Goal: Task Accomplishment & Management: Use online tool/utility

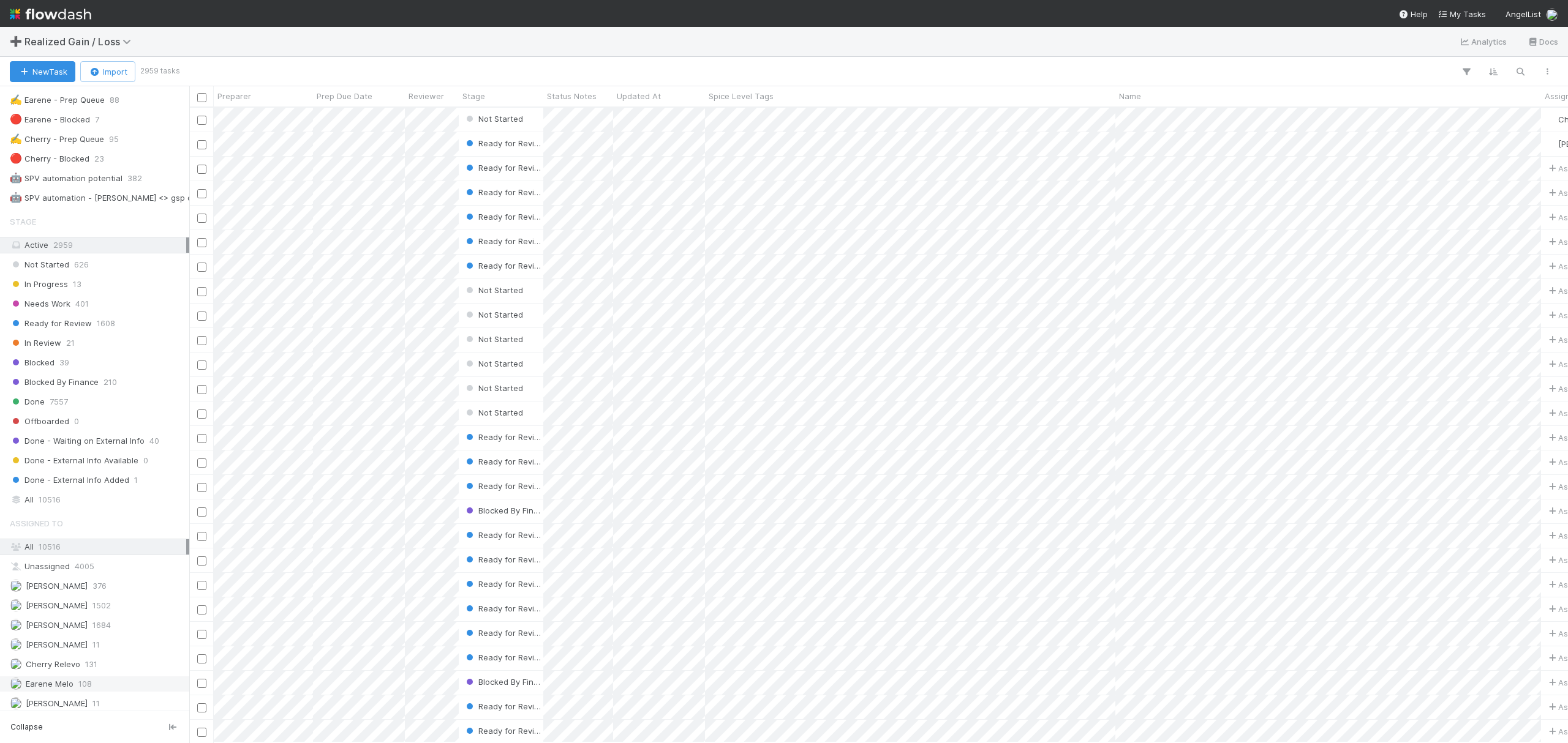
scroll to position [676, 0]
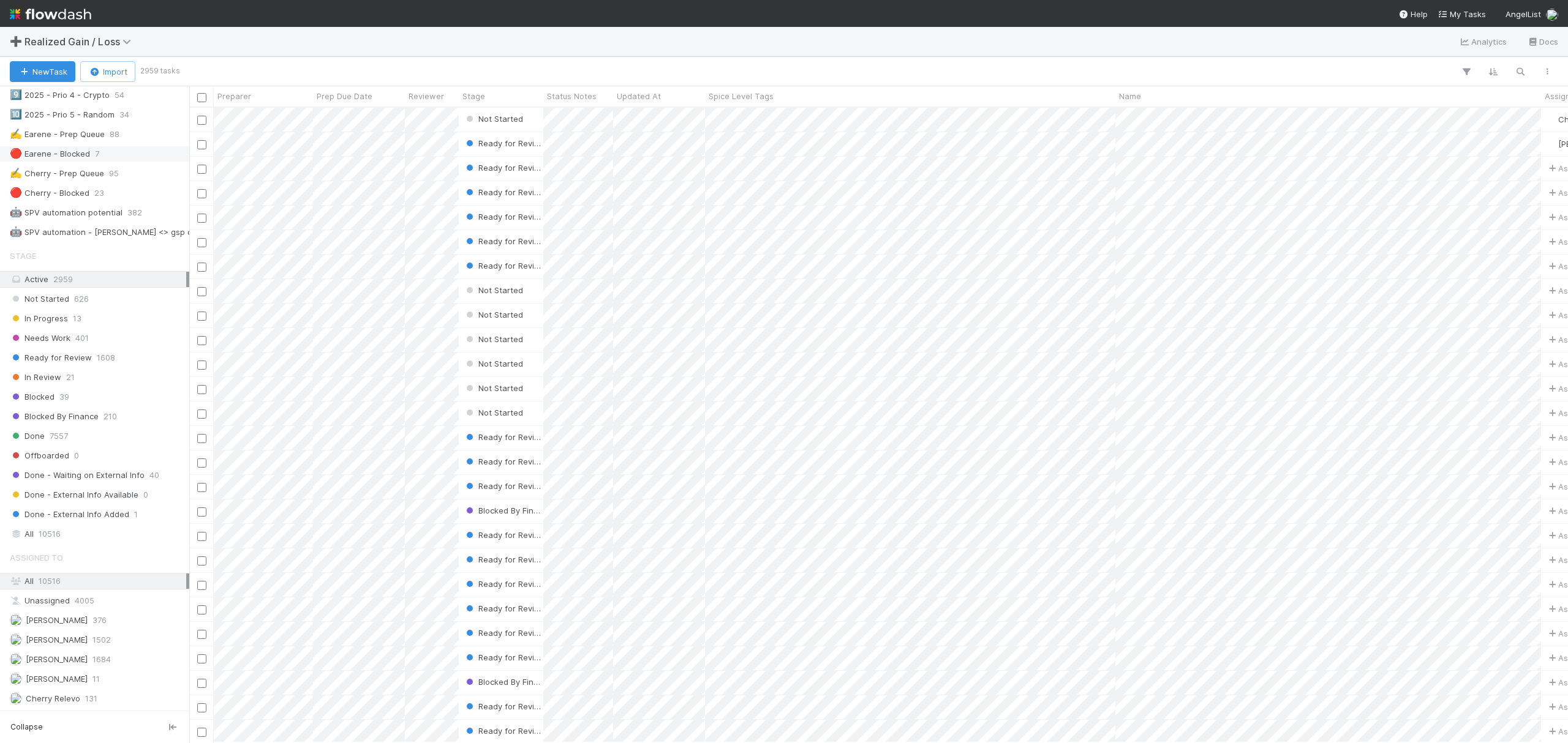
click at [74, 162] on div "🔴 Earene - Blocked" at bounding box center [50, 154] width 80 height 15
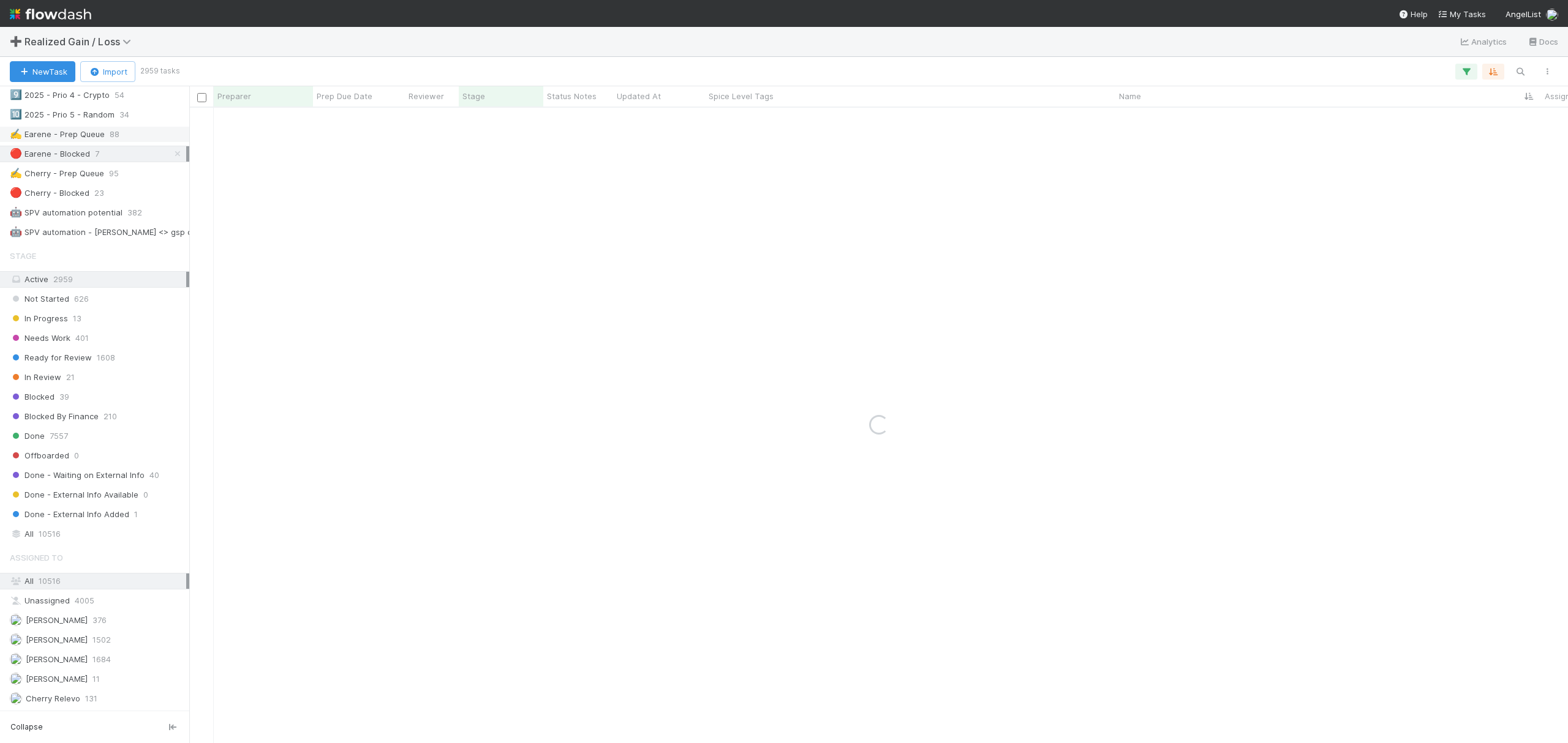
click at [122, 142] on div "✍️ Earene - Prep Queue 88" at bounding box center [98, 134] width 177 height 15
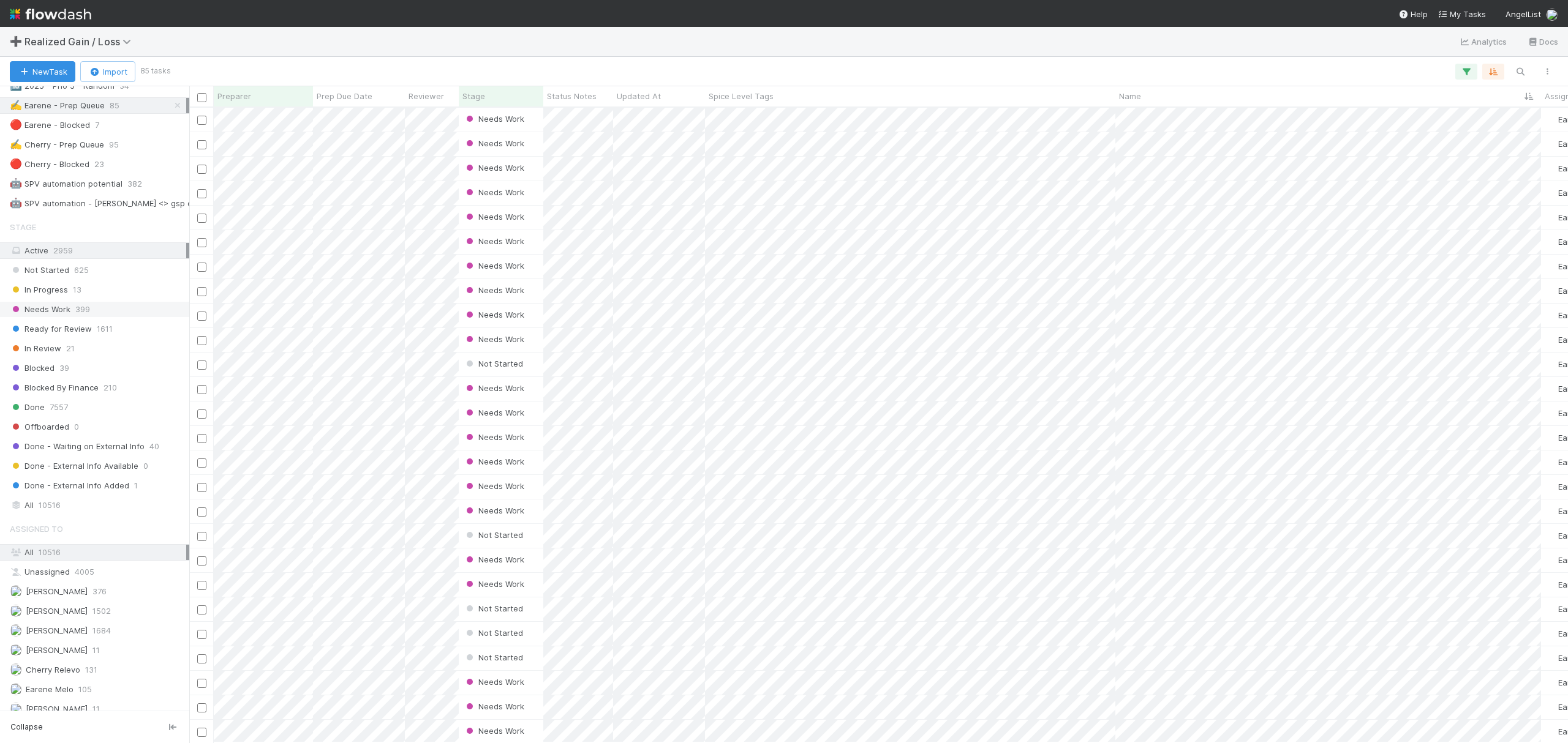
scroll to position [676, 0]
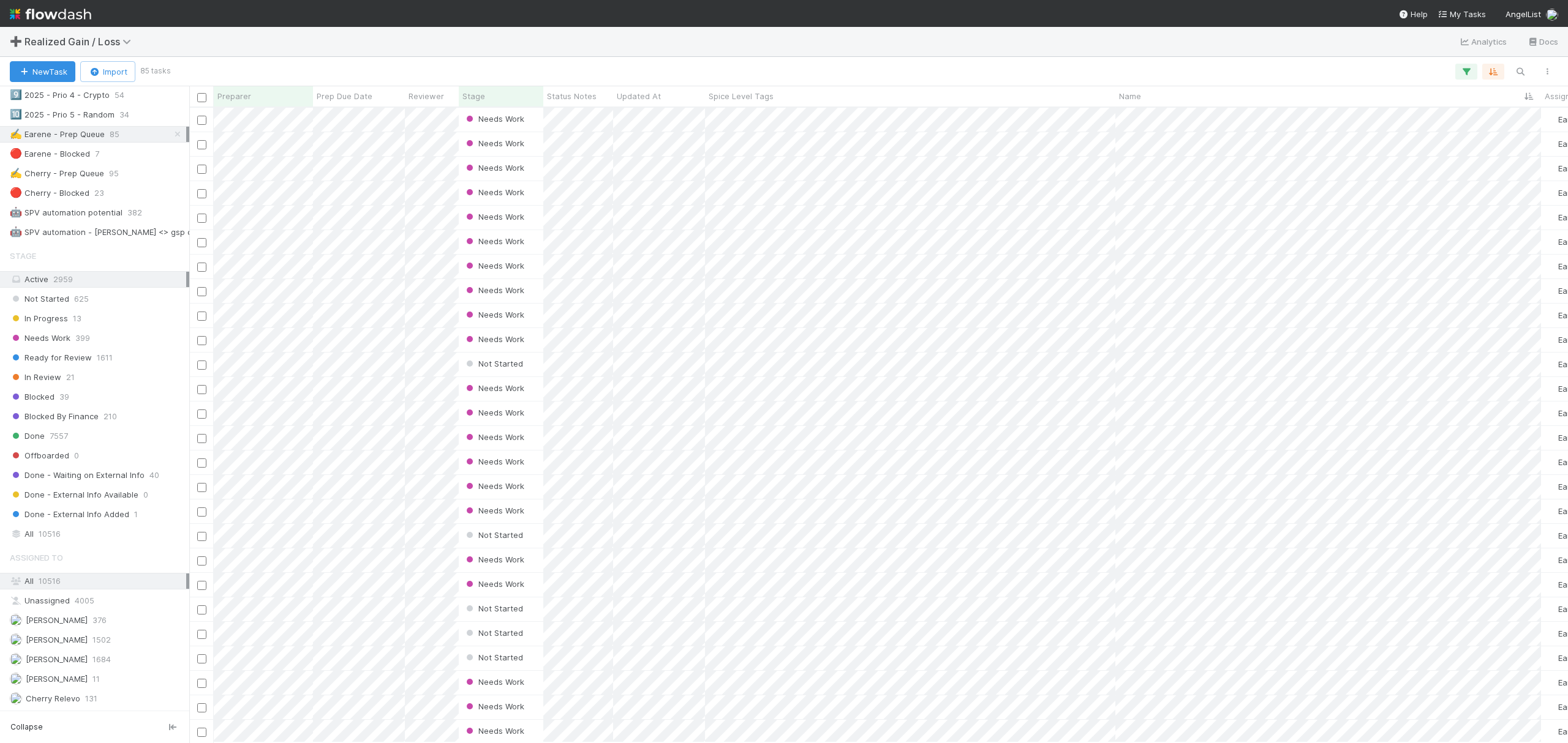
click at [642, 30] on div "➕ Realized Gain / Loss Analytics Docs" at bounding box center [784, 41] width 1568 height 29
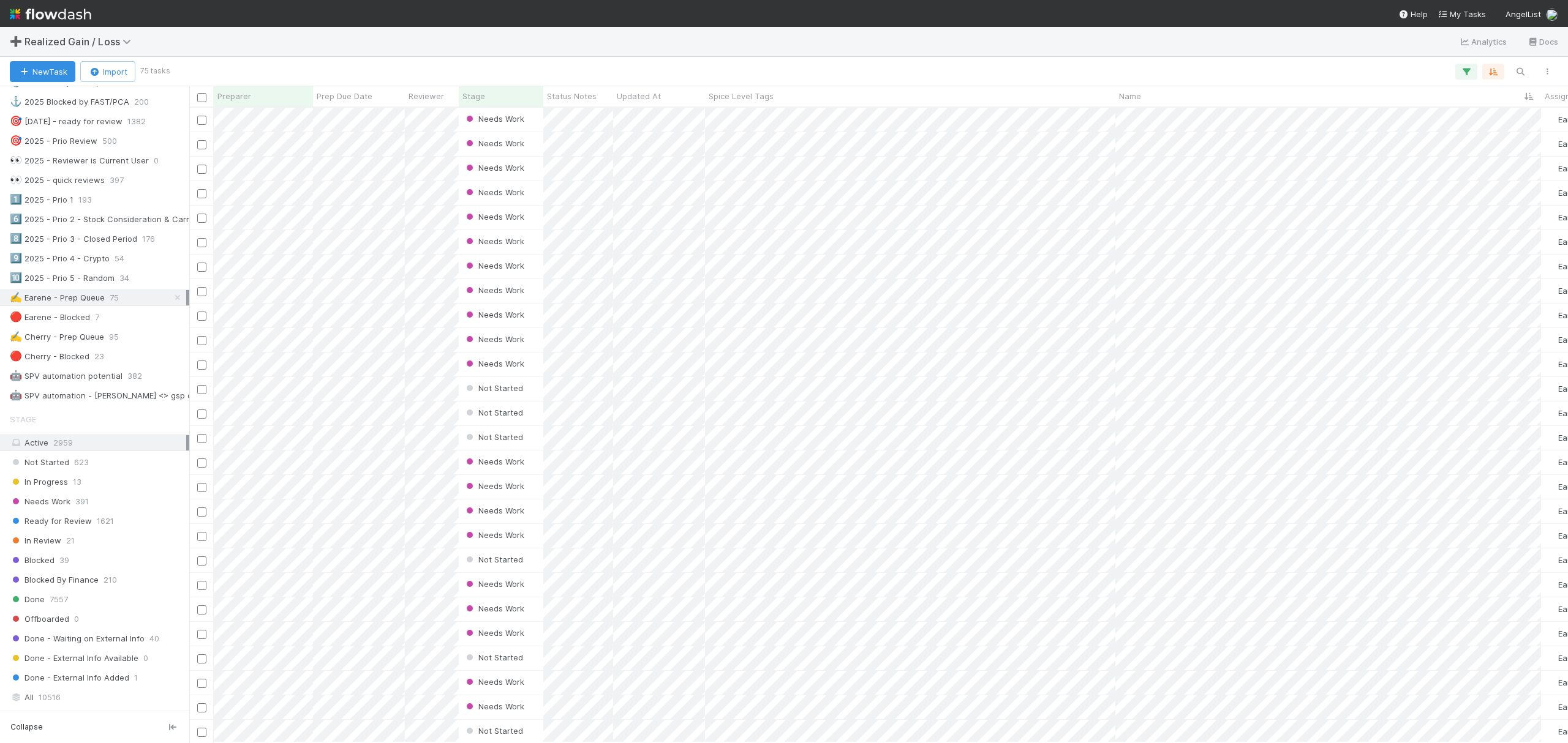
scroll to position [0, 0]
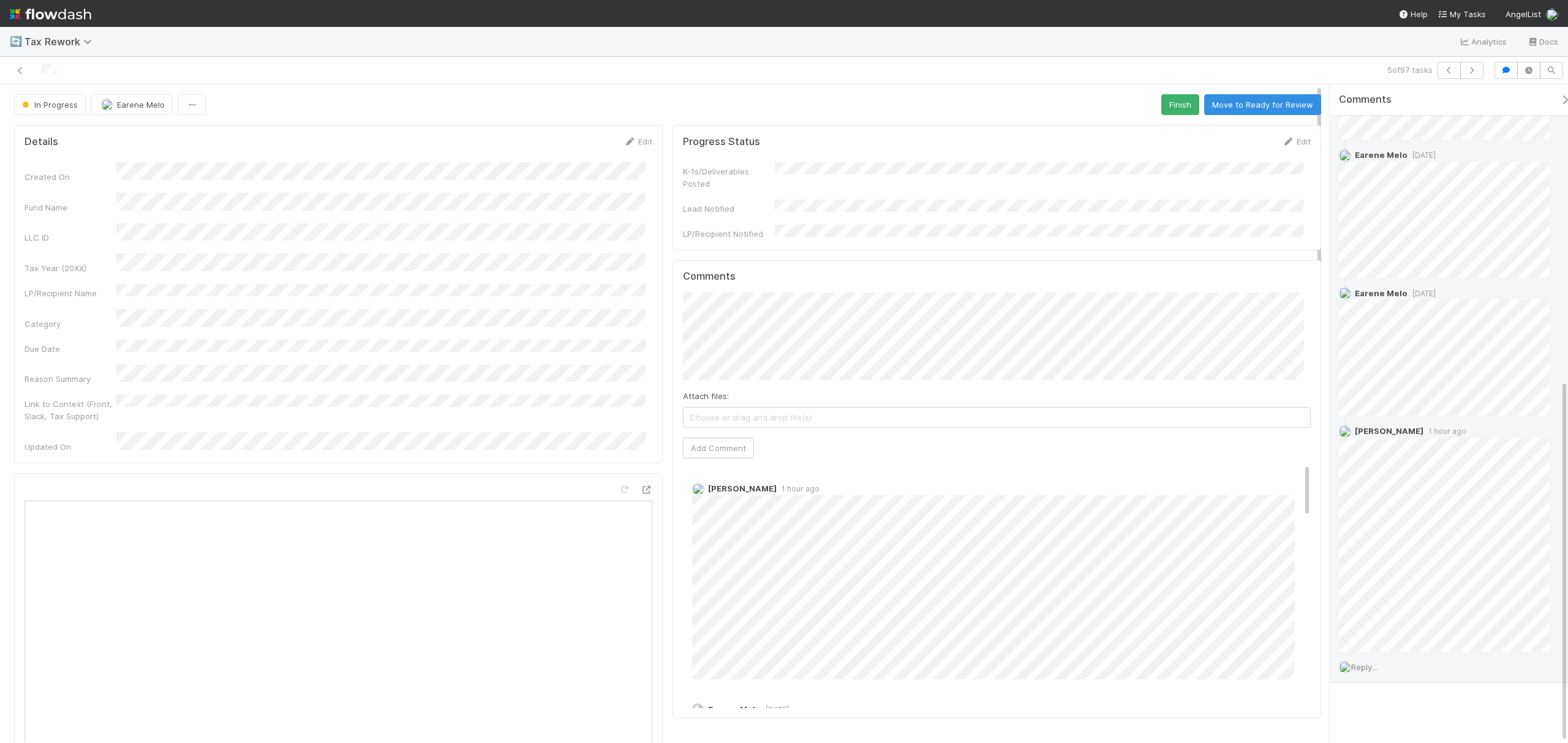
click at [1369, 669] on span "Reply..." at bounding box center [1364, 667] width 27 height 10
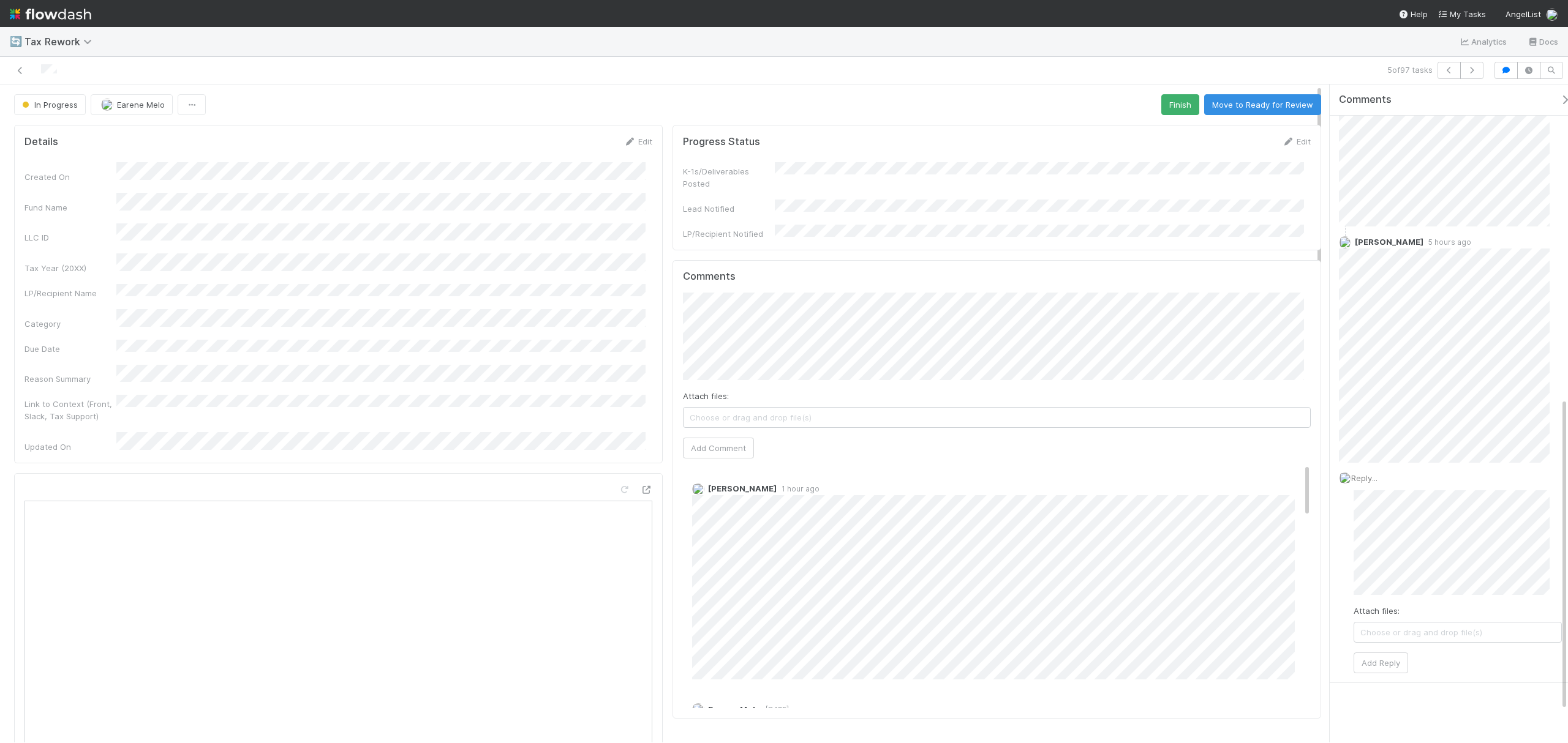
scroll to position [726, 0]
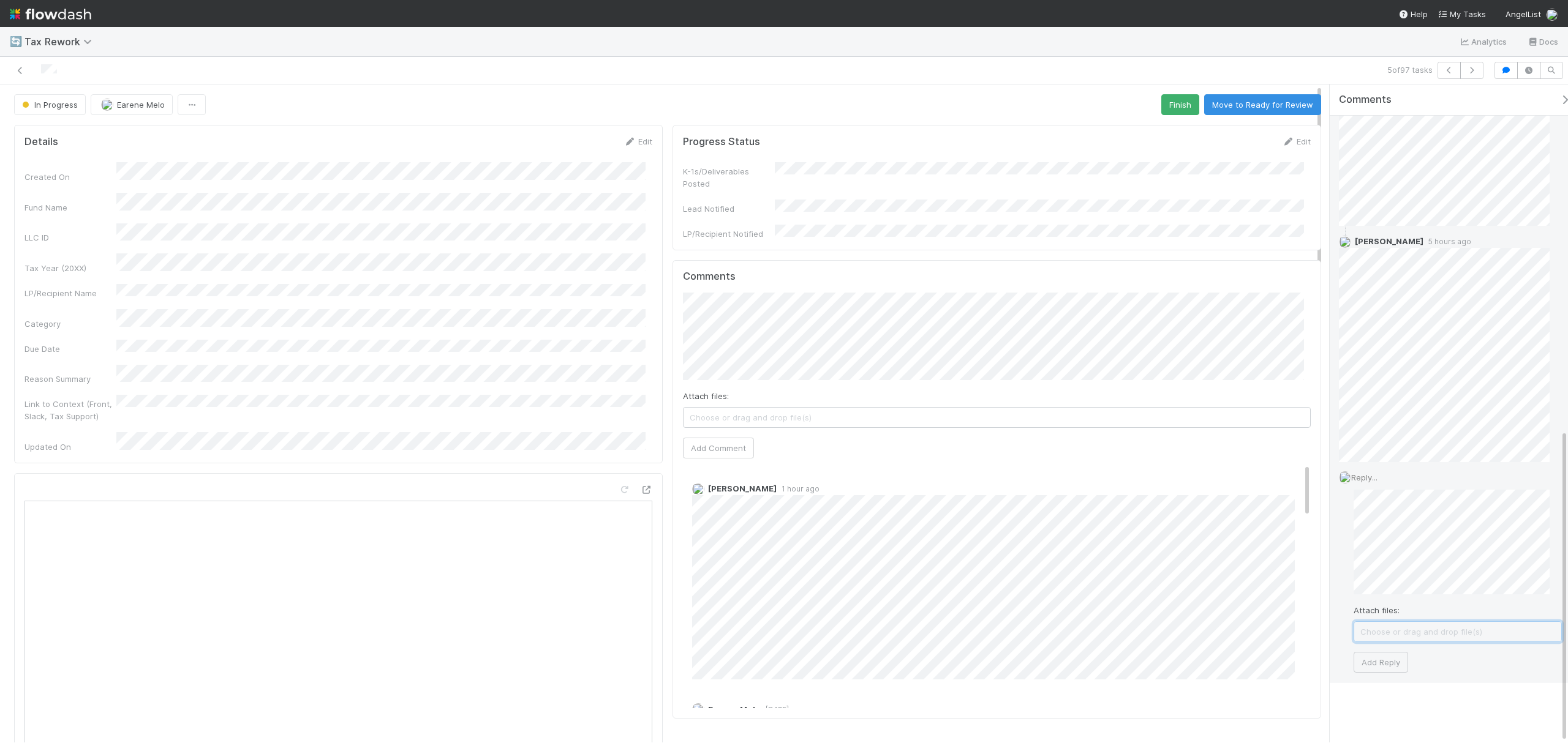
click at [1438, 635] on span "Choose or drag and drop file(s)" at bounding box center [1457, 632] width 207 height 20
click at [1385, 686] on button "Add Reply" at bounding box center [1380, 675] width 54 height 21
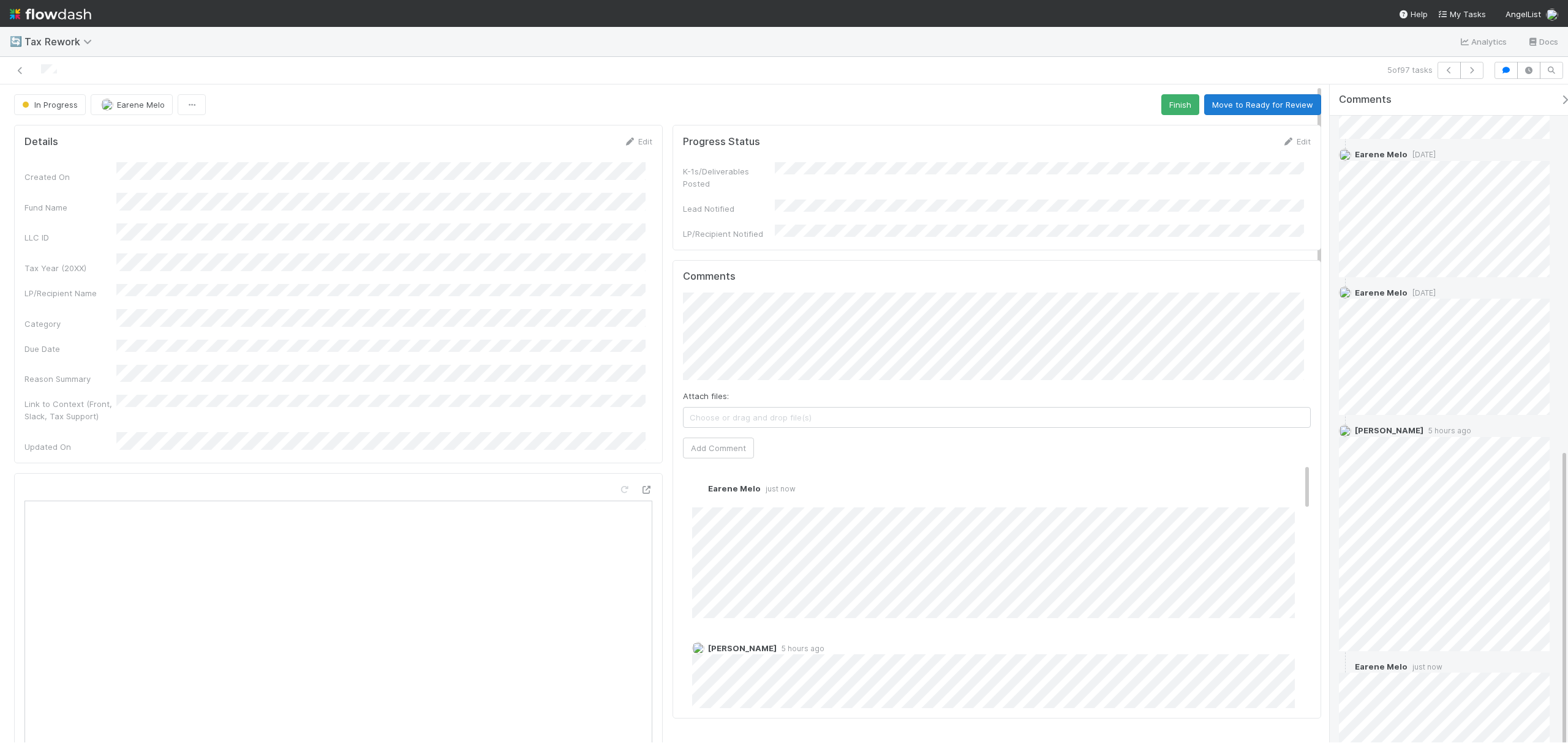
scroll to position [662, 0]
click at [1253, 107] on button "Move to Ready for Review" at bounding box center [1262, 104] width 117 height 21
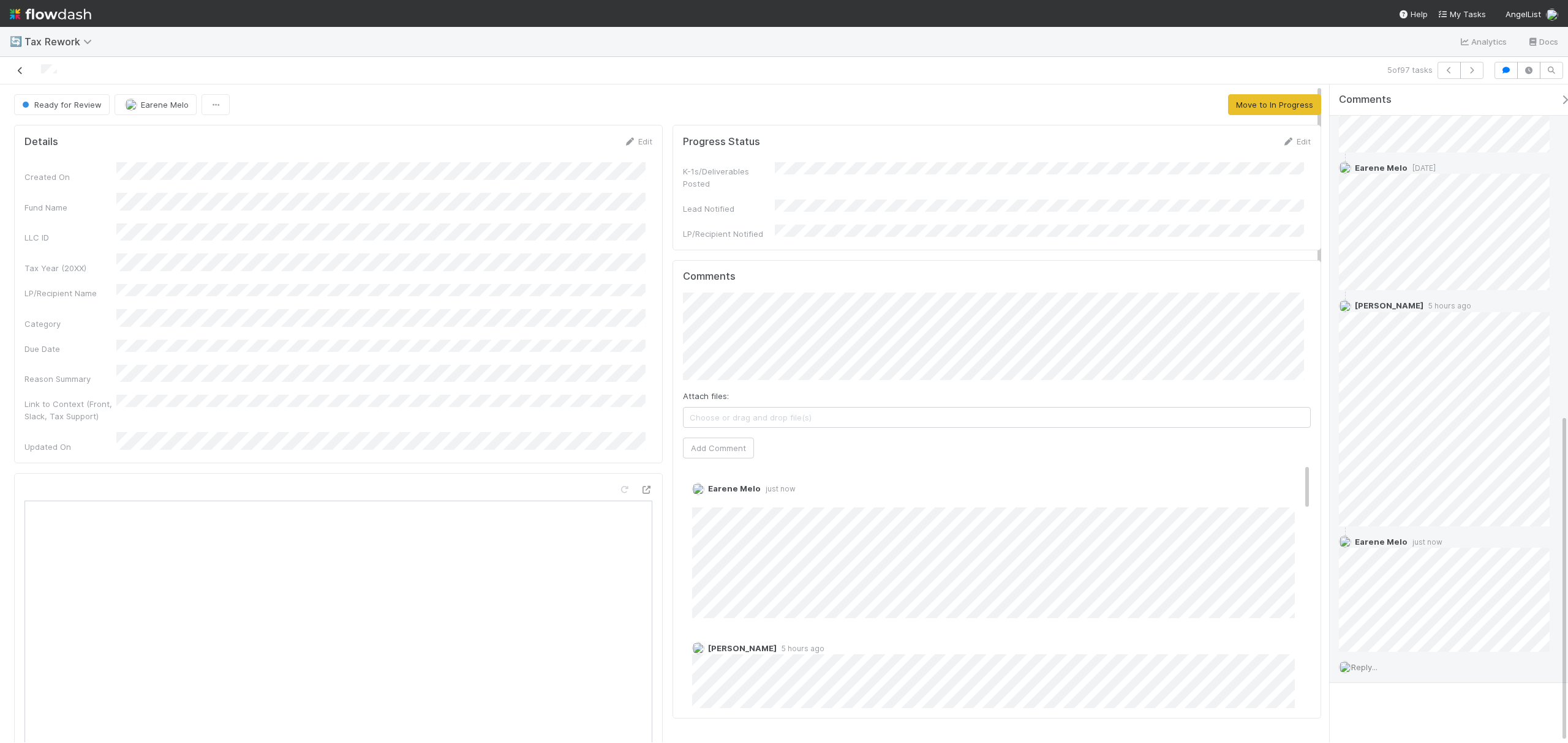
click at [22, 76] on link at bounding box center [20, 70] width 12 height 12
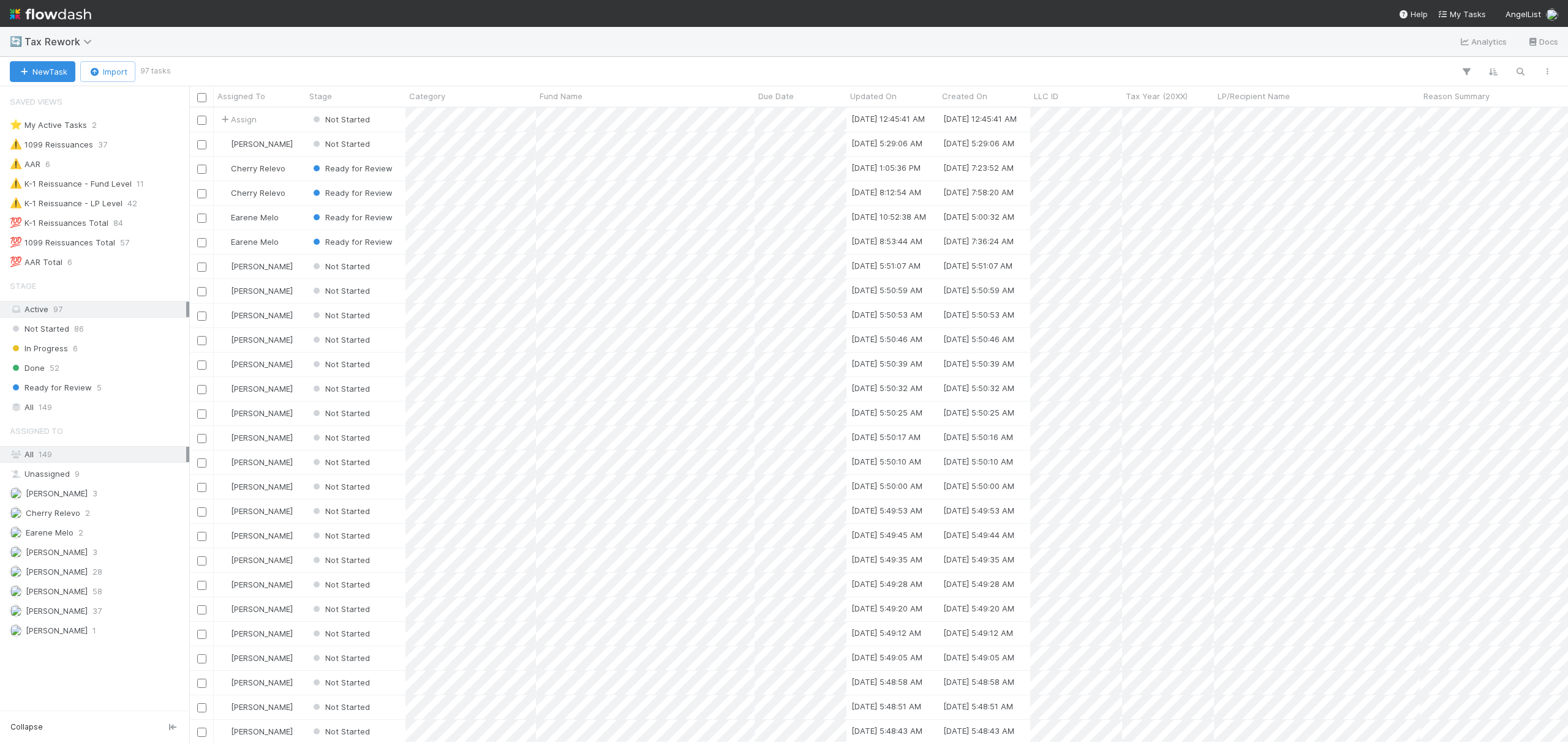
scroll to position [622, 1366]
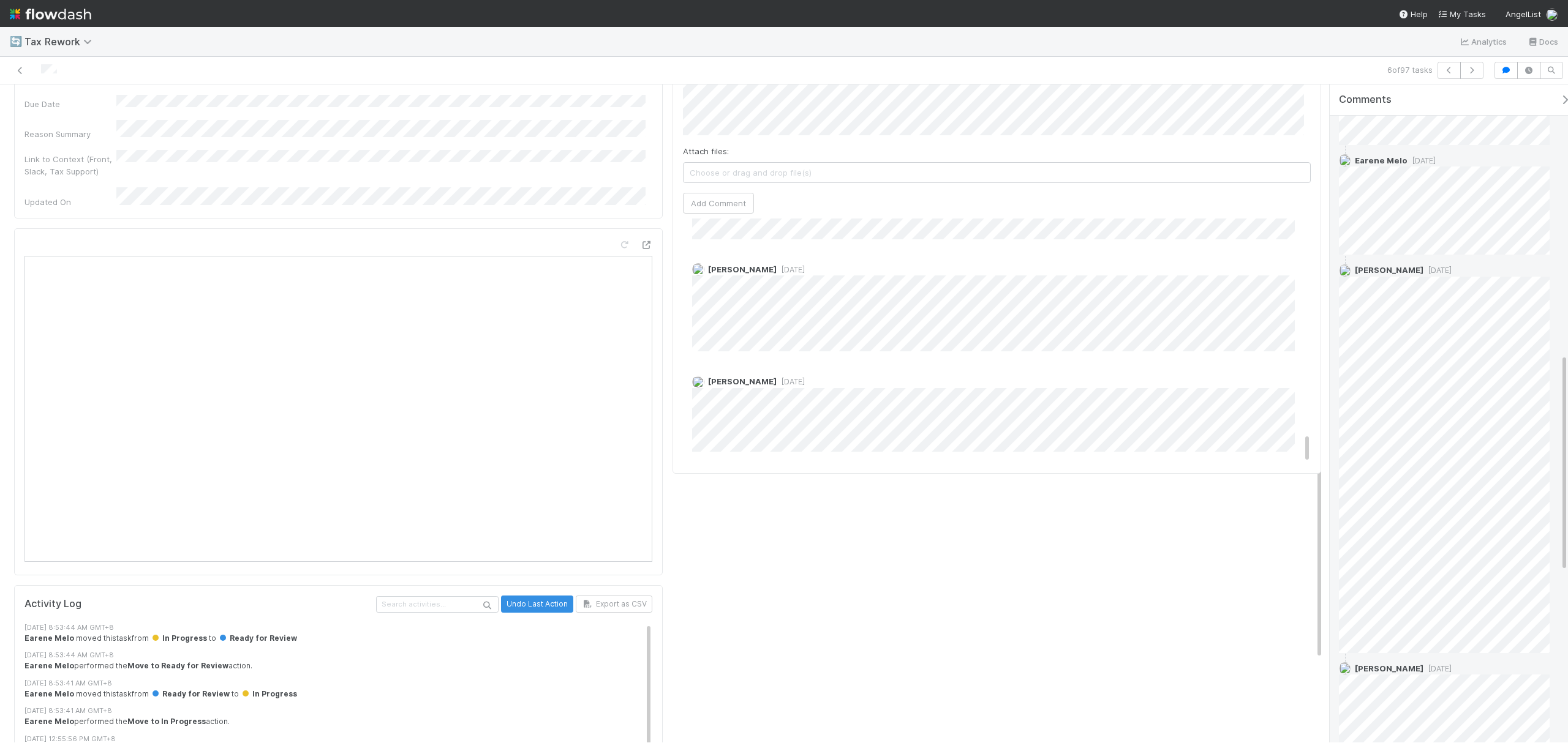
scroll to position [1334, 0]
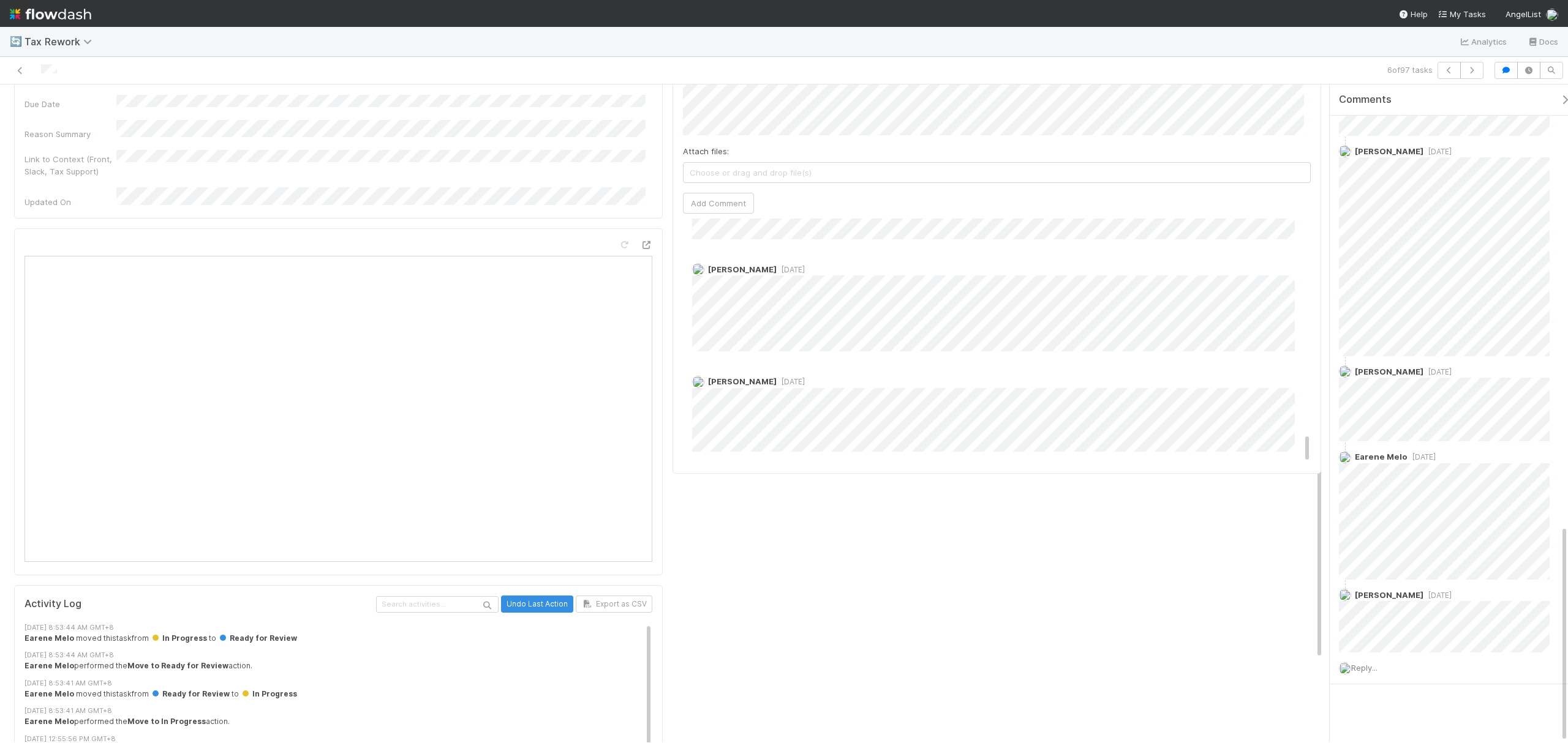
click at [1081, 561] on div "Progress Status Edit K-1s/Deliverables Posted Lead Notified LP/Recipient Notifi…" at bounding box center [996, 384] width 658 height 1018
drag, startPoint x: 1113, startPoint y: 57, endPoint x: 1147, endPoint y: 81, distance: 41.6
click at [1113, 57] on div "🔄 Tax Rework Analytics Docs" at bounding box center [784, 42] width 1568 height 30
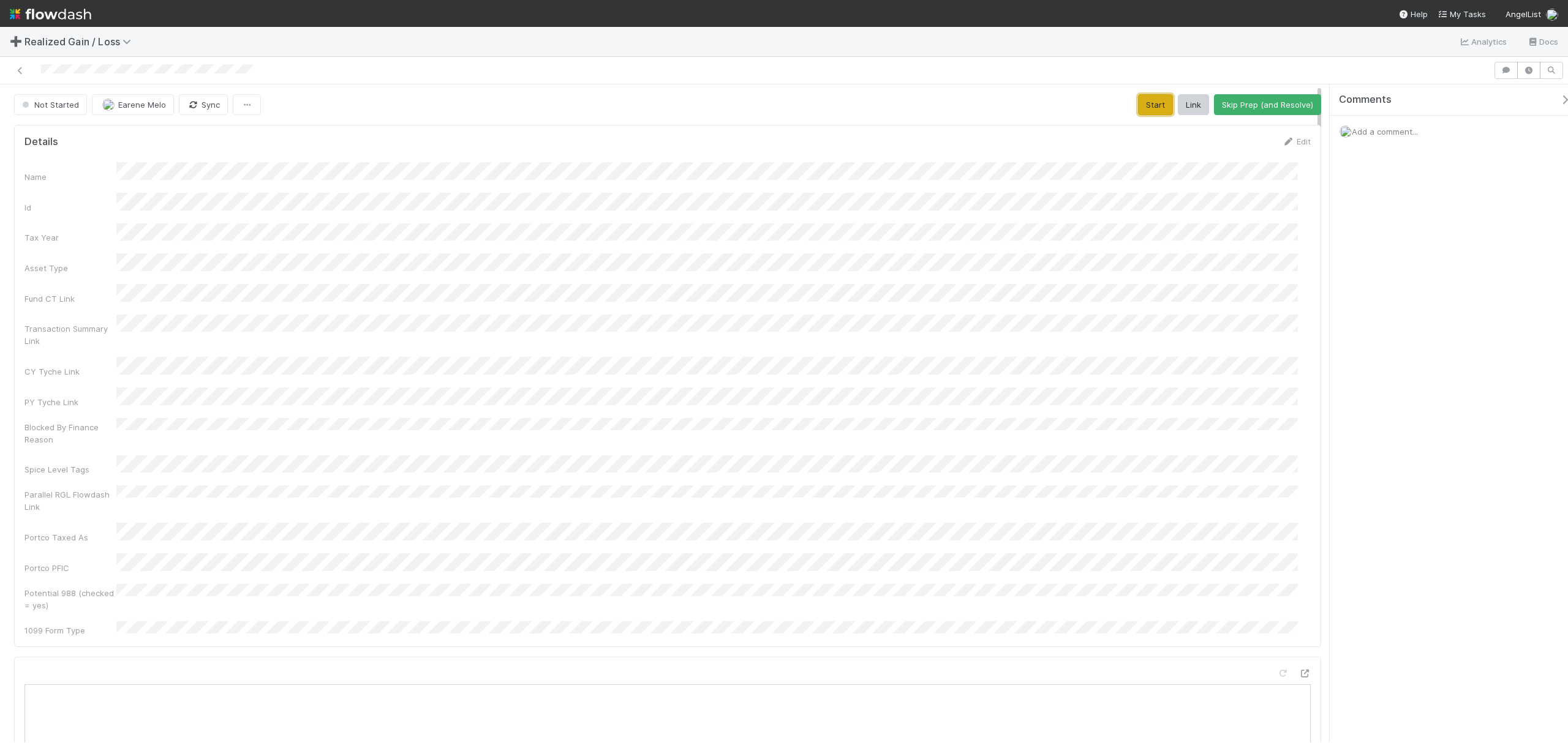
click at [1144, 101] on button "Start" at bounding box center [1156, 104] width 35 height 21
click at [1203, 115] on button "Request Review (and Resolve)" at bounding box center [1255, 104] width 132 height 21
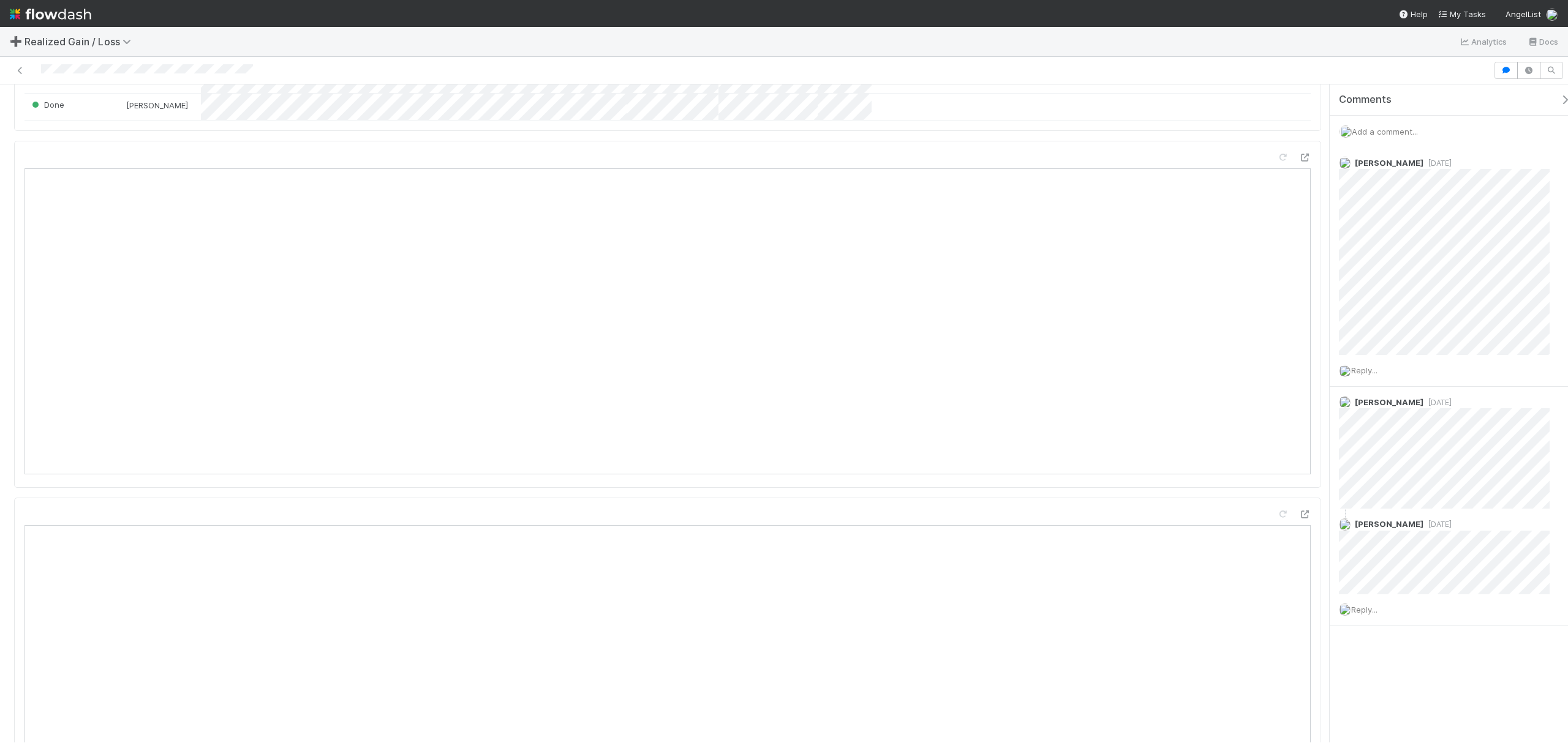
scroll to position [1061, 0]
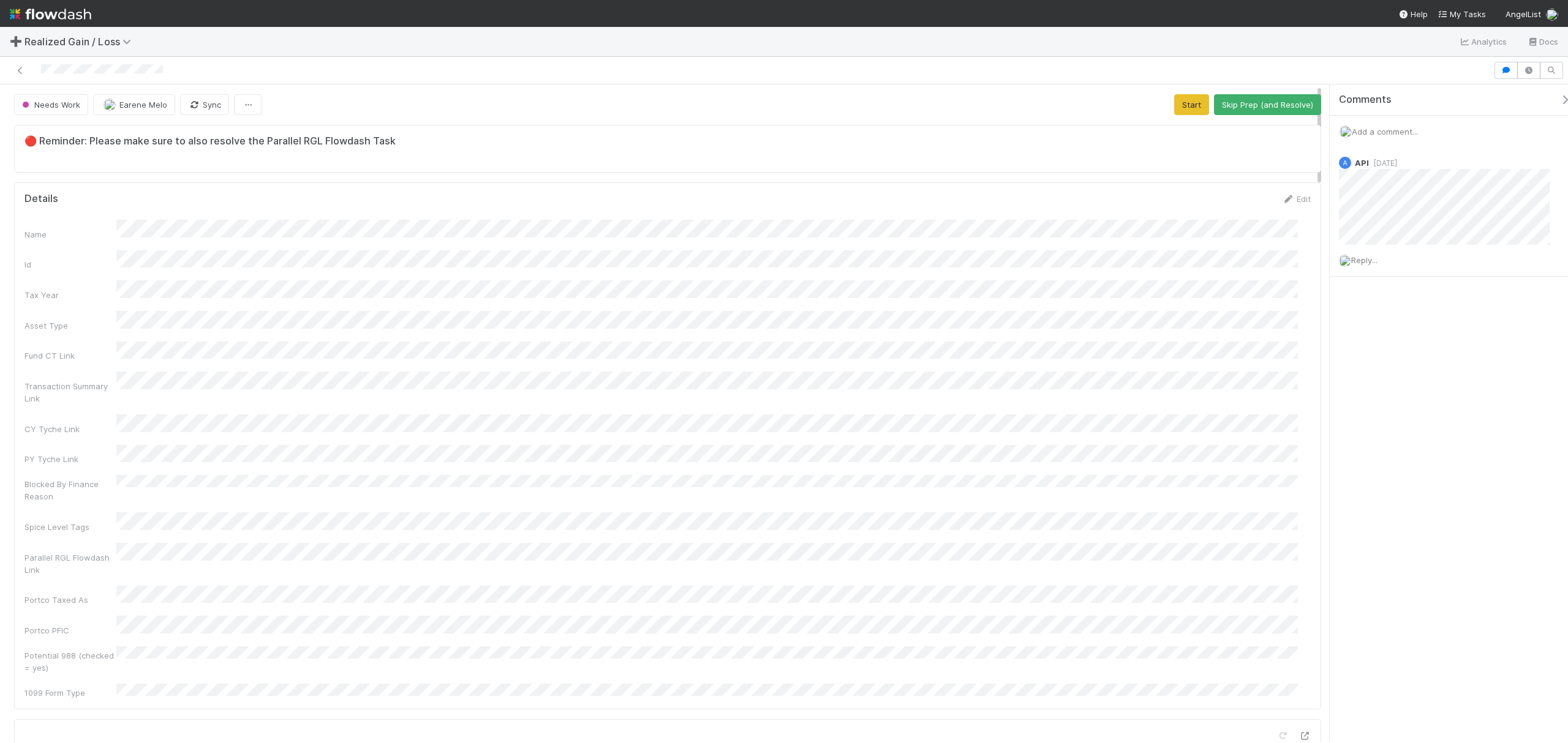
click at [985, 417] on div "Name Id Tax Year Asset Type Fund CT Link Transaction Summary Link CY Tyche Link…" at bounding box center [667, 459] width 1286 height 479
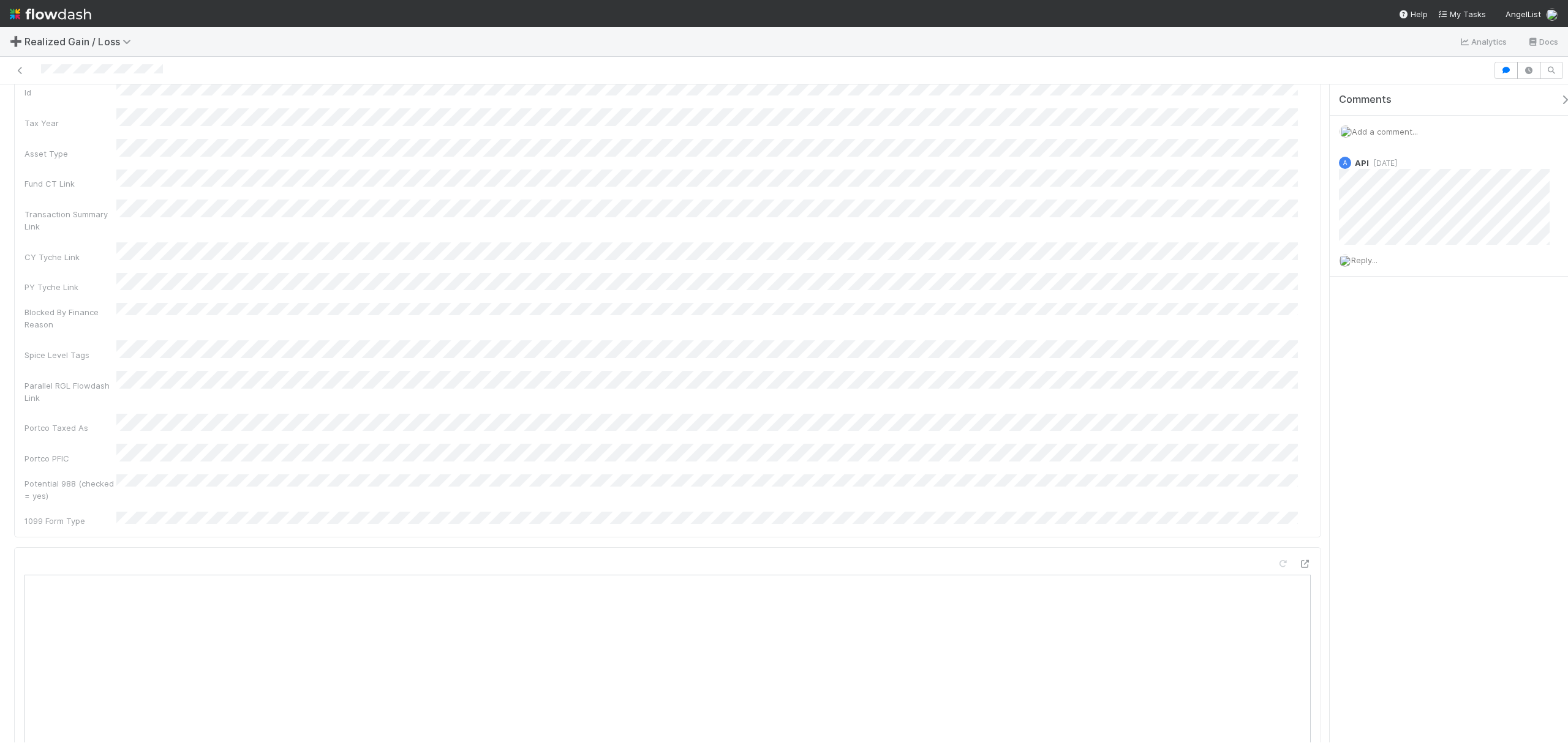
scroll to position [408, 0]
click at [1089, 188] on div "Name Id Tax Year Asset Type Fund CT Link Transaction Summary Link CY Tyche Link…" at bounding box center [667, 51] width 1286 height 479
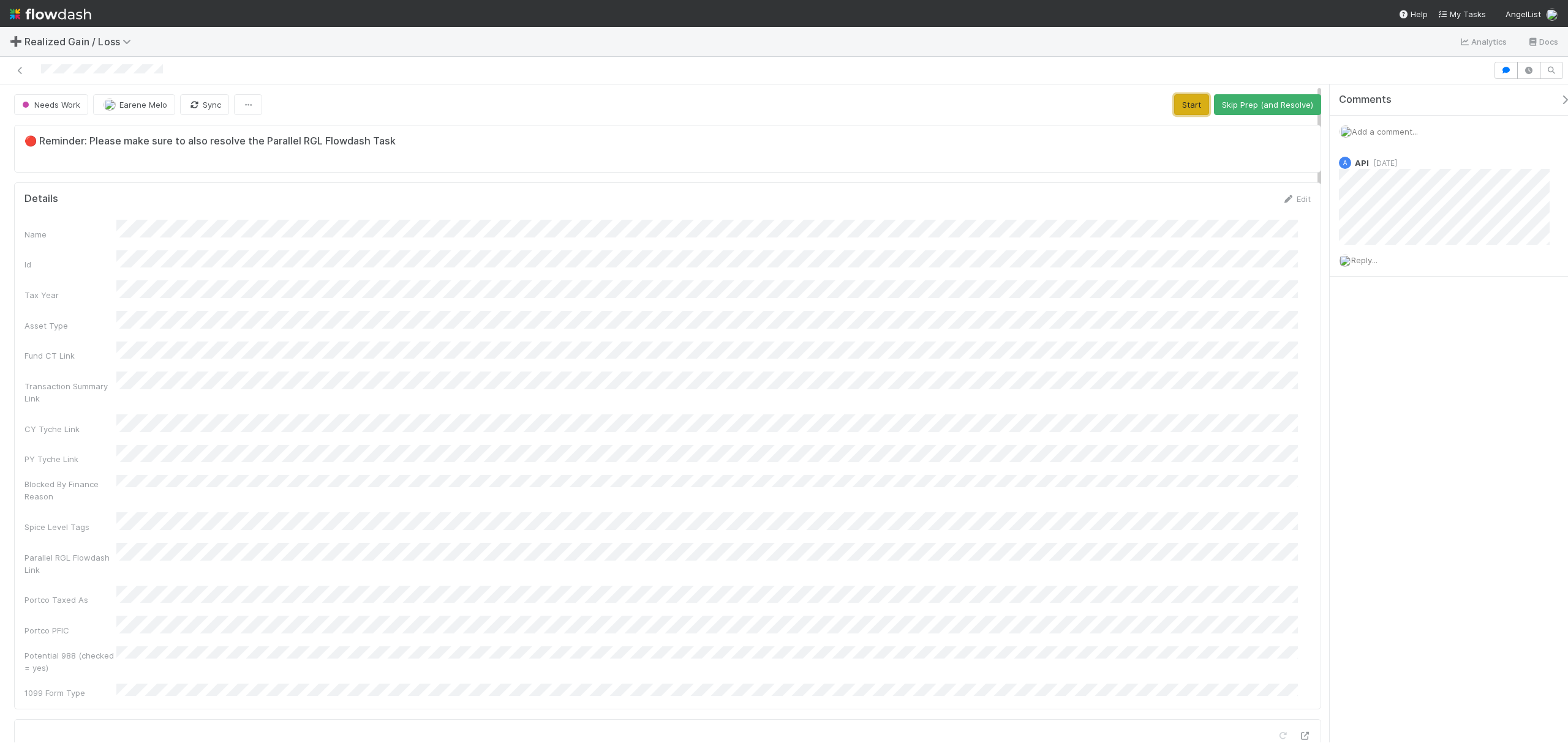
click at [1174, 99] on button "Start" at bounding box center [1191, 104] width 35 height 21
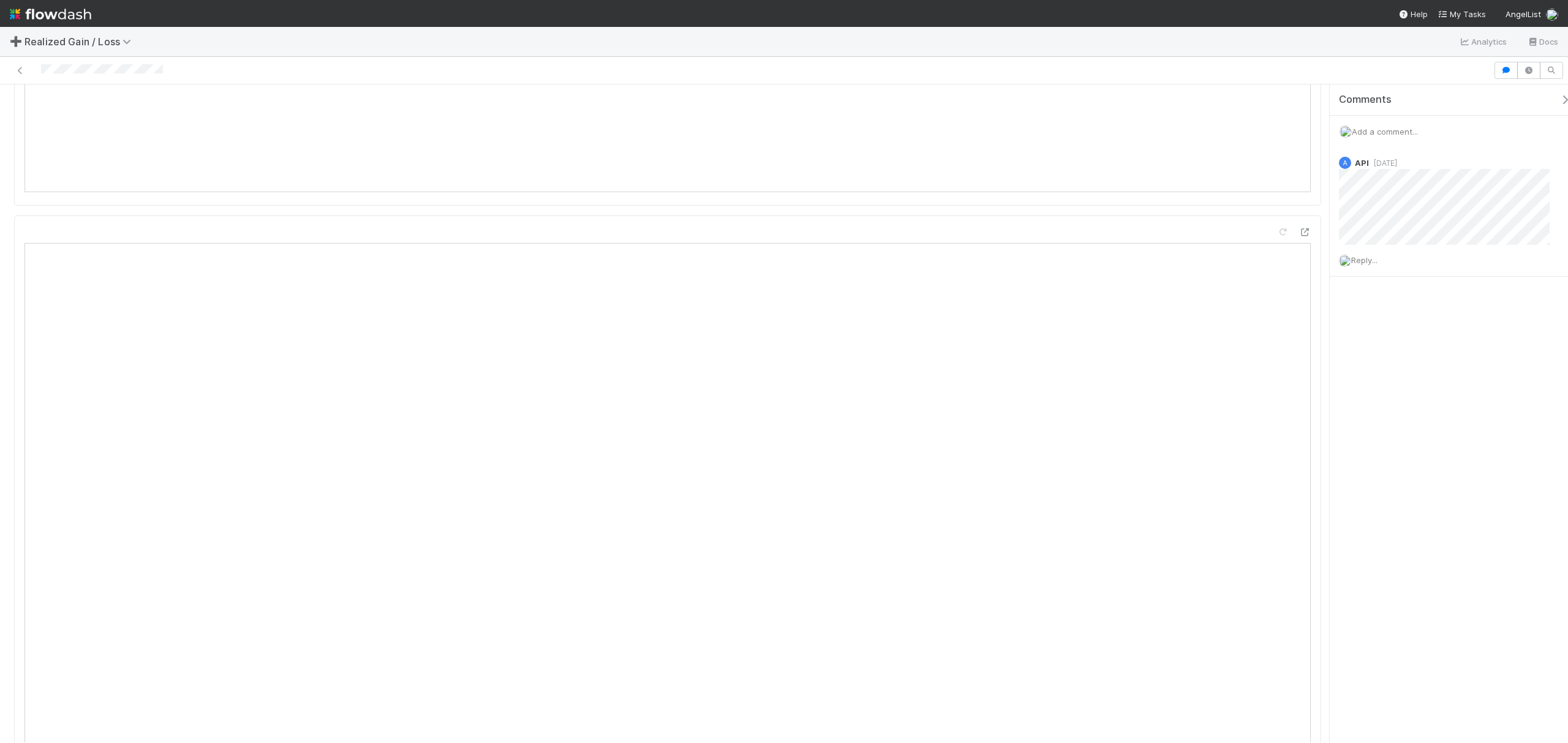
scroll to position [897, 0]
click at [145, 65] on div at bounding box center [102, 70] width 122 height 12
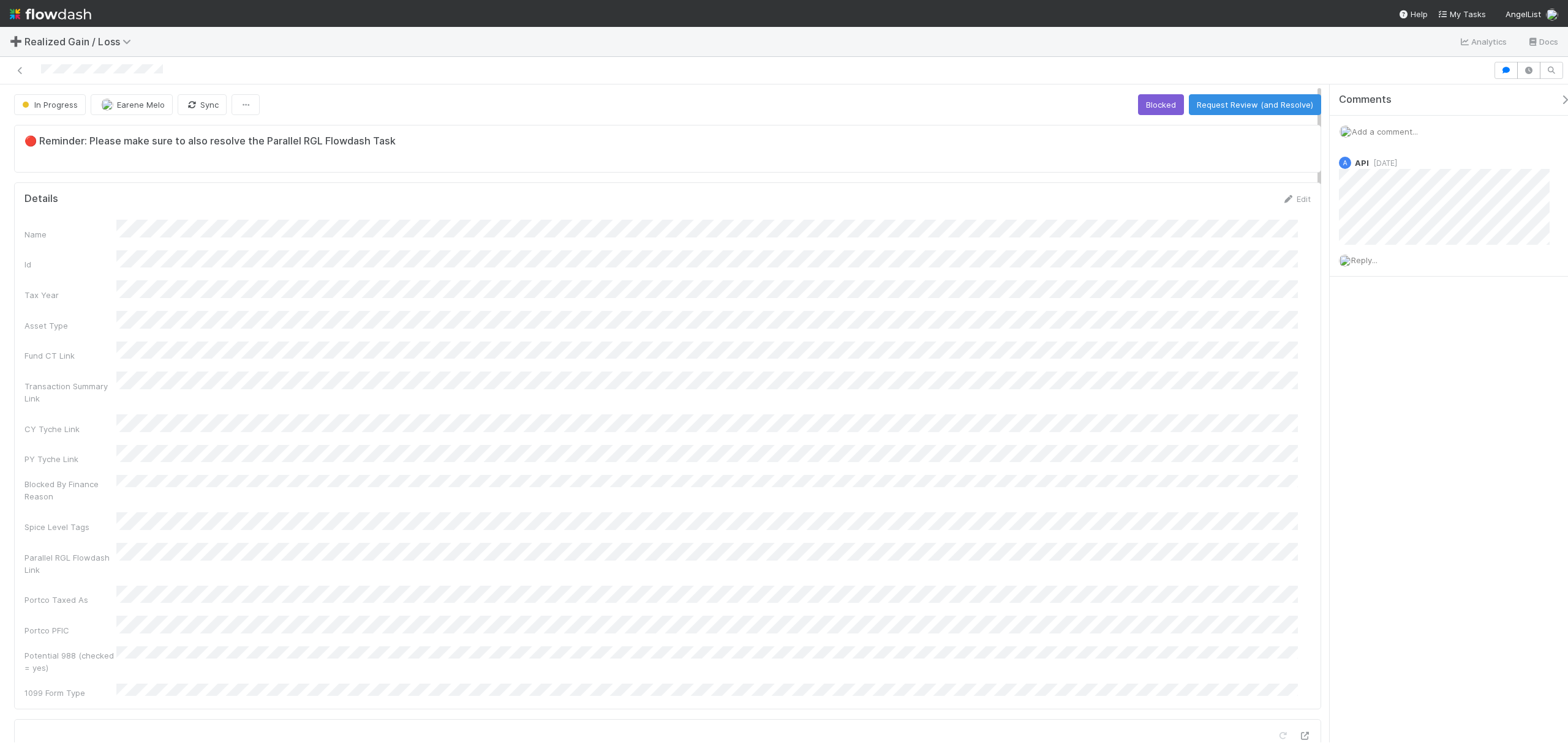
click at [1189, 115] on button "Request Review (and Resolve)" at bounding box center [1255, 104] width 132 height 21
click at [1180, 96] on button "Start" at bounding box center [1191, 104] width 35 height 21
click at [1247, 101] on button "Request Review (and Resolve)" at bounding box center [1255, 104] width 132 height 21
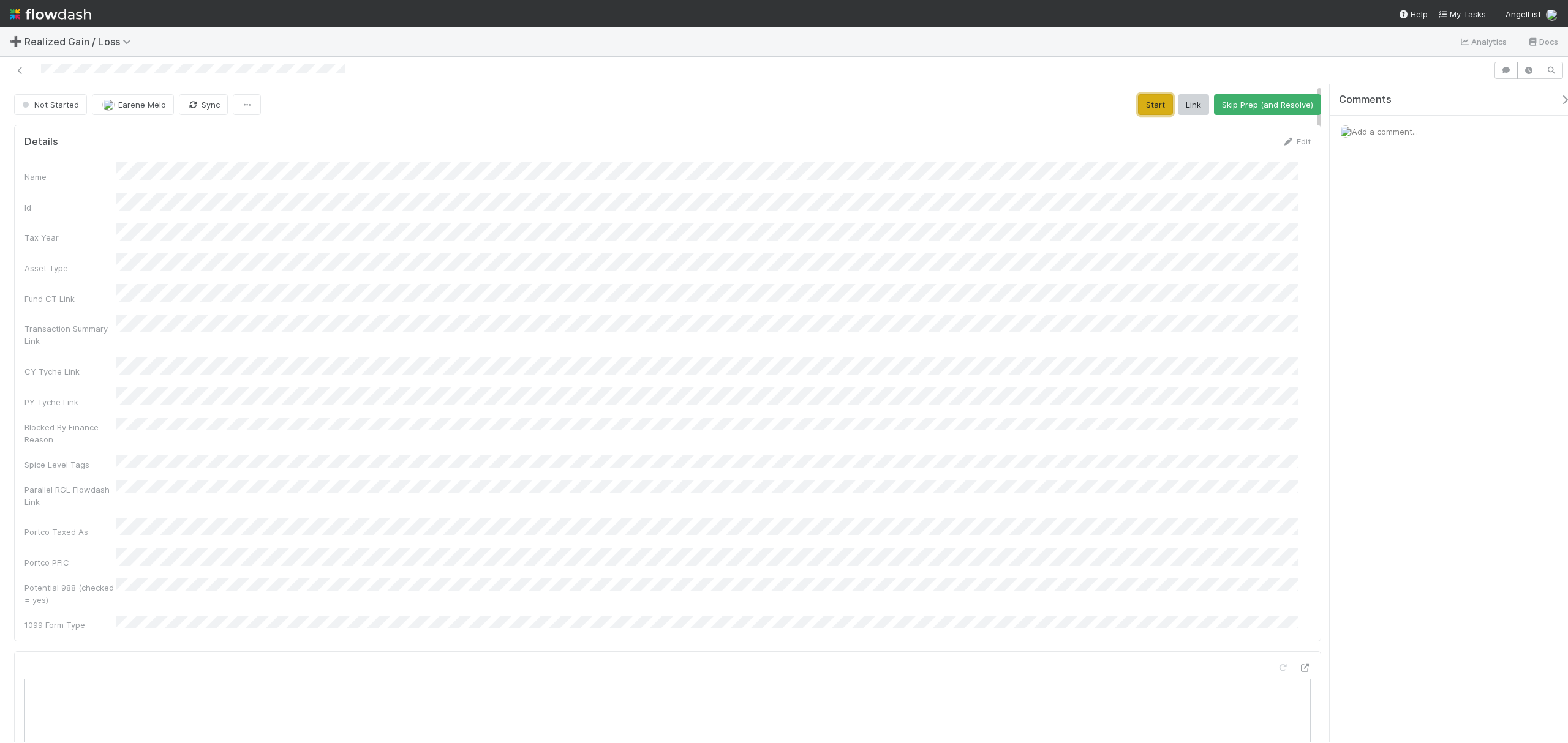
click at [1147, 101] on button "Start" at bounding box center [1156, 104] width 35 height 21
click at [617, 386] on div "Name Id Tax Year Asset Type Fund CT Link Transaction Summary Link CY Tyche Link…" at bounding box center [667, 396] width 1286 height 469
click at [1175, 102] on button "Request Review (and Resolve)" at bounding box center [1255, 104] width 132 height 21
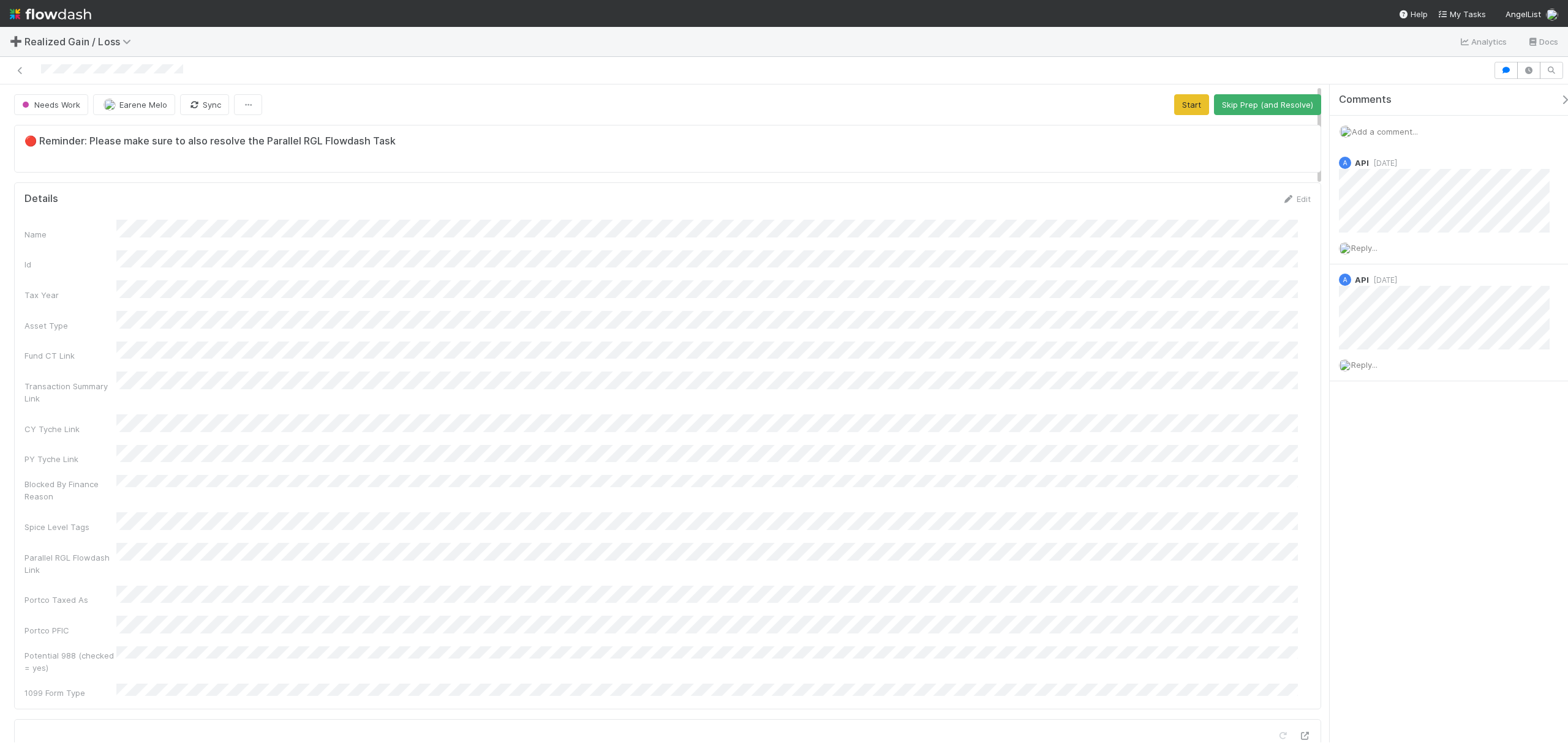
click at [537, 154] on div "🔴 Reminder: Please make sure to also resolve the Parallel RGL Flowdash Task" at bounding box center [667, 148] width 1286 height 27
click at [1184, 107] on button "Start" at bounding box center [1191, 104] width 35 height 21
click at [782, 391] on div "Name Id Tax Year Asset Type Fund CT Link Transaction Summary Link CY Tyche Link…" at bounding box center [667, 459] width 1286 height 479
click at [117, 77] on div at bounding box center [112, 70] width 142 height 12
click at [1274, 107] on button "Request Review (and Resolve)" at bounding box center [1255, 104] width 132 height 21
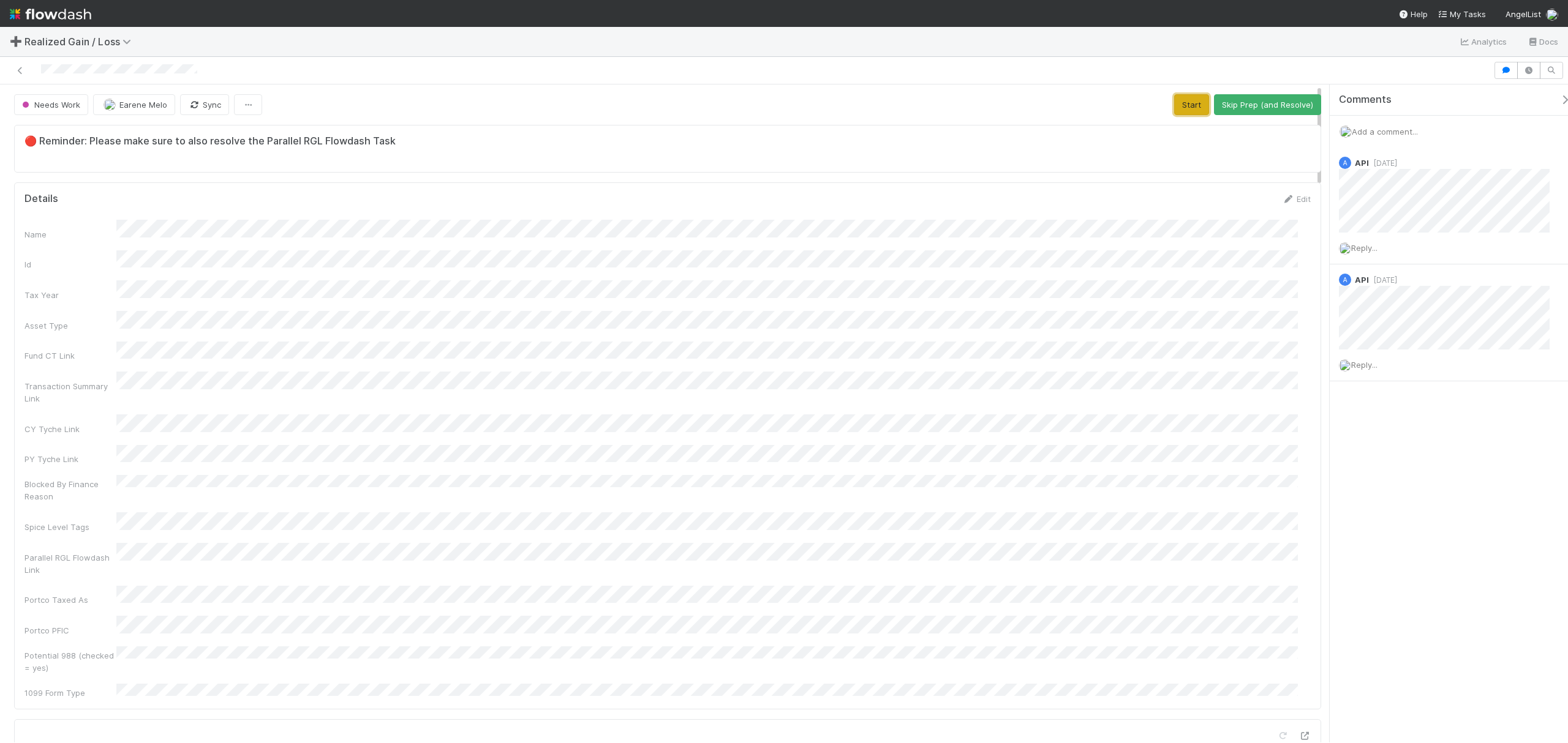
click at [1175, 110] on button "Start" at bounding box center [1191, 104] width 35 height 21
click at [1266, 94] on button "Request Review (and Resolve)" at bounding box center [1255, 104] width 132 height 21
drag, startPoint x: 1166, startPoint y: 102, endPoint x: 1097, endPoint y: 122, distance: 71.8
click at [1174, 102] on button "Start" at bounding box center [1191, 104] width 35 height 21
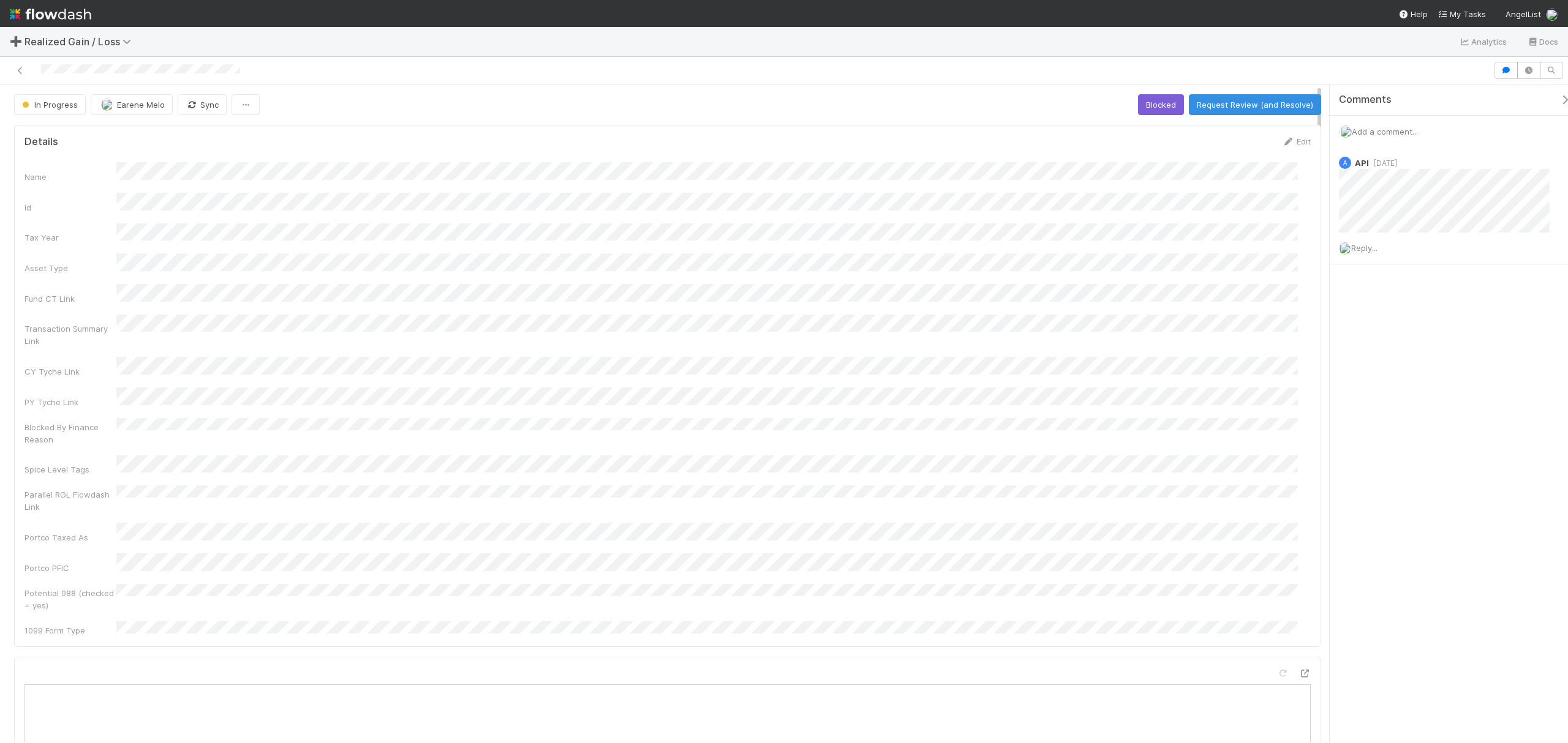
click at [941, 295] on div "Name Id Tax Year Asset Type Fund CT Link Transaction Summary Link CY Tyche Link…" at bounding box center [667, 399] width 1286 height 474
click at [1252, 102] on button "Request Review (and Resolve)" at bounding box center [1255, 104] width 132 height 21
click at [863, 271] on div "Name Id Tax Year Asset Type Fund CT Link Transaction Summary Link CY Tyche Link…" at bounding box center [667, 399] width 1286 height 474
drag, startPoint x: 1180, startPoint y: 105, endPoint x: 736, endPoint y: 272, distance: 474.4
click at [1177, 105] on button "Start" at bounding box center [1191, 104] width 35 height 21
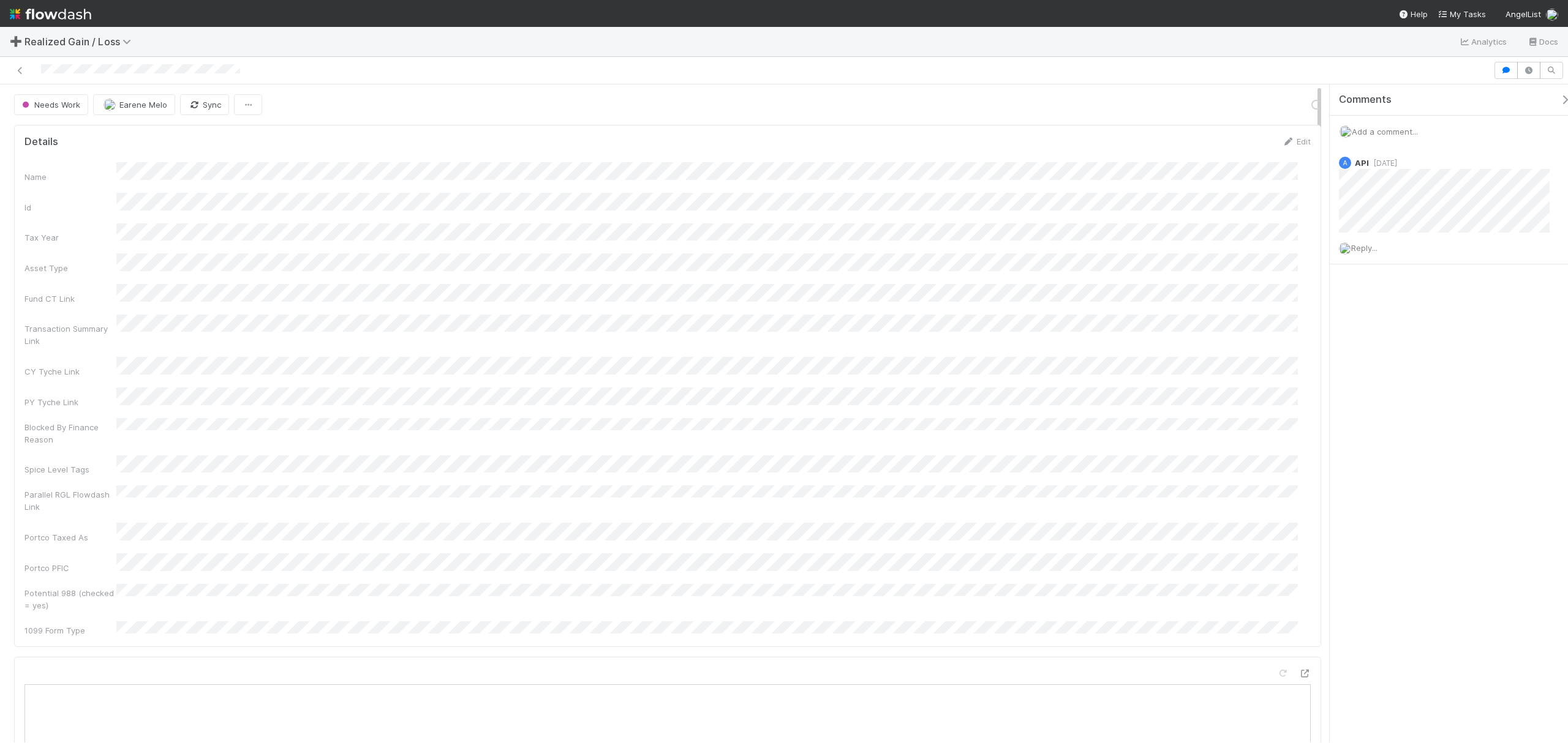
click at [613, 321] on div "Transaction Summary Link" at bounding box center [667, 332] width 1286 height 33
click at [1237, 102] on button "Request Review (and Resolve)" at bounding box center [1255, 104] width 132 height 21
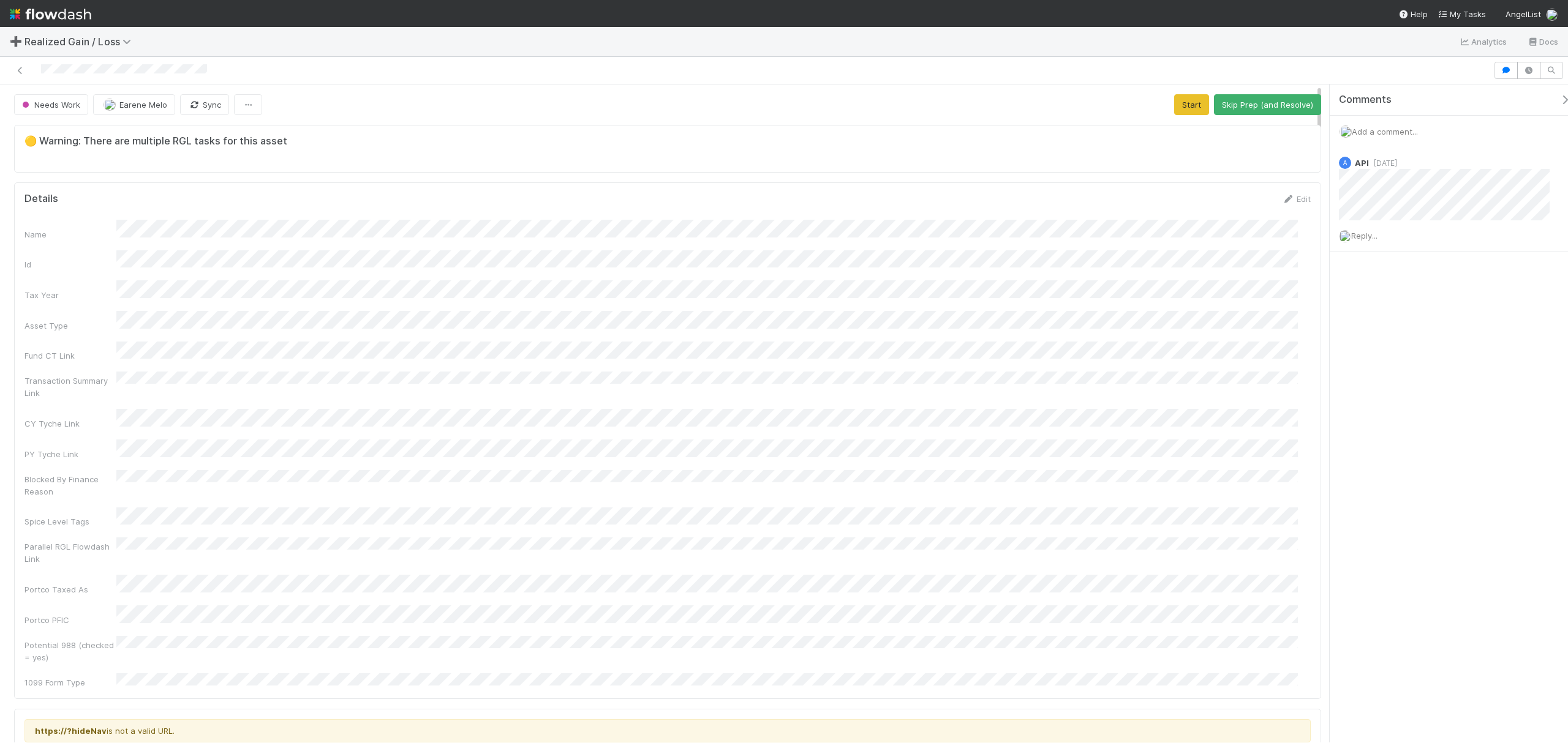
click at [782, 324] on div "Name Id Tax Year Asset Type Fund CT Link Transaction Summary Link CY Tyche Link…" at bounding box center [667, 454] width 1286 height 469
click at [1412, 128] on span "Add a comment..." at bounding box center [1384, 132] width 66 height 10
click at [1182, 108] on button "Start" at bounding box center [1191, 104] width 35 height 21
click at [1386, 314] on button "Add Comment" at bounding box center [1384, 320] width 71 height 21
click at [811, 302] on div "Name Id Tax Year Asset Type Fund CT Link Transaction Summary Link CY Tyche Link…" at bounding box center [667, 454] width 1286 height 469
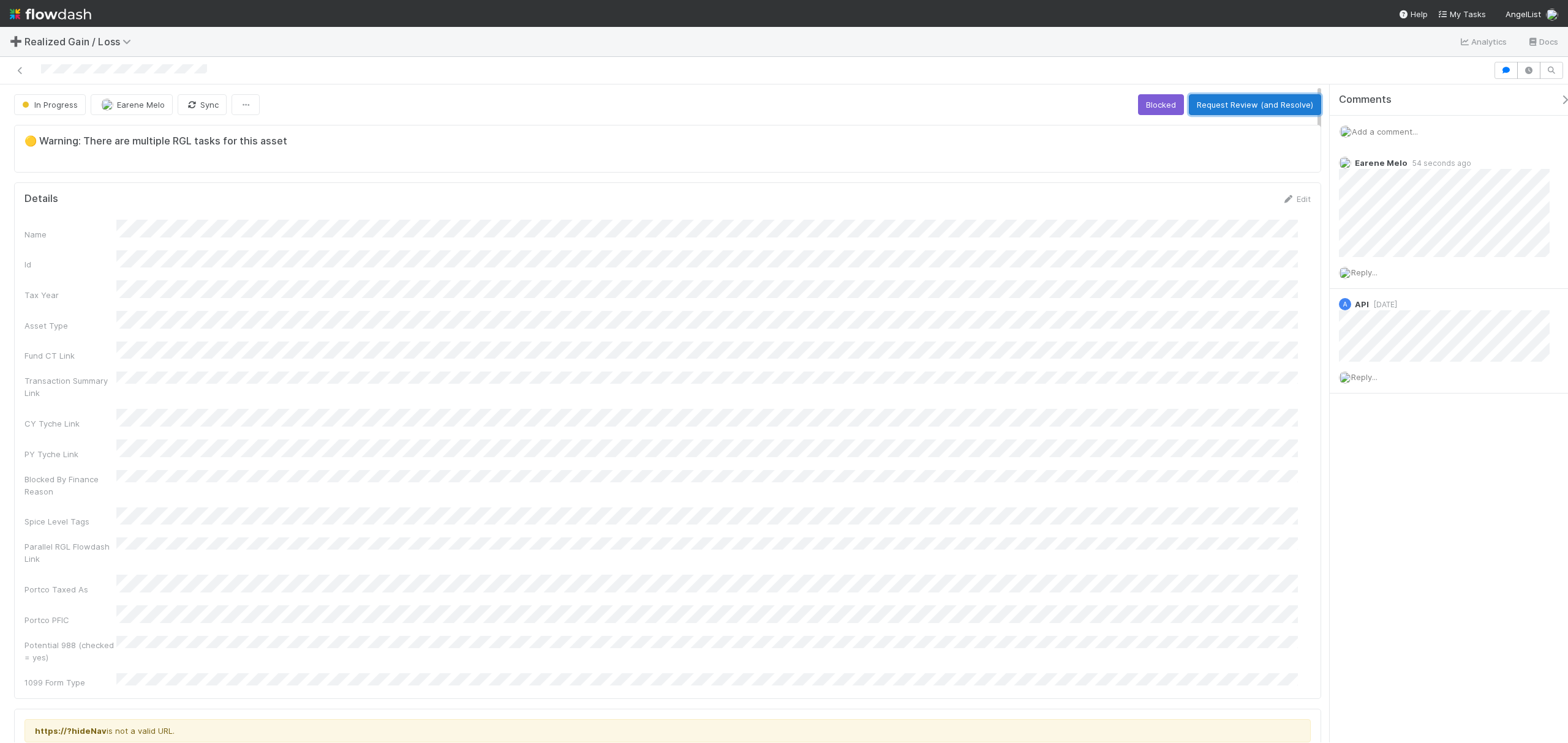
click at [1217, 114] on button "Request Review (and Resolve)" at bounding box center [1255, 104] width 132 height 21
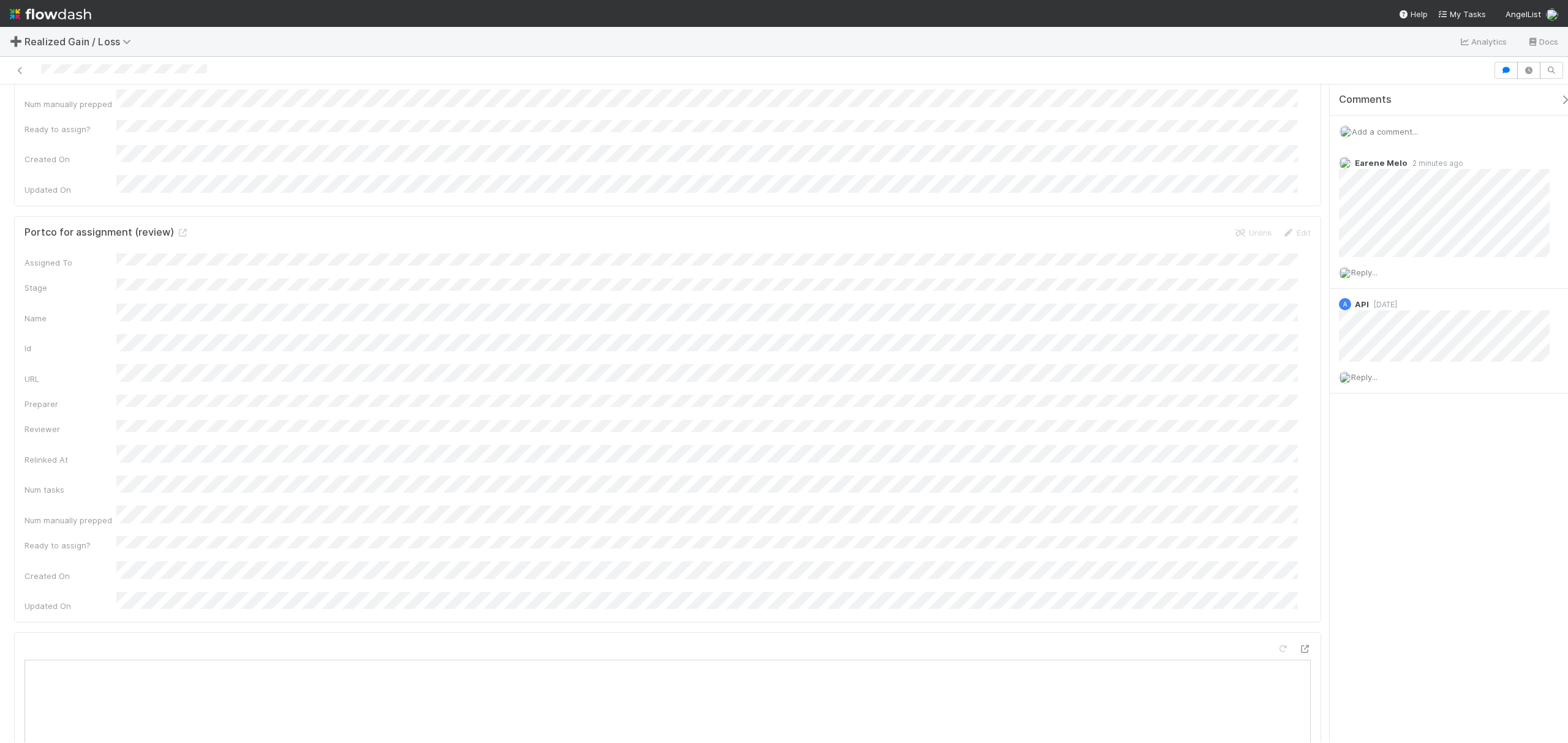
scroll to position [2611, 0]
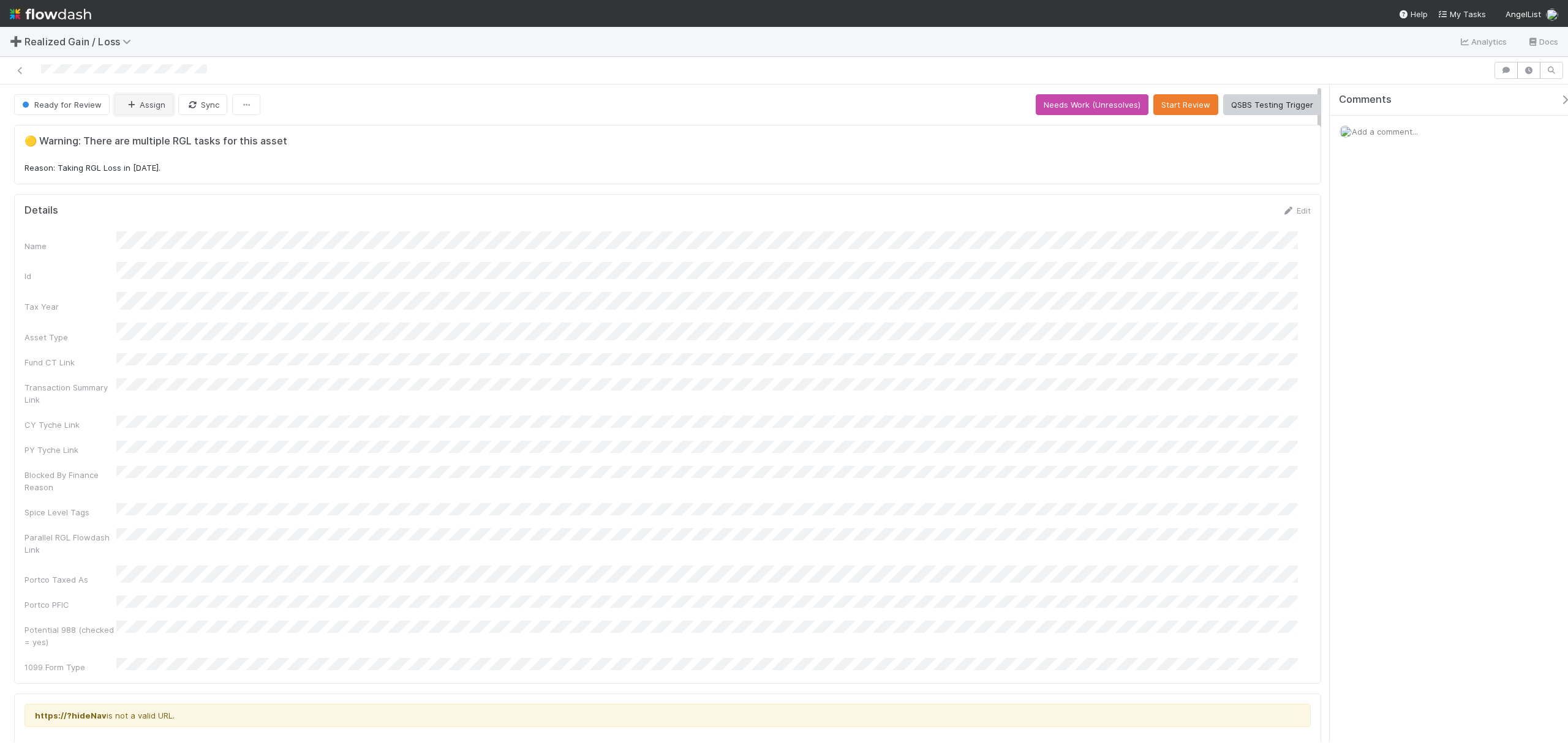
click at [131, 107] on icon "button" at bounding box center [131, 105] width 12 height 8
click at [684, 461] on div at bounding box center [784, 372] width 1568 height 743
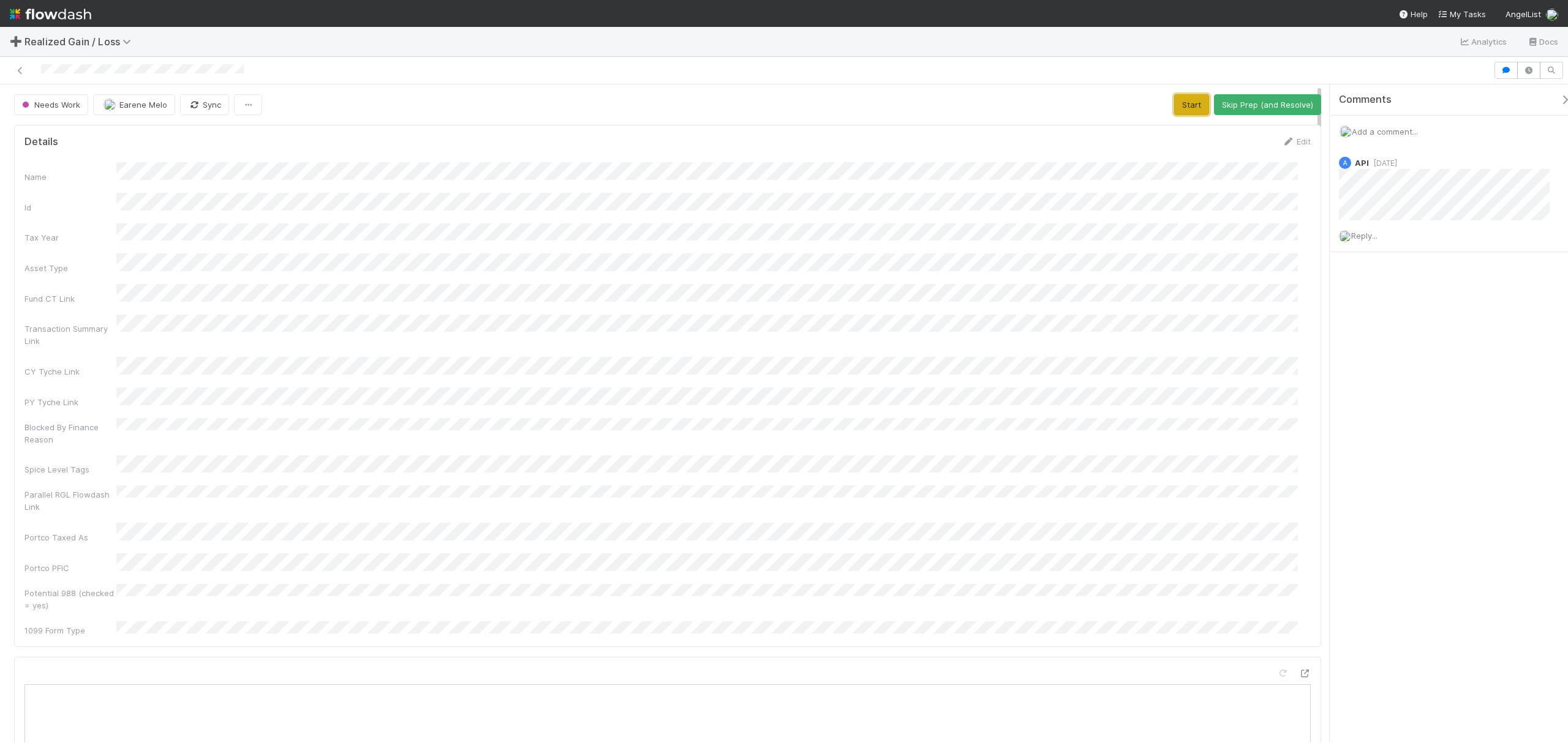
click at [1184, 101] on button "Start" at bounding box center [1191, 104] width 35 height 21
click at [1226, 109] on button "Request Review (and Resolve)" at bounding box center [1255, 104] width 132 height 21
click at [884, 355] on div "Name Id Tax Year Asset Type Fund CT Link Transaction Summary Link CY Tyche Link…" at bounding box center [667, 399] width 1286 height 474
click at [1175, 111] on button "Start" at bounding box center [1191, 104] width 35 height 21
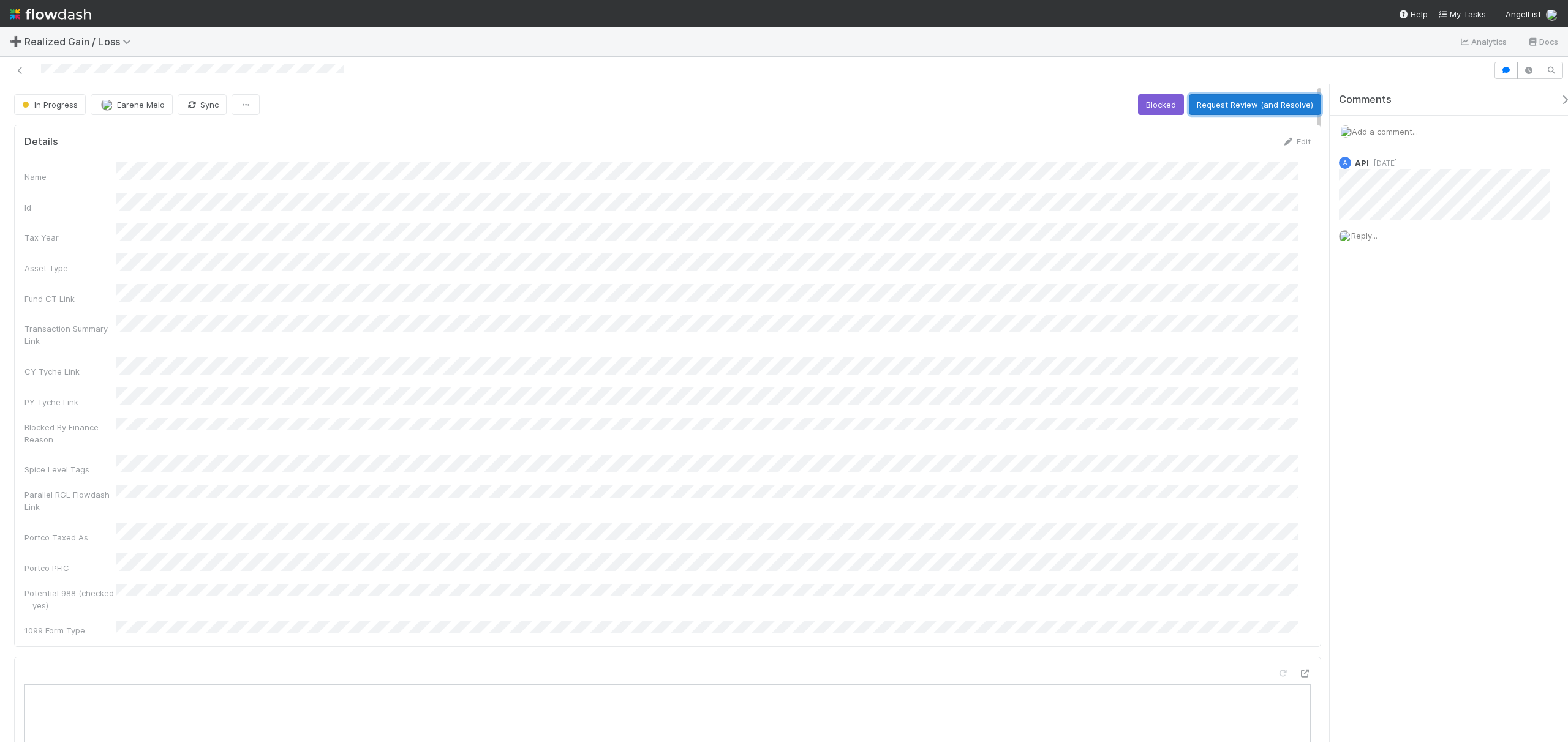
click at [1231, 107] on button "Request Review (and Resolve)" at bounding box center [1255, 104] width 132 height 21
click at [742, 417] on div "Name Id Tax Year Asset Type Fund CT Link Transaction Summary Link CY Tyche Link…" at bounding box center [667, 399] width 1286 height 474
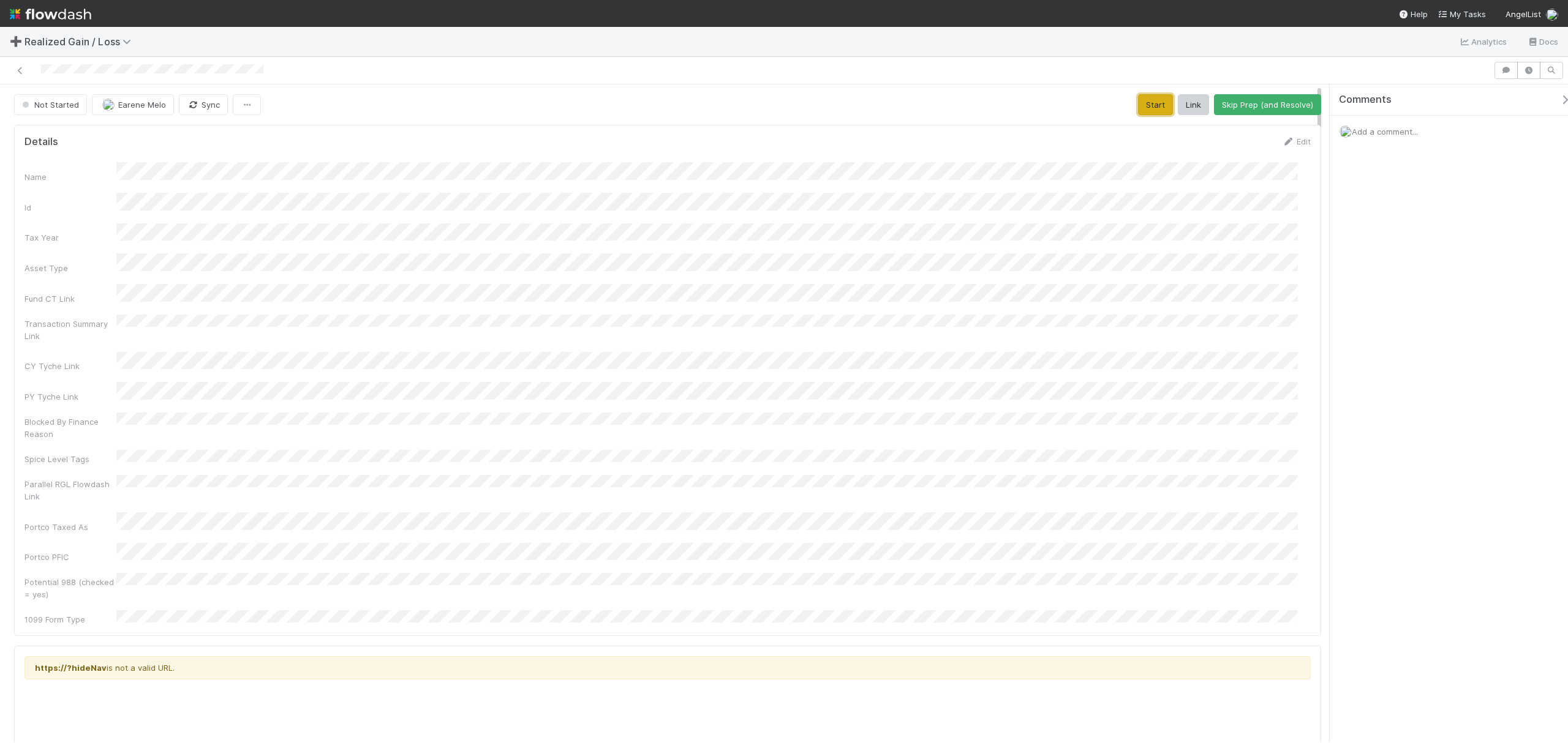
click at [1152, 104] on button "Start" at bounding box center [1156, 104] width 35 height 21
click at [1175, 128] on div "Add a comment..." at bounding box center [1455, 132] width 251 height 32
click at [1175, 130] on span "Add a comment..." at bounding box center [1384, 132] width 66 height 10
click at [1175, 319] on button "Add Comment" at bounding box center [1384, 320] width 71 height 21
click at [1175, 101] on button "Request Review (and Resolve)" at bounding box center [1255, 104] width 132 height 21
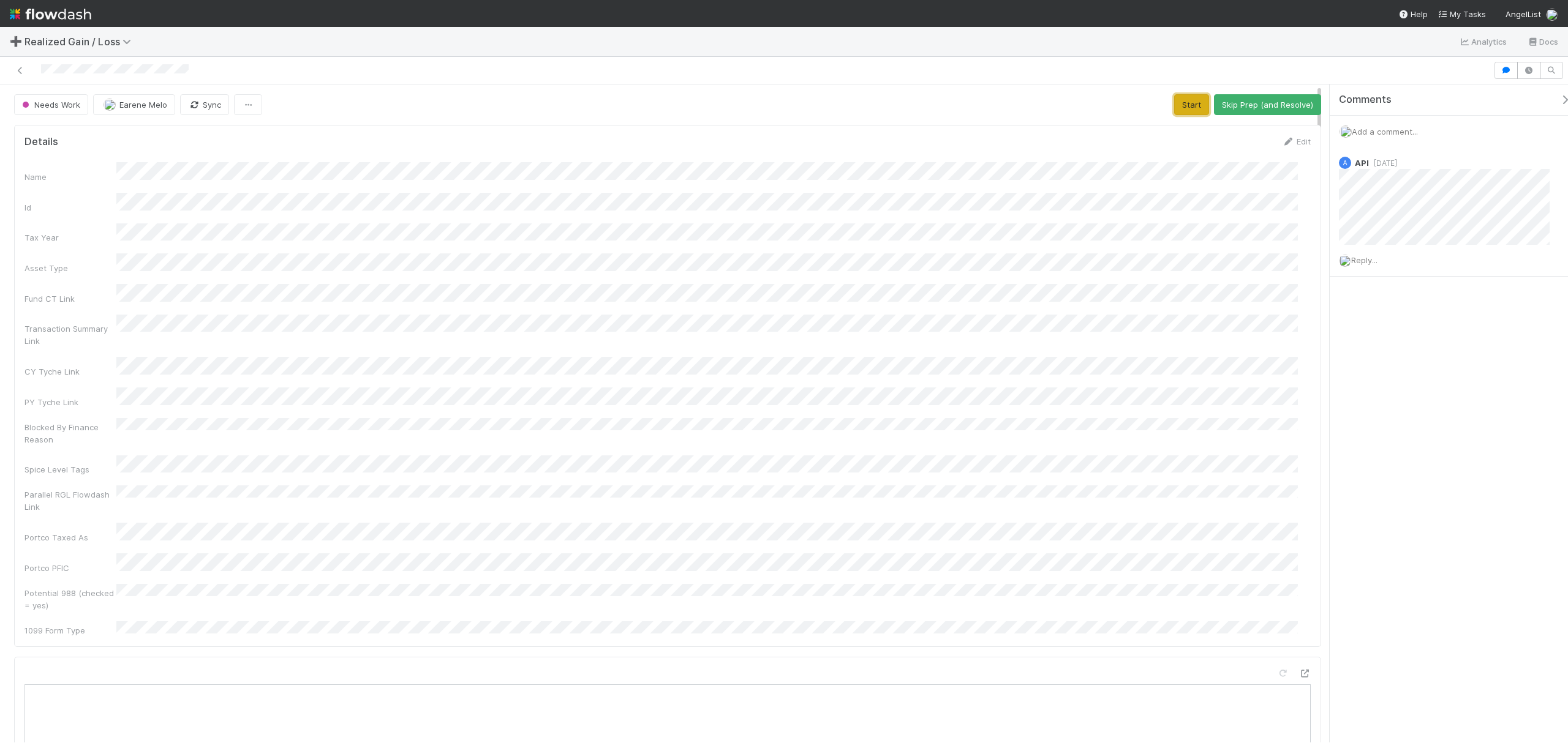
click button "Start"
click div "Details Edit Name Id Tax Year Asset Type Fund CT Link Transaction Summary Link …"
click button "Request Review (and Resolve)"
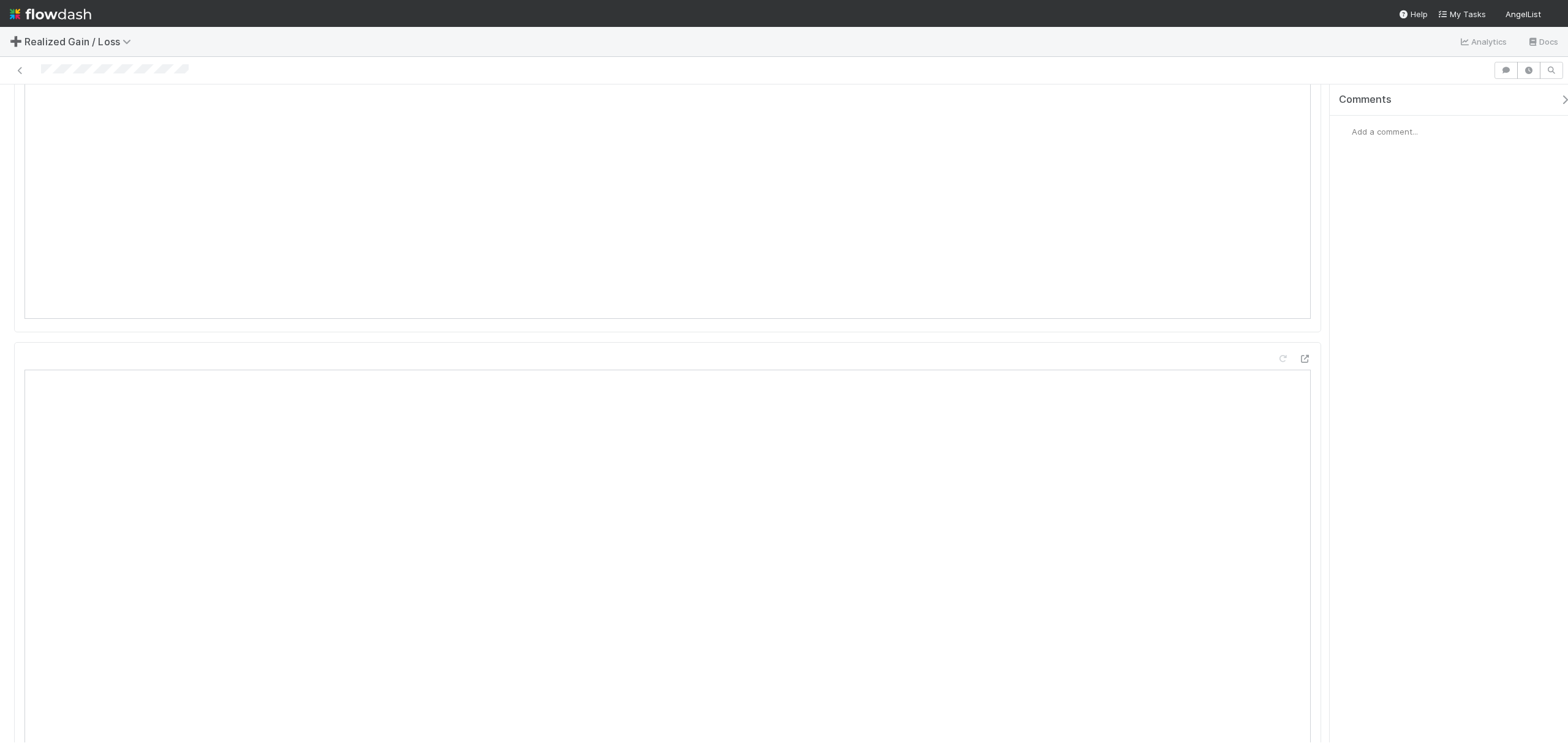
scroll to position [1061, 0]
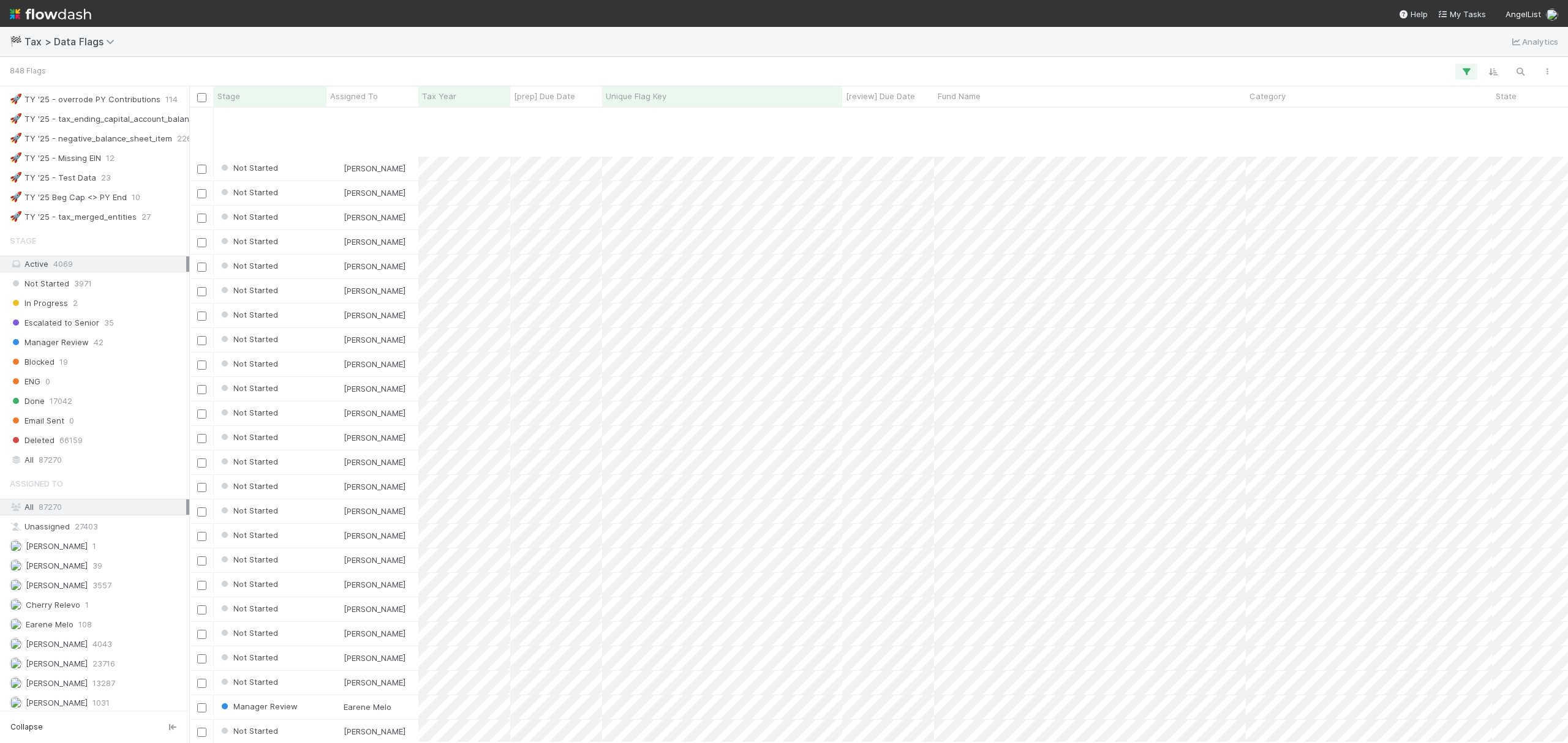
scroll to position [816, 0]
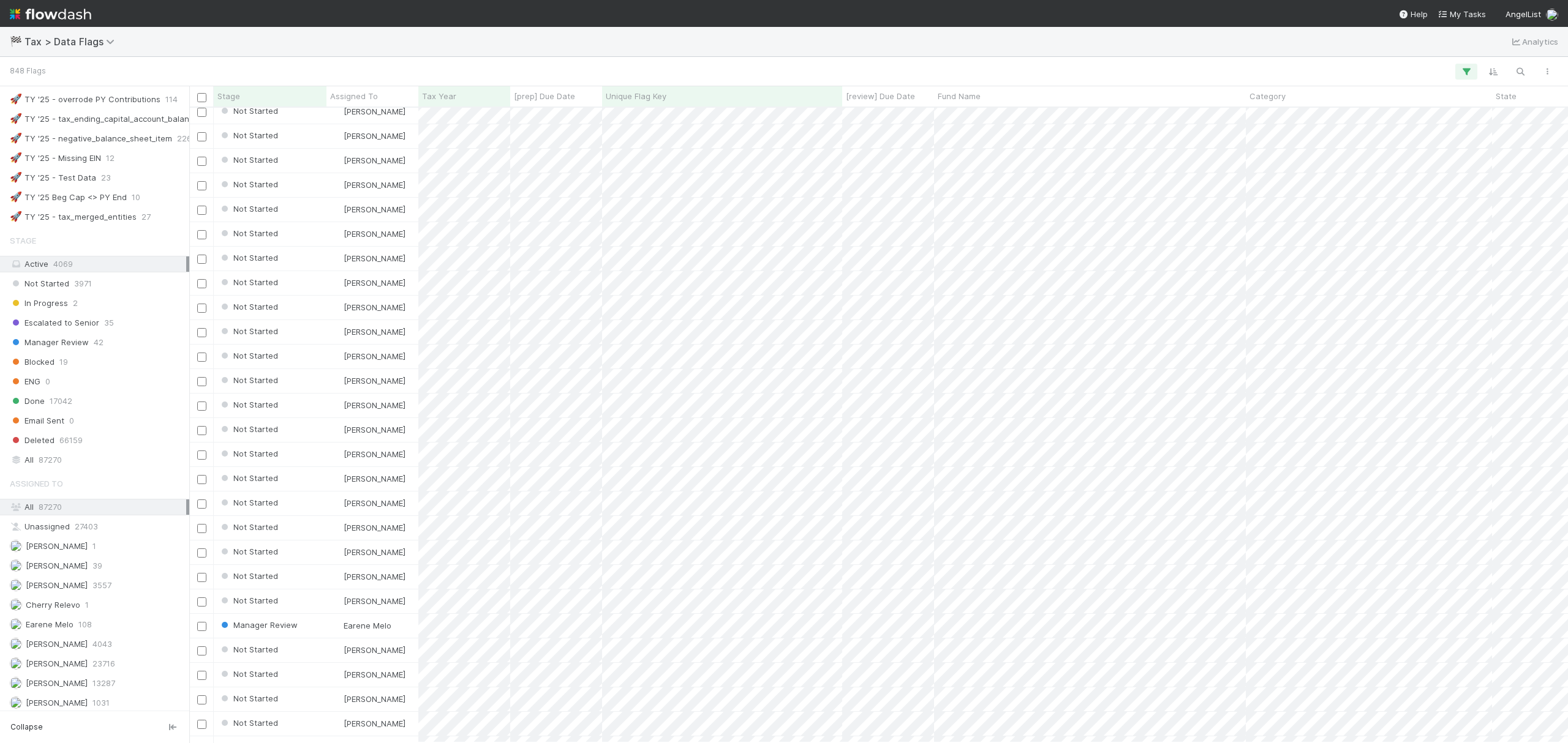
click at [937, 45] on div "🏁 Tax > Data Flags Analytics" at bounding box center [784, 41] width 1568 height 29
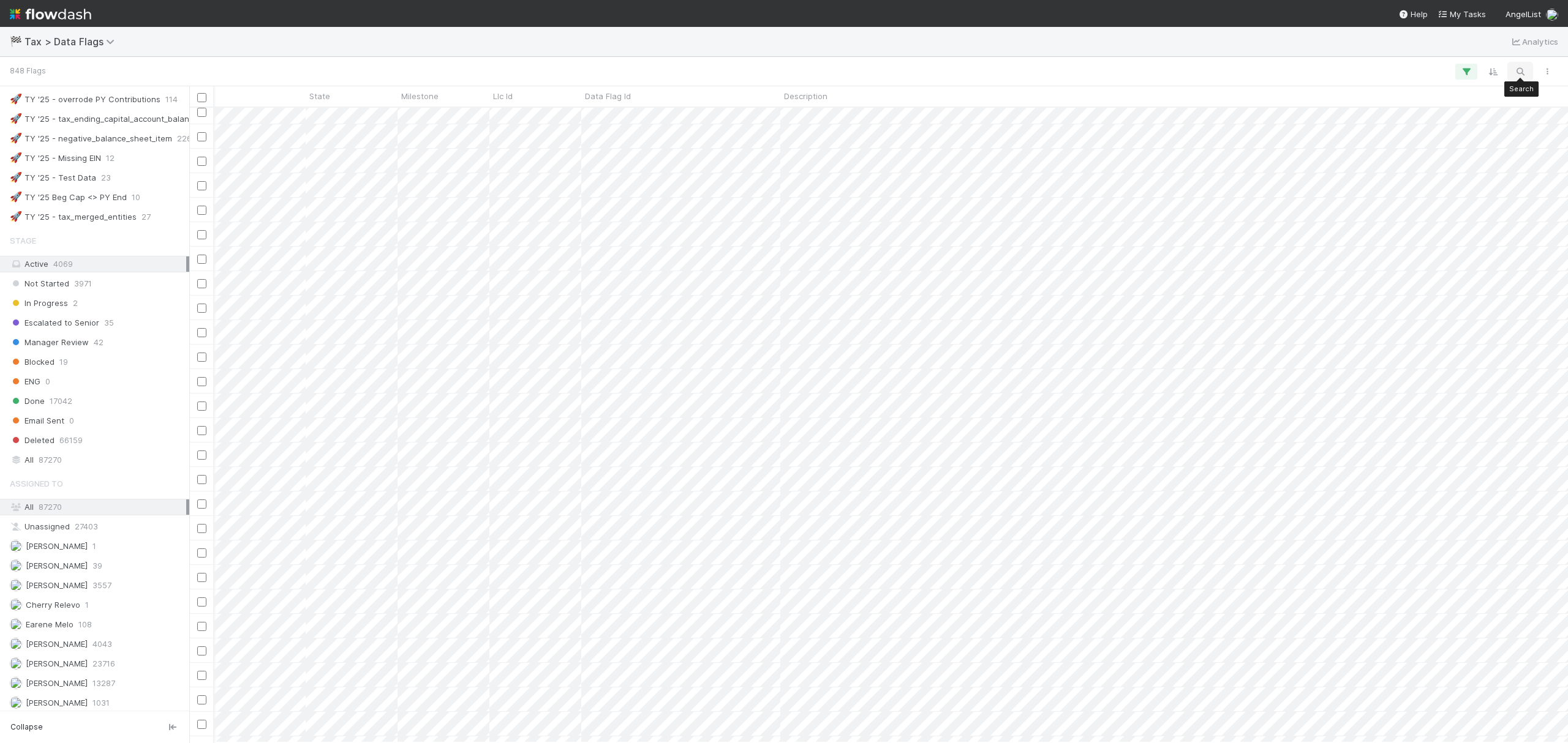
click at [1515, 71] on icon "button" at bounding box center [1520, 71] width 12 height 11
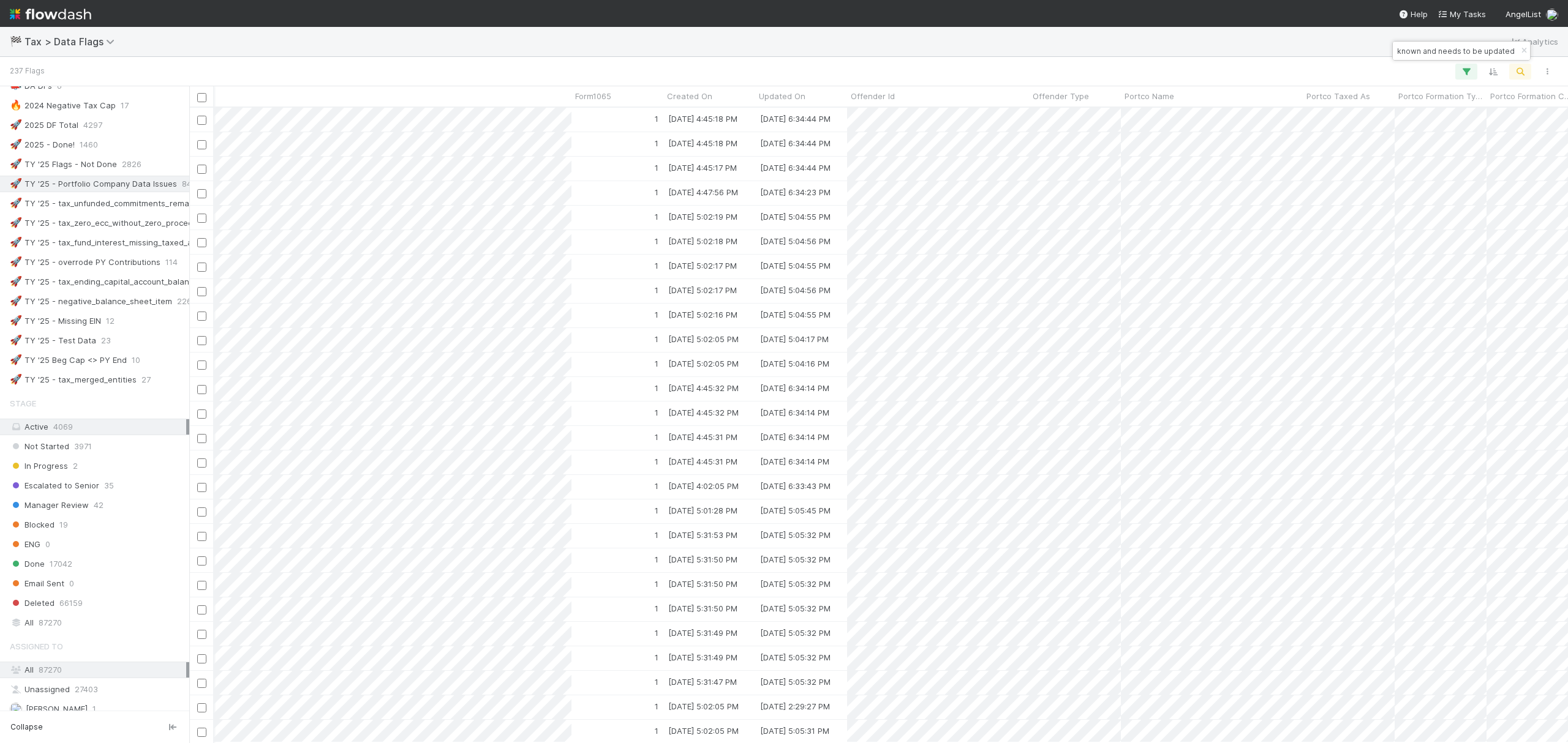
scroll to position [0, 2294]
type input "Tax type is unknown and needs to be updated"
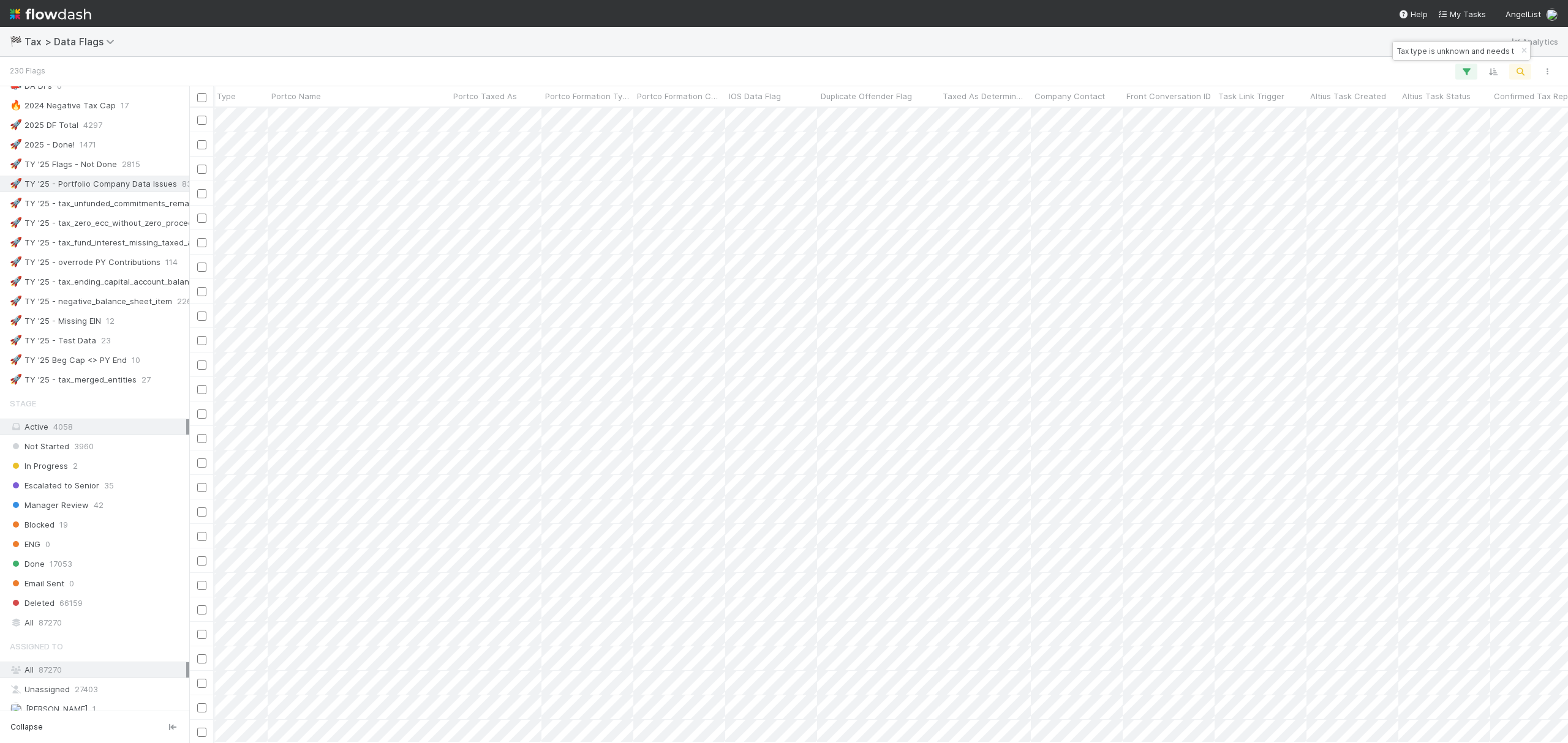
scroll to position [0, 3015]
click at [433, 99] on span "Portco Name" at bounding box center [414, 96] width 50 height 12
click at [458, 126] on div "Sort A → Z" at bounding box center [461, 119] width 140 height 18
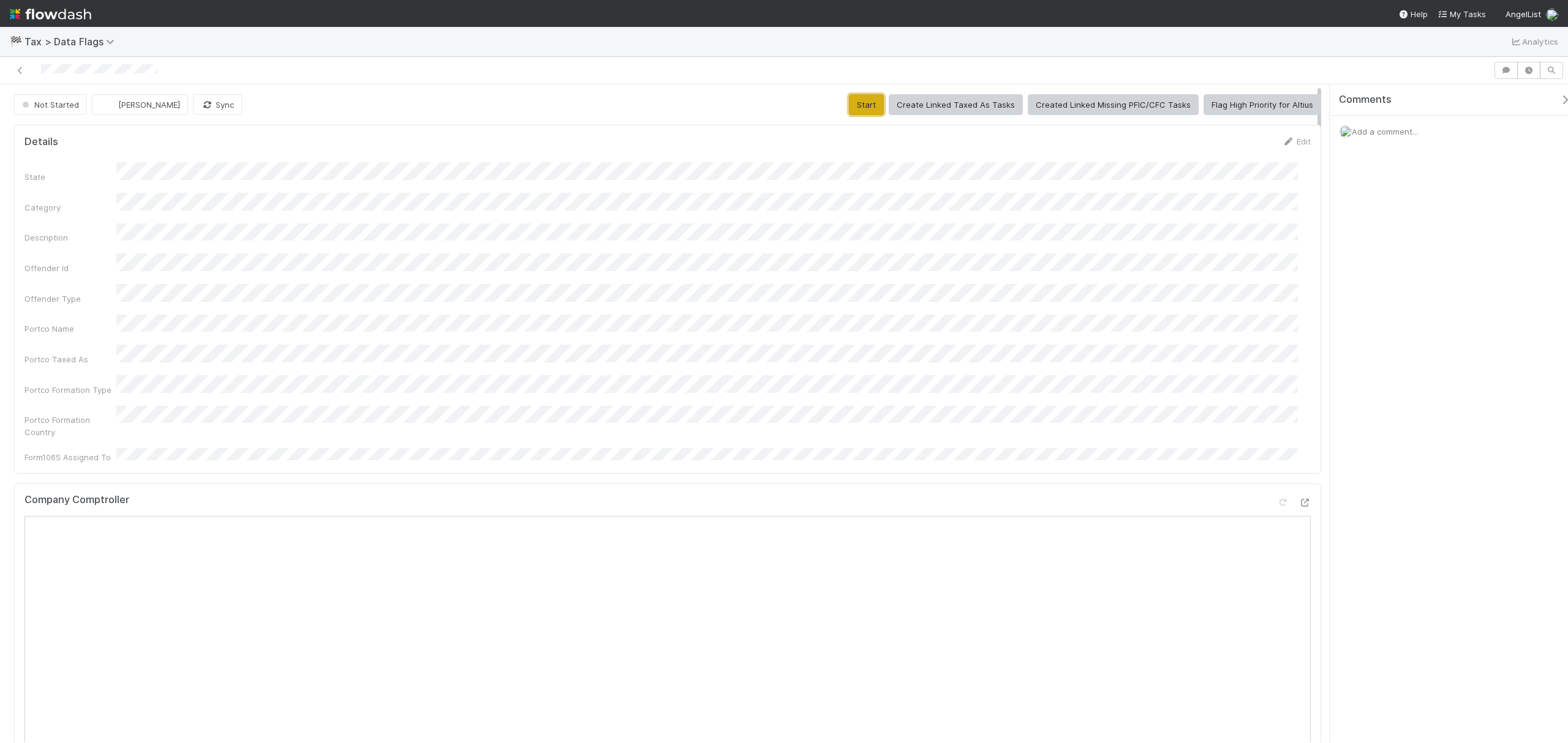
click at [872, 102] on button "Start" at bounding box center [866, 104] width 35 height 21
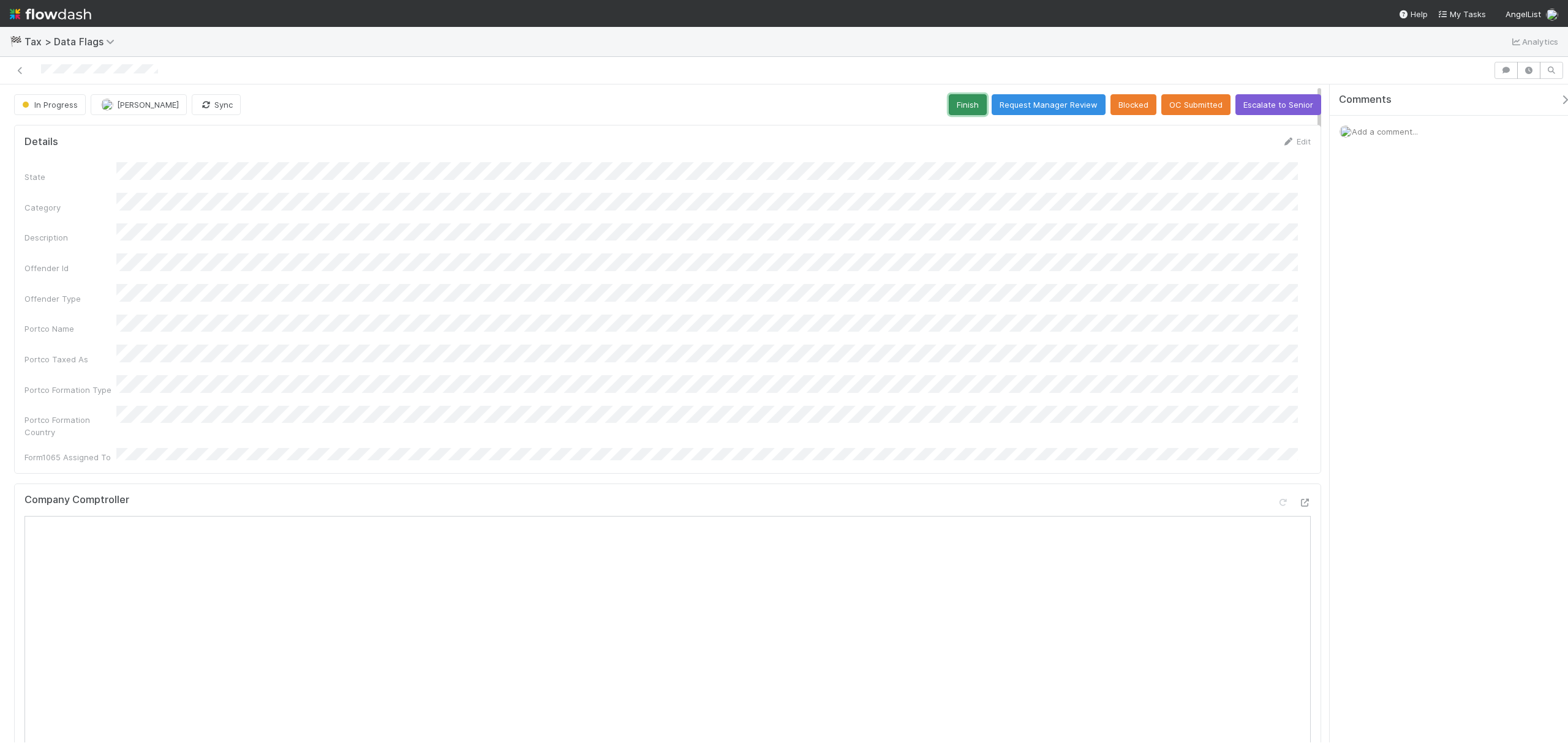
click at [958, 107] on button "Finish" at bounding box center [967, 104] width 38 height 21
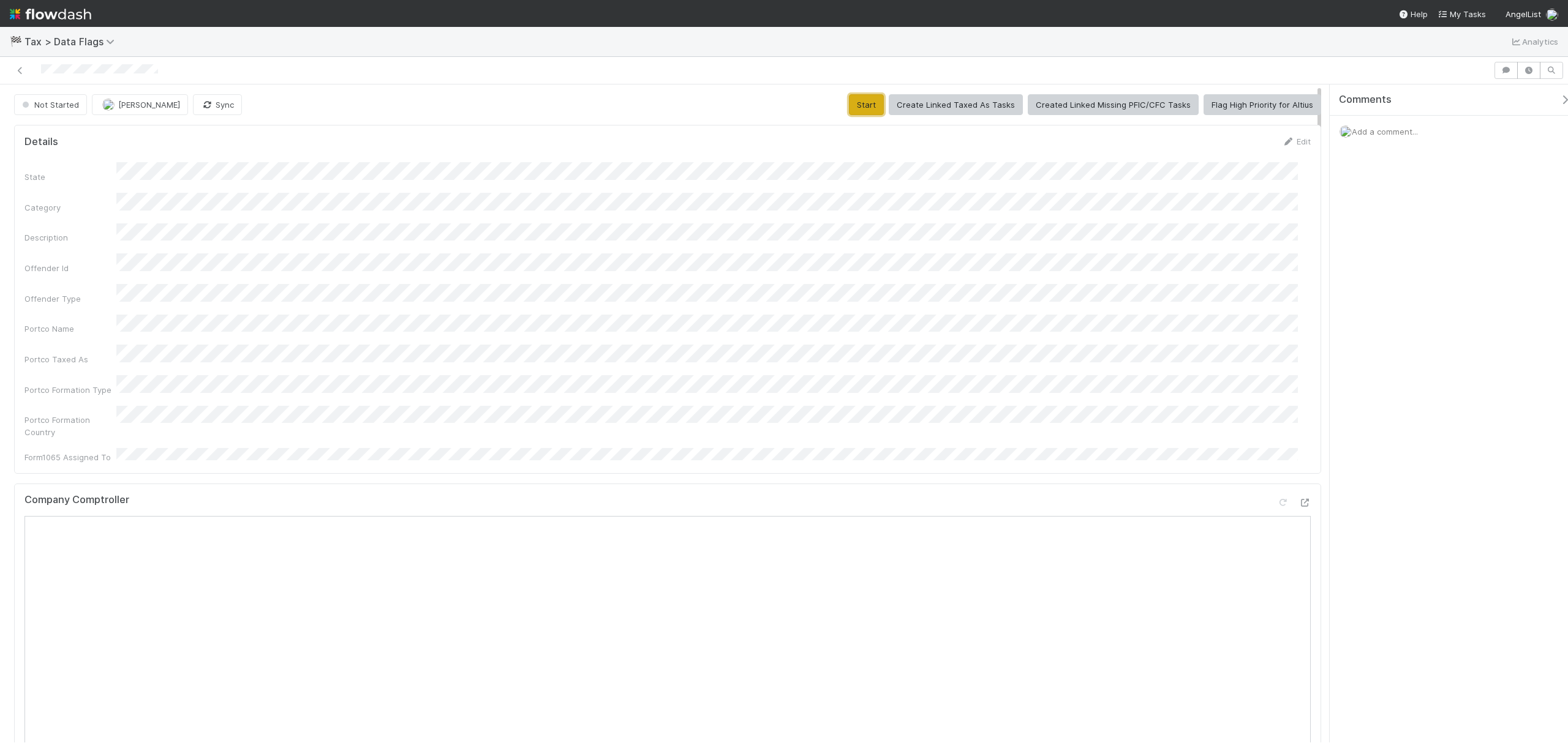
click at [863, 98] on button "Start" at bounding box center [866, 104] width 35 height 21
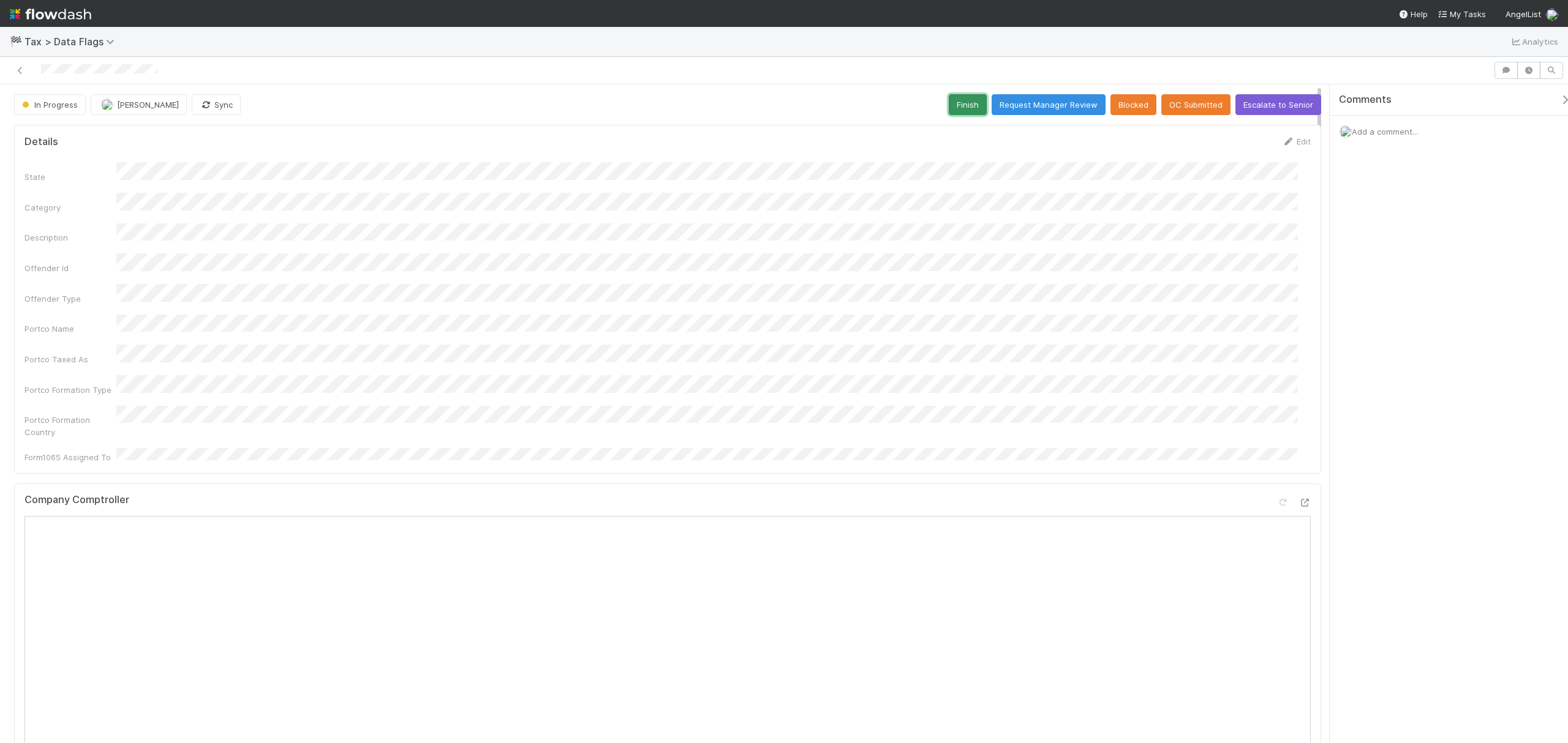
click at [965, 102] on button "Finish" at bounding box center [967, 104] width 38 height 21
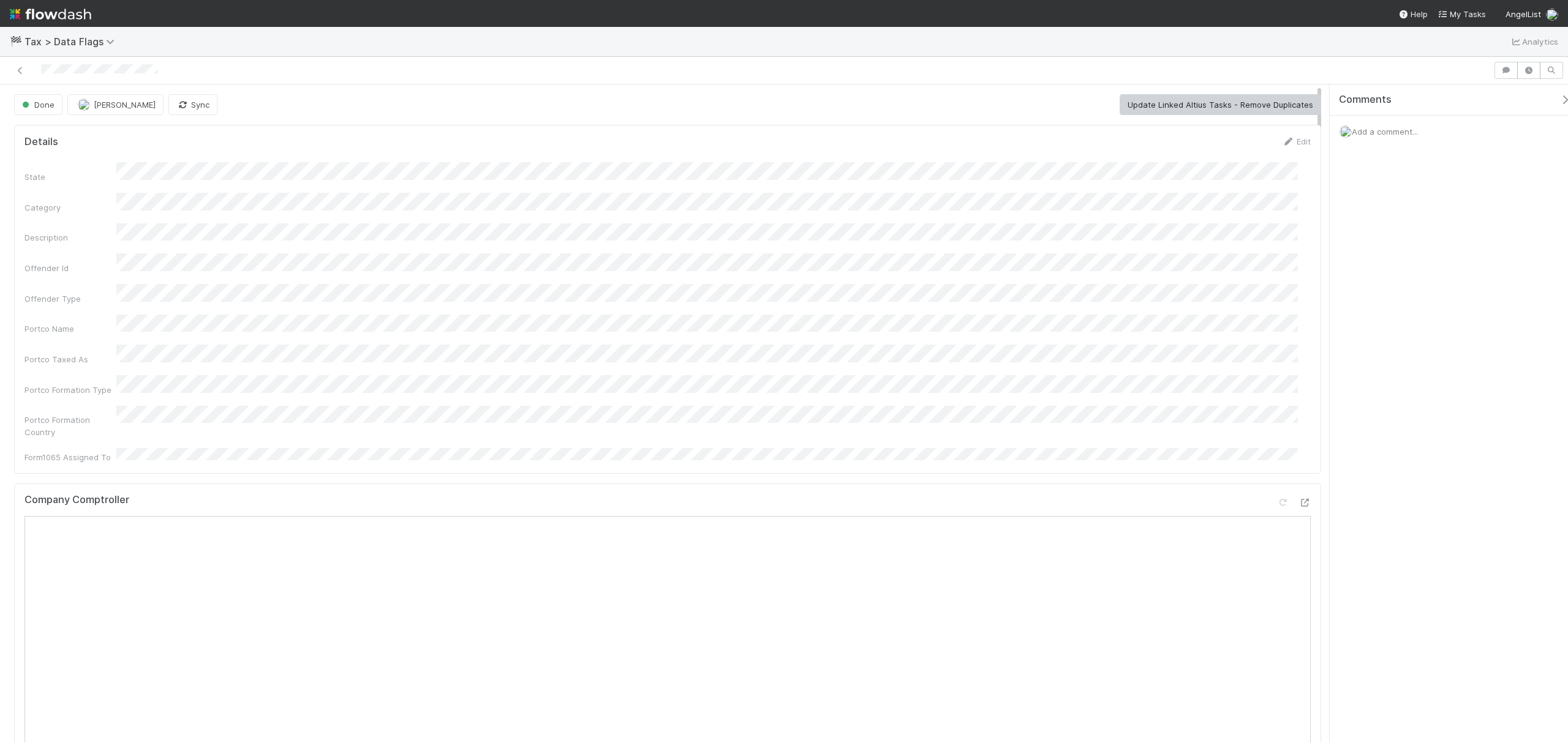
click at [484, 295] on div "State Category Description Offender Id Offender Type Portco Name Portco Taxed A…" at bounding box center [667, 313] width 1286 height 302
click at [856, 111] on button "Start" at bounding box center [866, 104] width 35 height 21
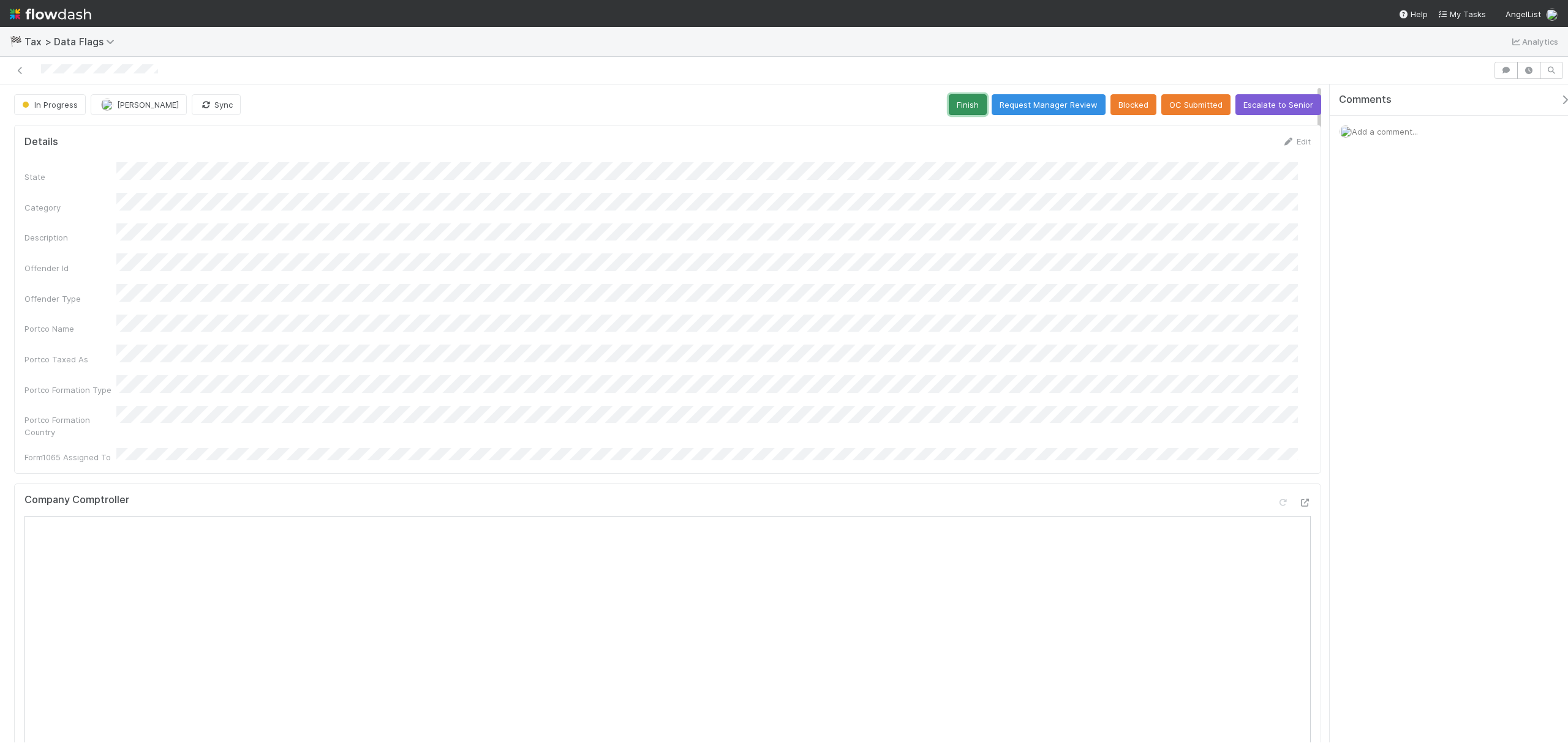
drag, startPoint x: 946, startPoint y: 105, endPoint x: 929, endPoint y: 162, distance: 59.5
click at [948, 104] on button "Finish" at bounding box center [967, 104] width 38 height 21
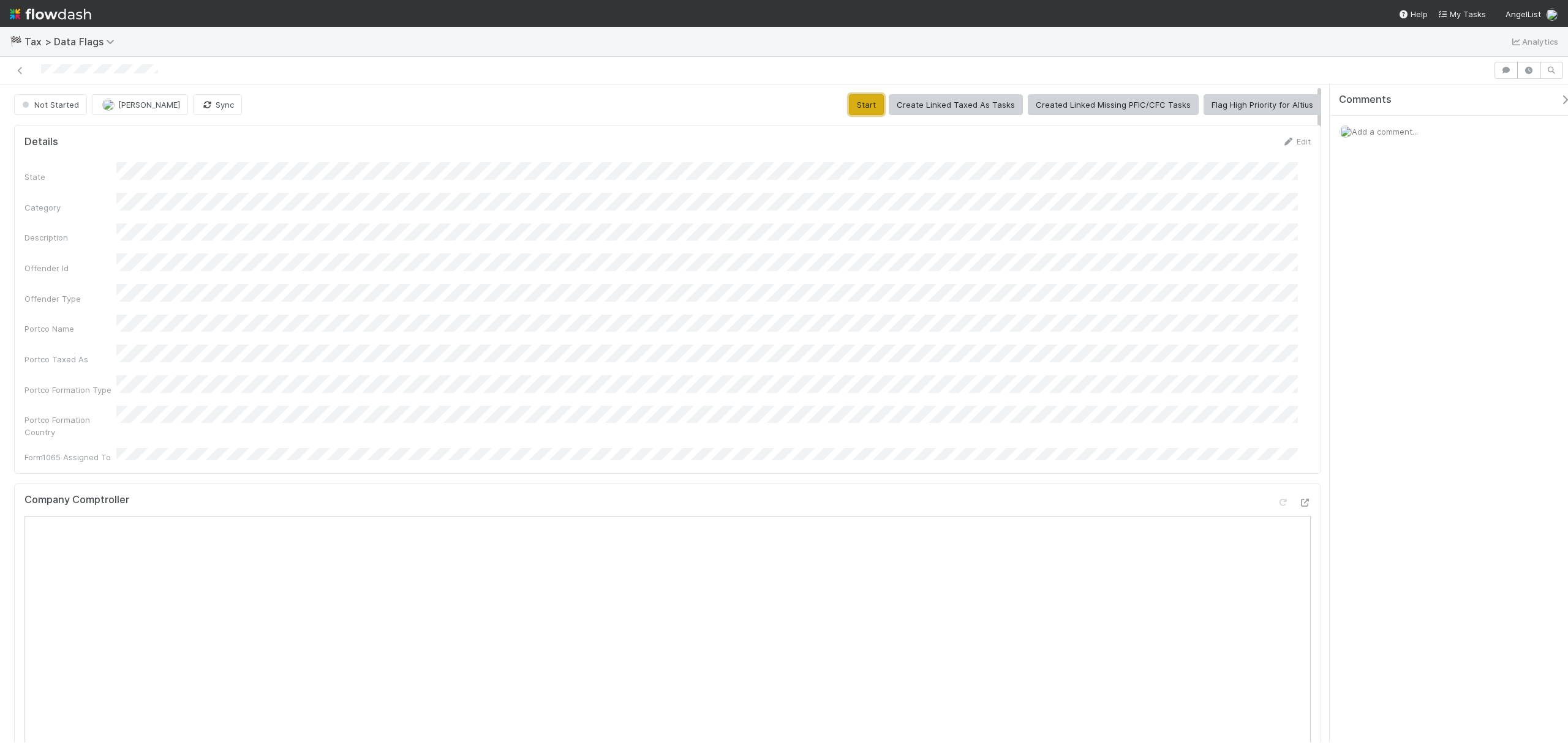
click at [870, 98] on button "Start" at bounding box center [866, 104] width 35 height 21
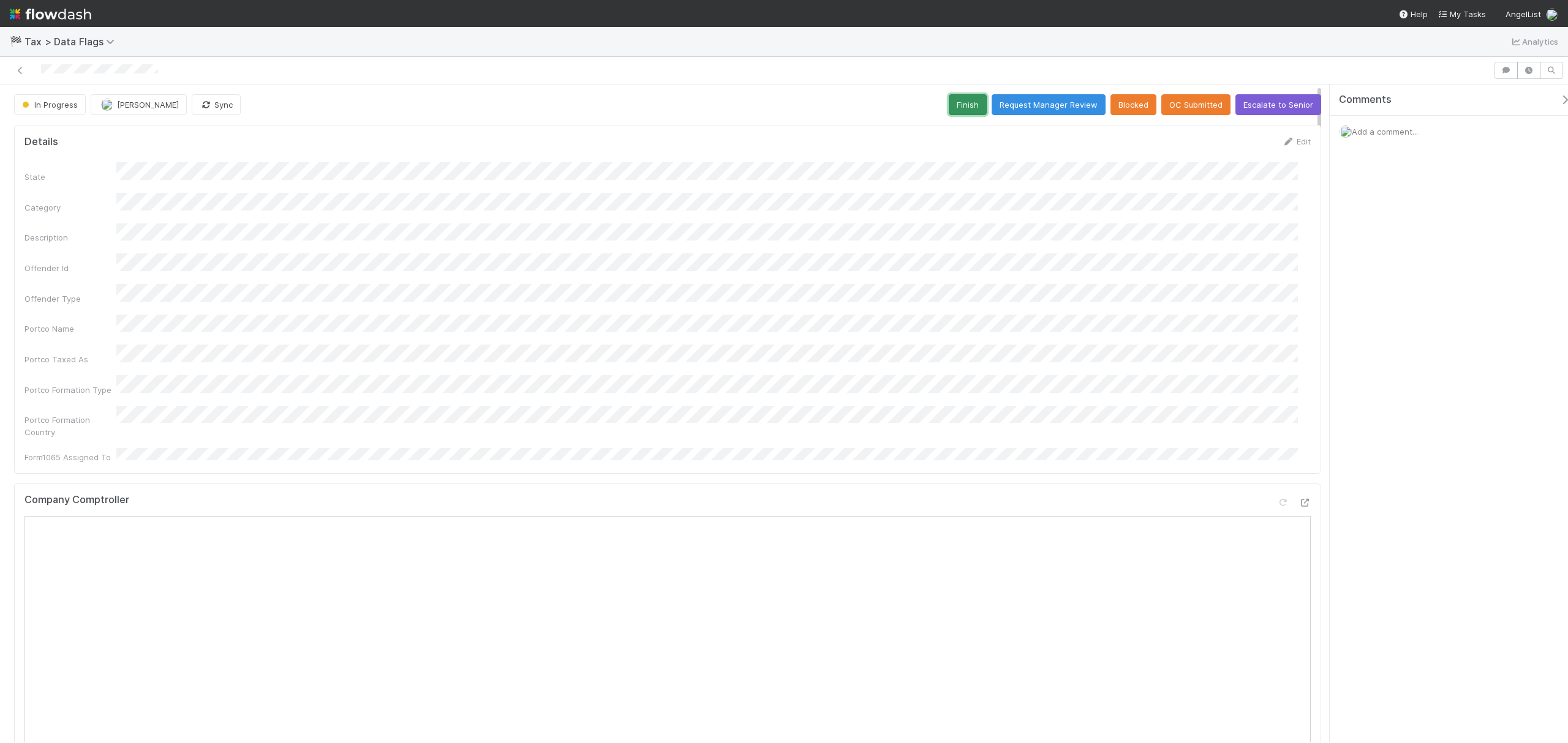
click at [961, 110] on button "Finish" at bounding box center [967, 104] width 38 height 21
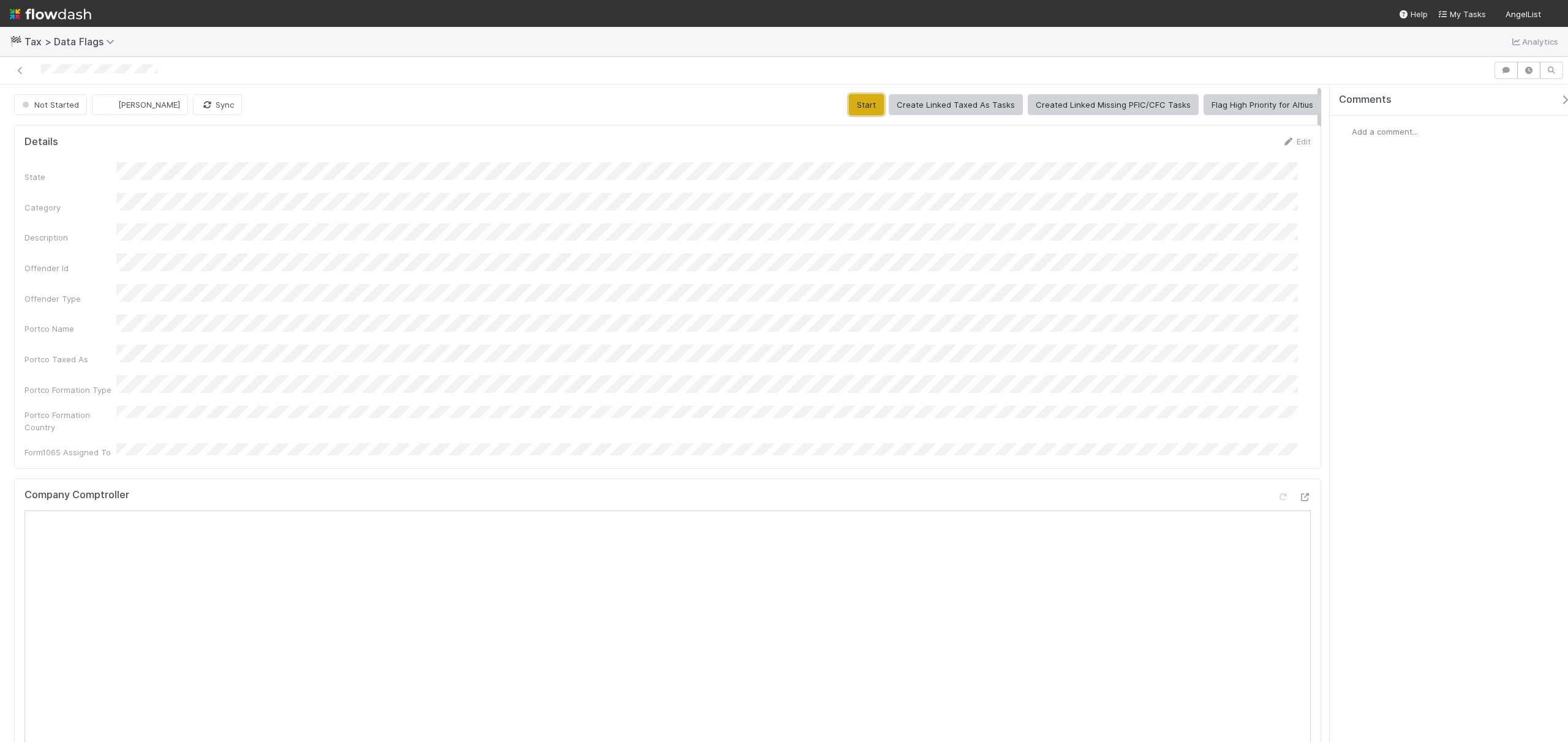
click at [863, 108] on button "Start" at bounding box center [866, 104] width 35 height 21
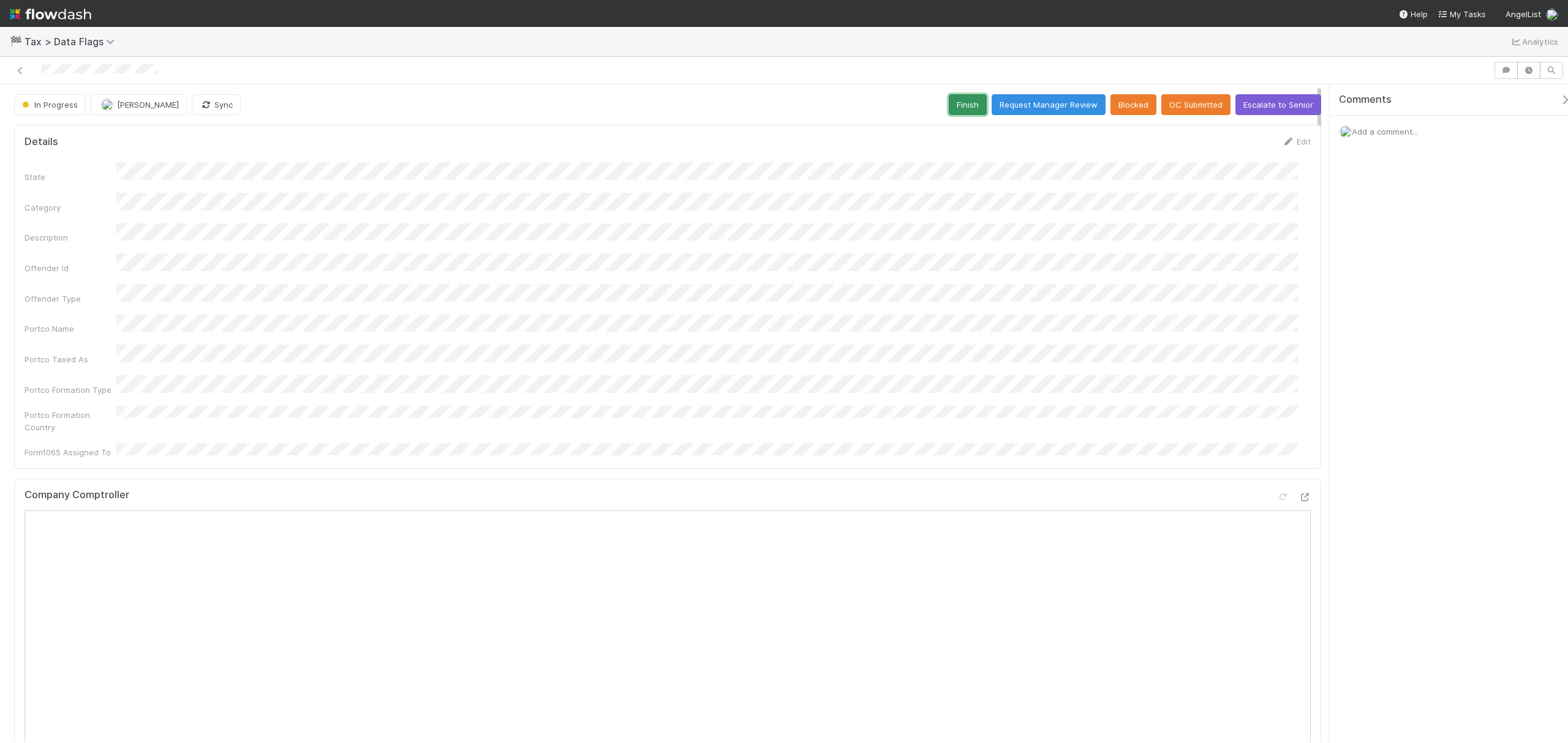
click at [959, 102] on button "Finish" at bounding box center [967, 104] width 38 height 21
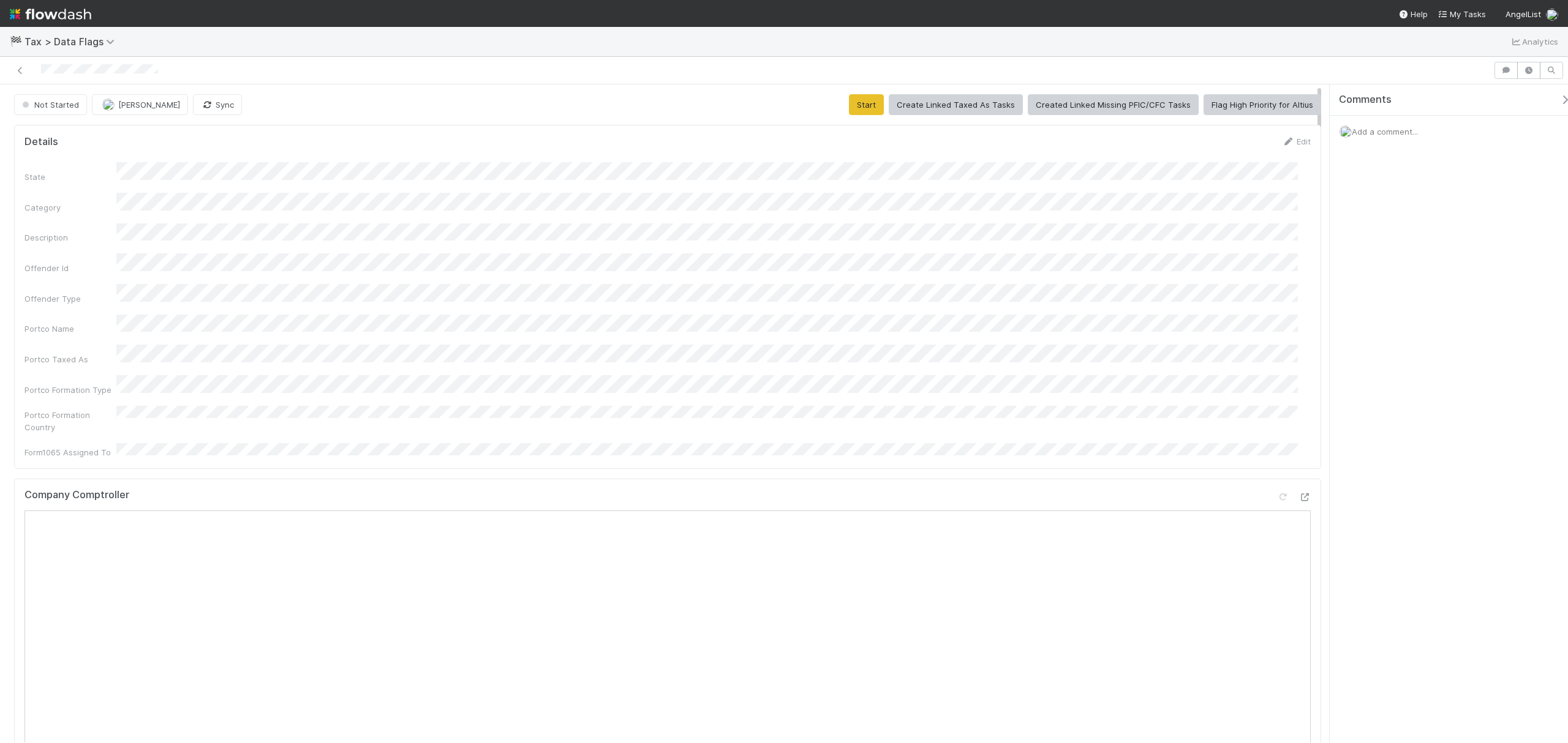
click at [858, 113] on button "Start" at bounding box center [866, 104] width 35 height 21
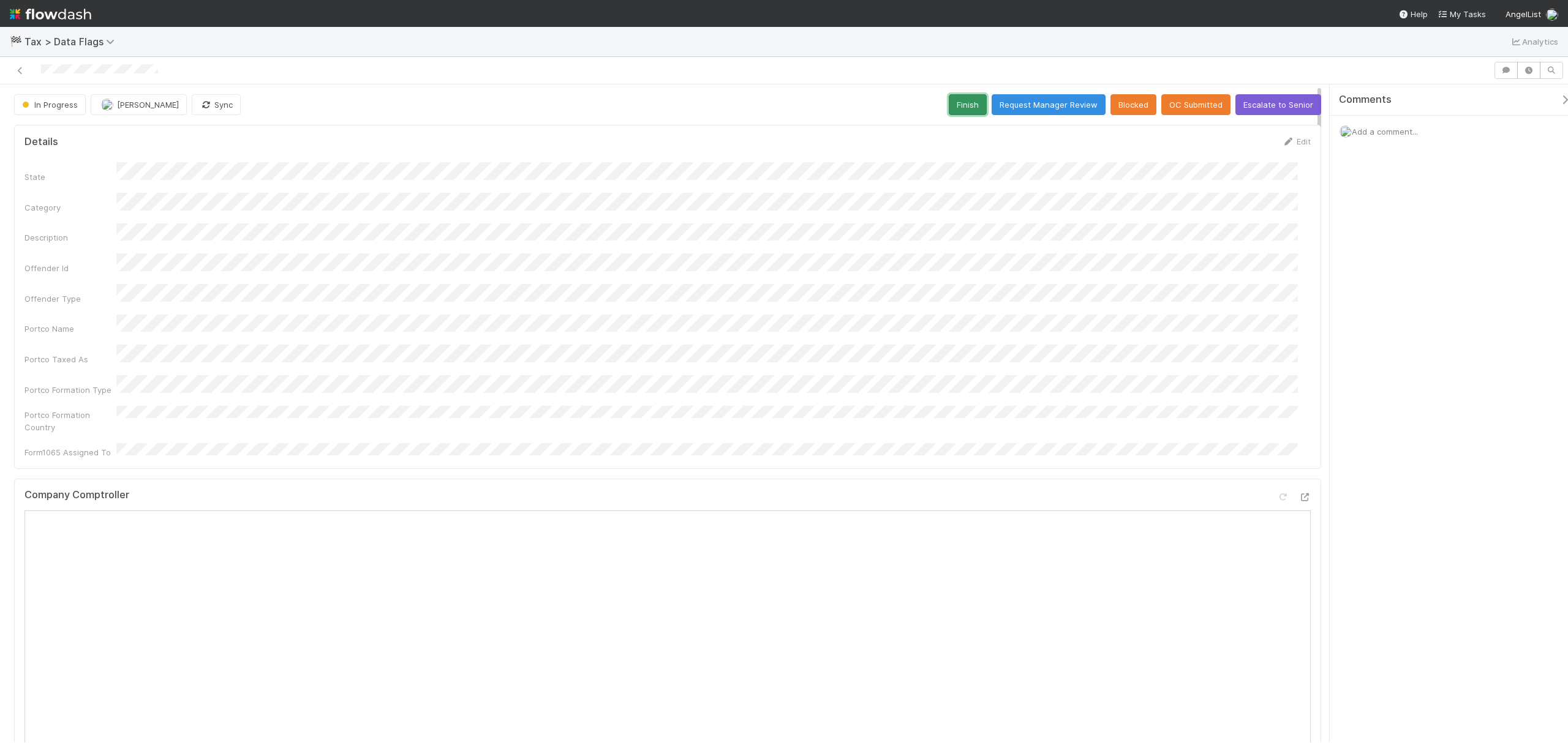
click at [969, 107] on button "Finish" at bounding box center [967, 104] width 38 height 21
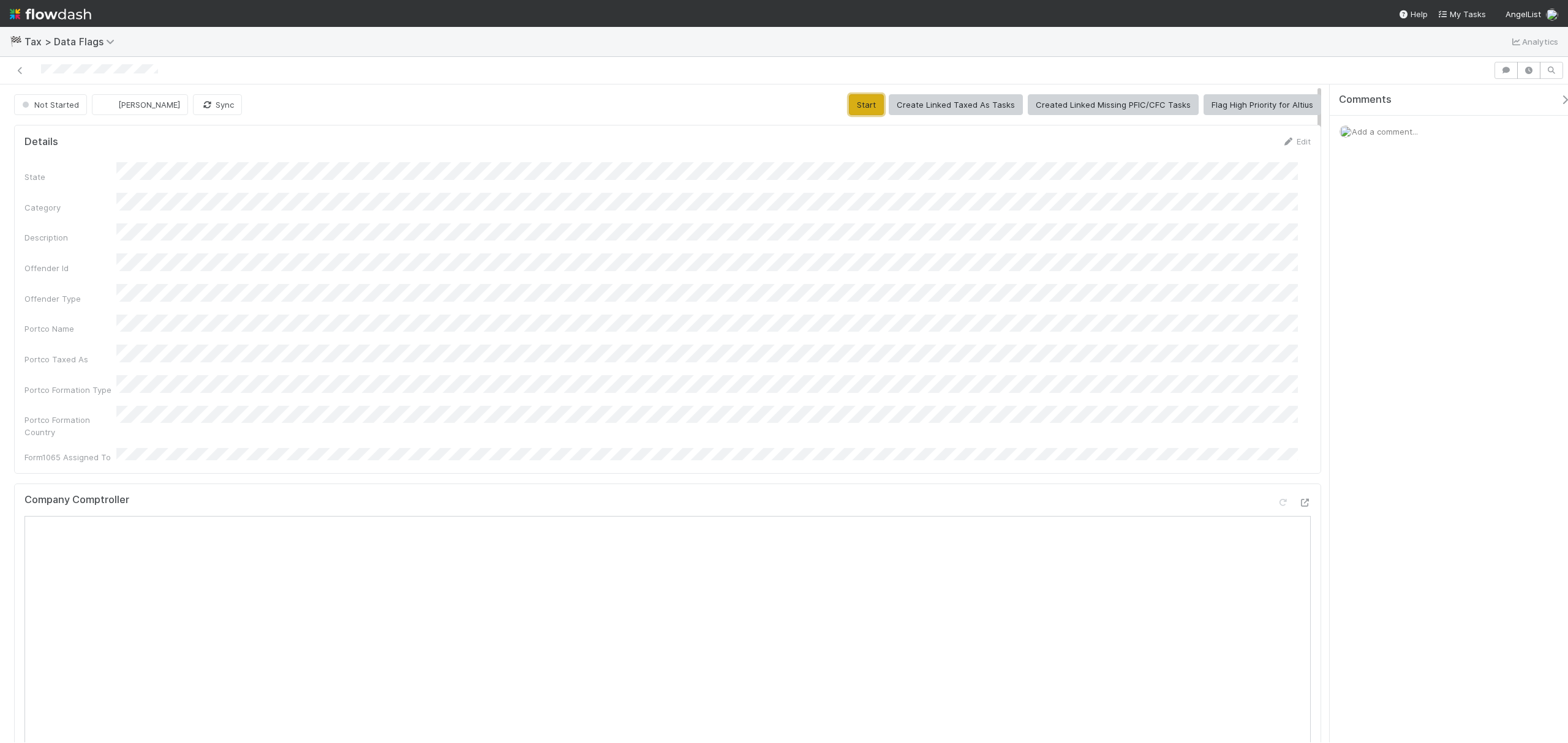
click at [851, 104] on button "Start" at bounding box center [866, 104] width 35 height 21
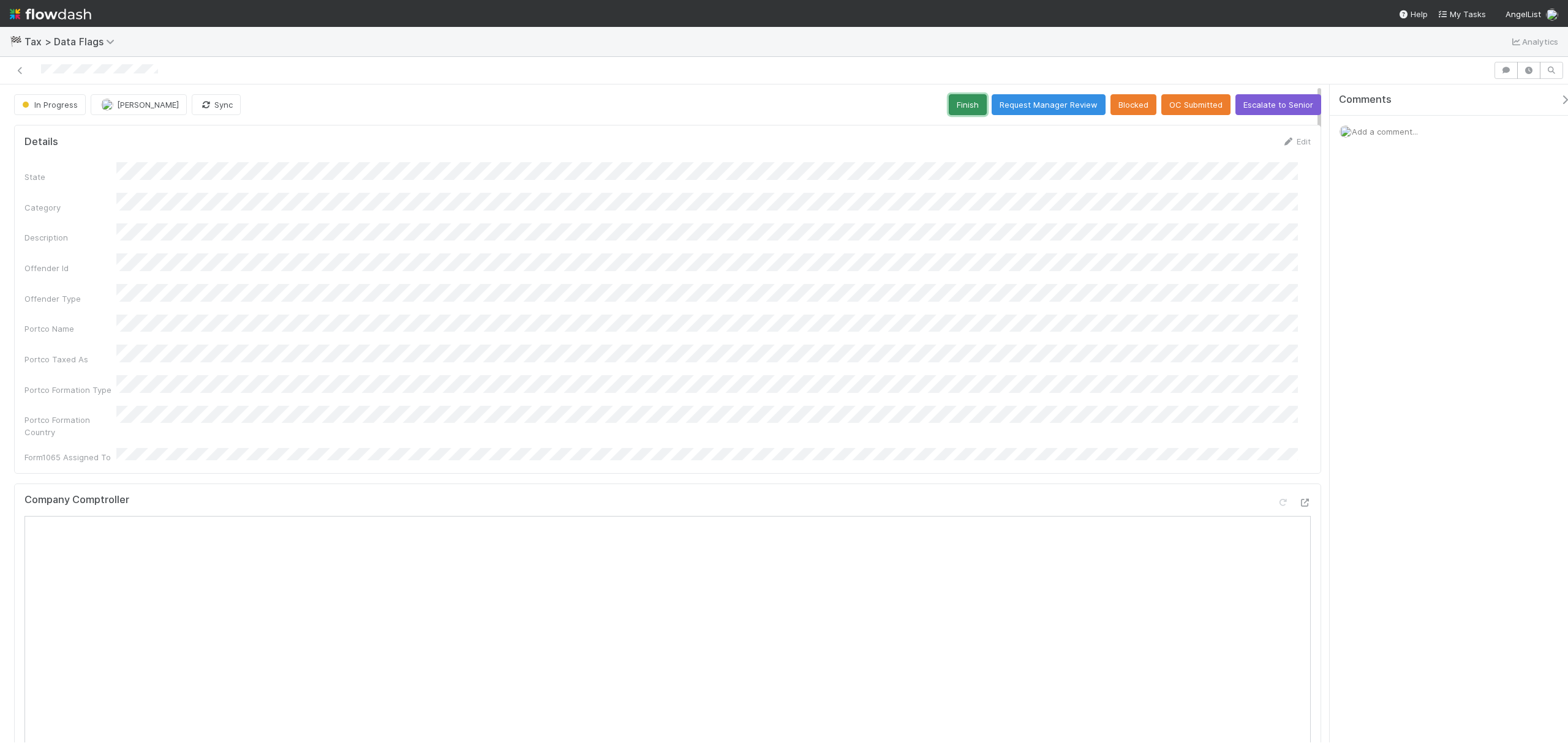
click at [951, 106] on button "Finish" at bounding box center [967, 104] width 38 height 21
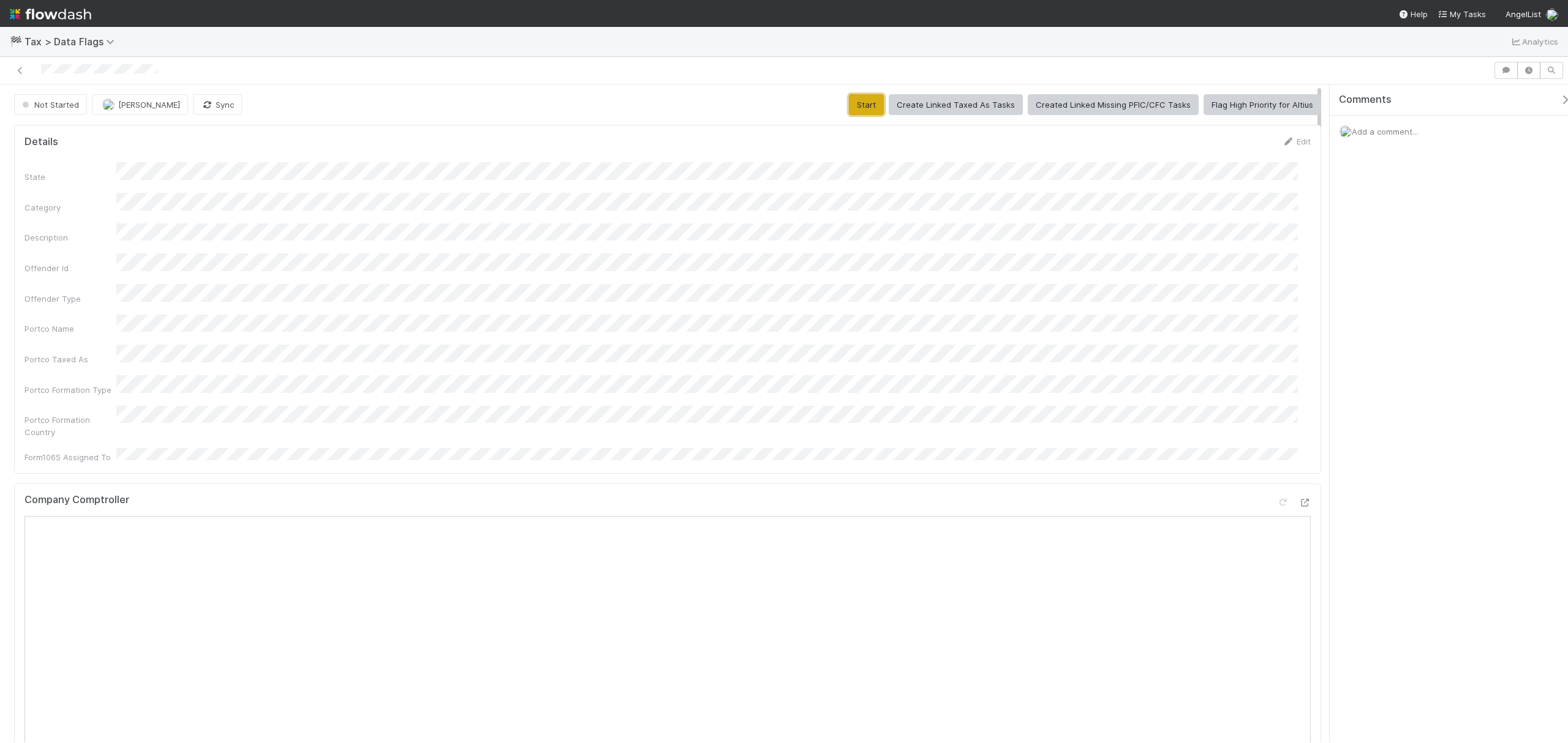
drag, startPoint x: 854, startPoint y: 101, endPoint x: 819, endPoint y: 118, distance: 38.9
click at [854, 101] on button "Start" at bounding box center [866, 104] width 35 height 21
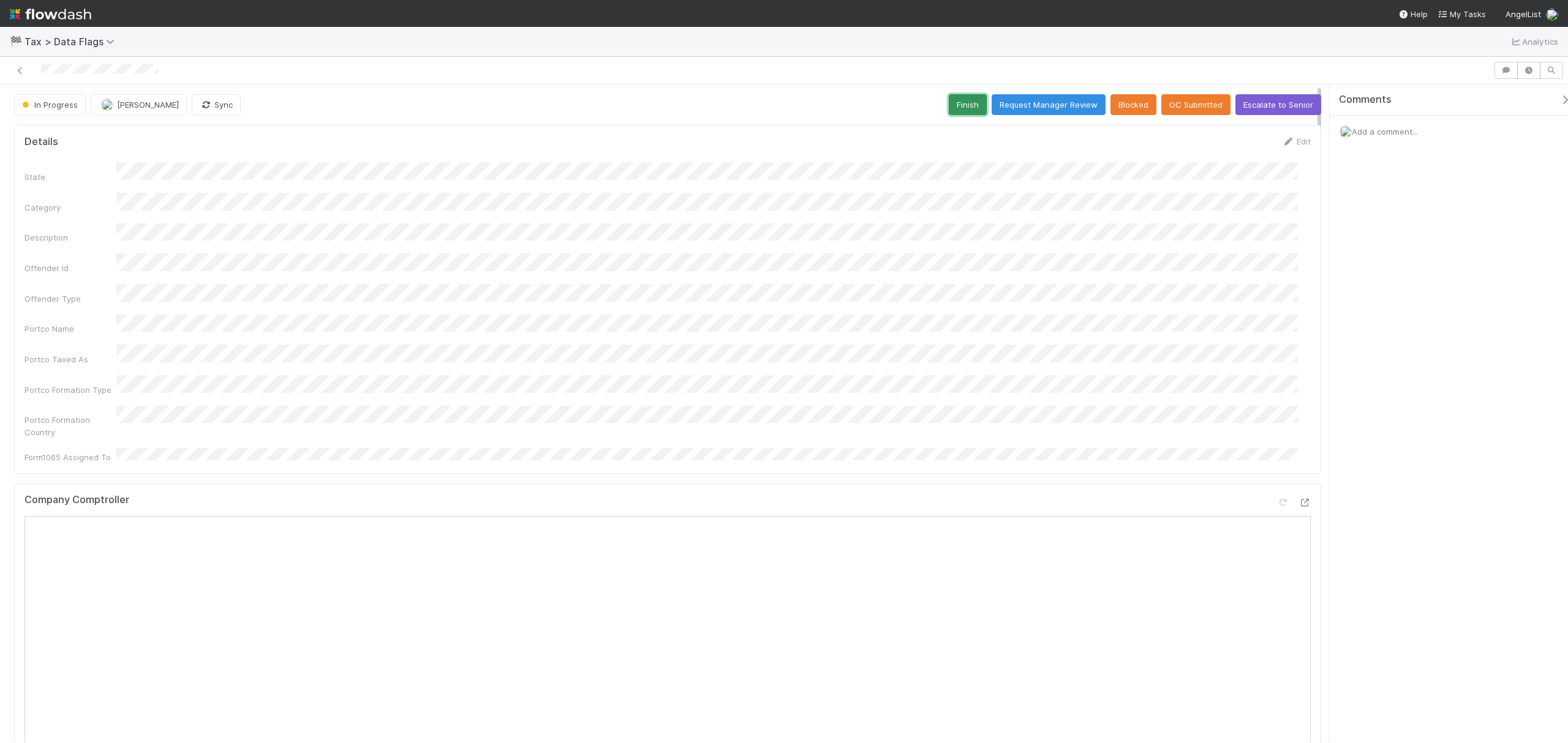
click at [963, 102] on button "Finish" at bounding box center [967, 104] width 38 height 21
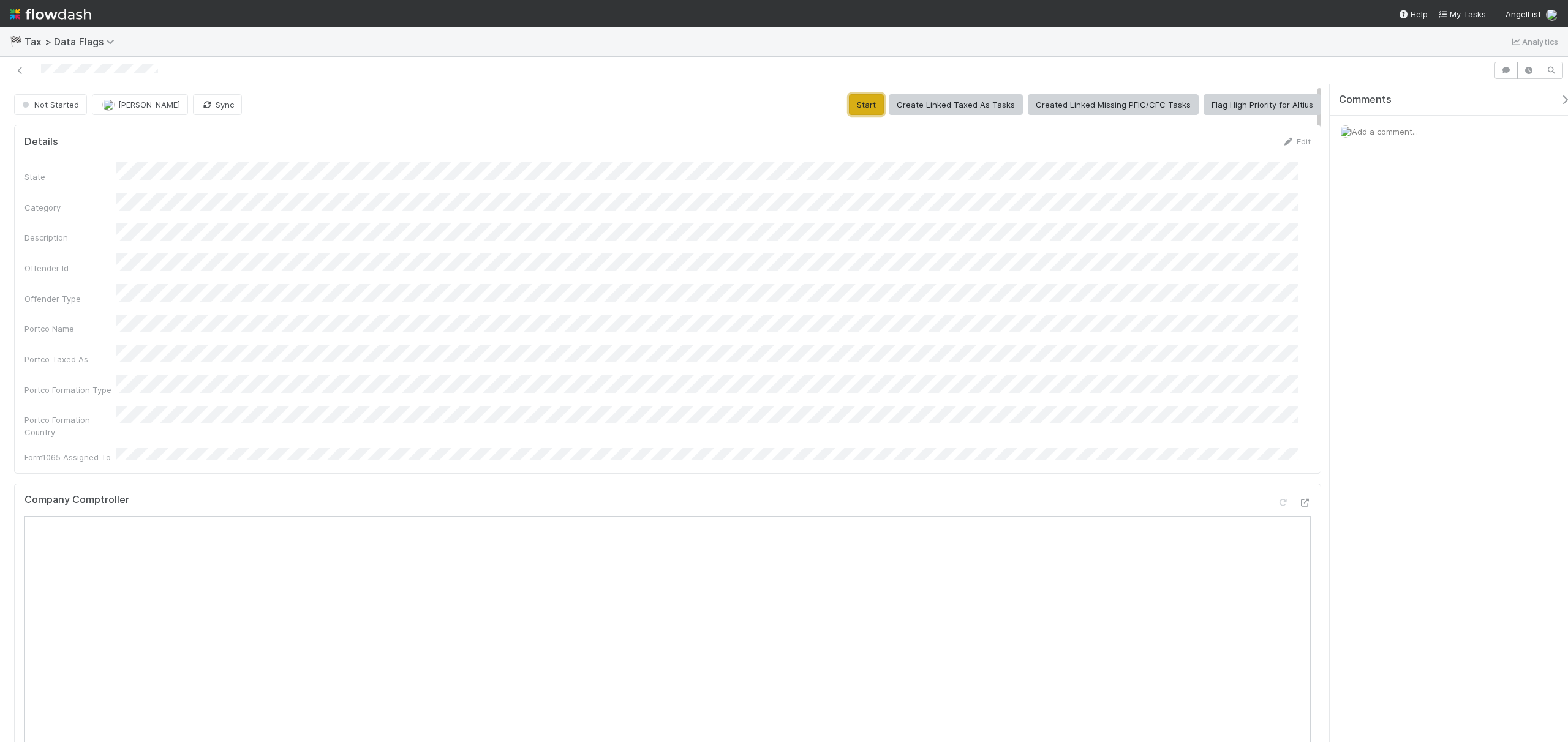
click at [858, 112] on button "Start" at bounding box center [866, 104] width 35 height 21
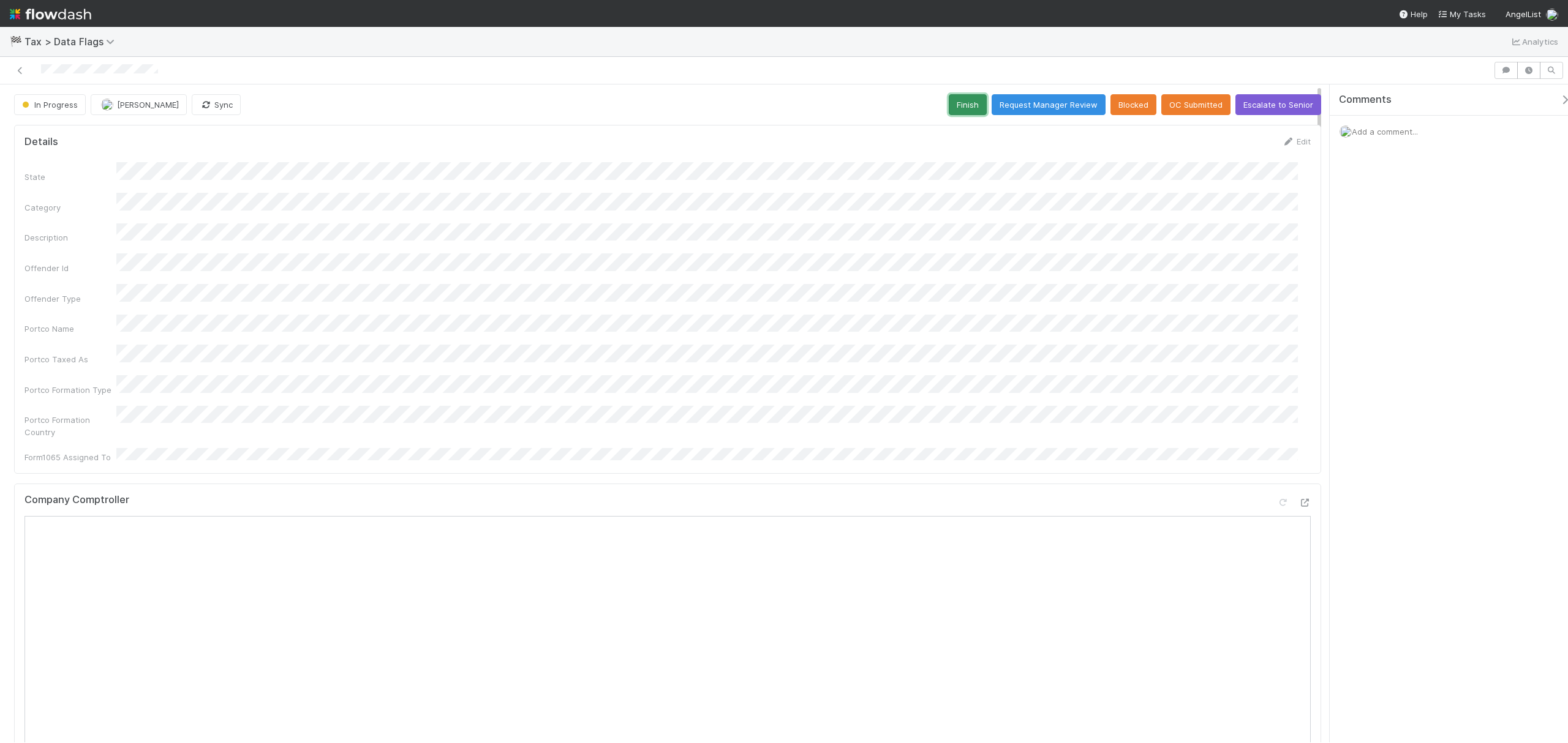
click at [951, 104] on button "Finish" at bounding box center [967, 104] width 38 height 21
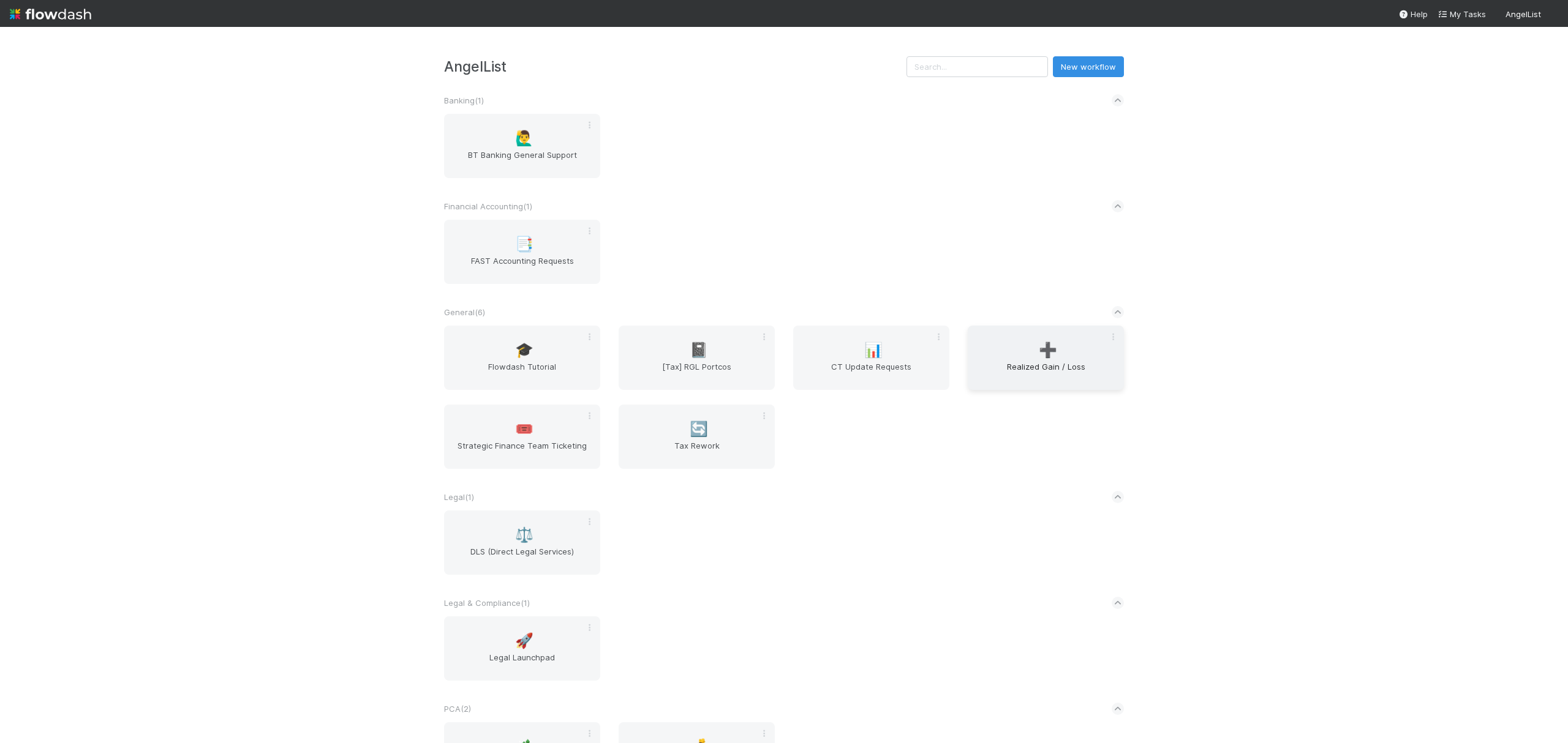
click at [983, 368] on span "Realized Gain / Loss" at bounding box center [1046, 372] width 147 height 24
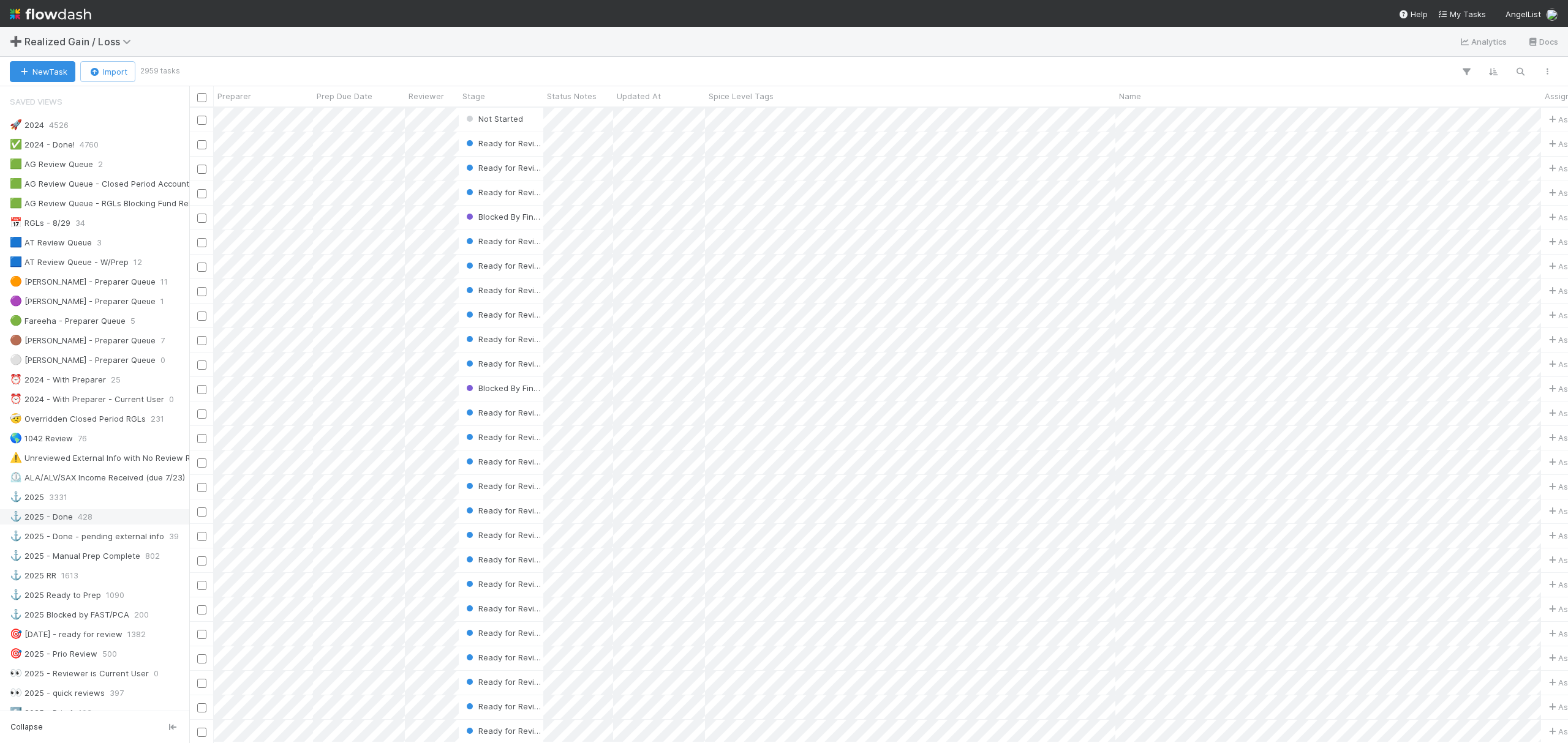
scroll to position [245, 0]
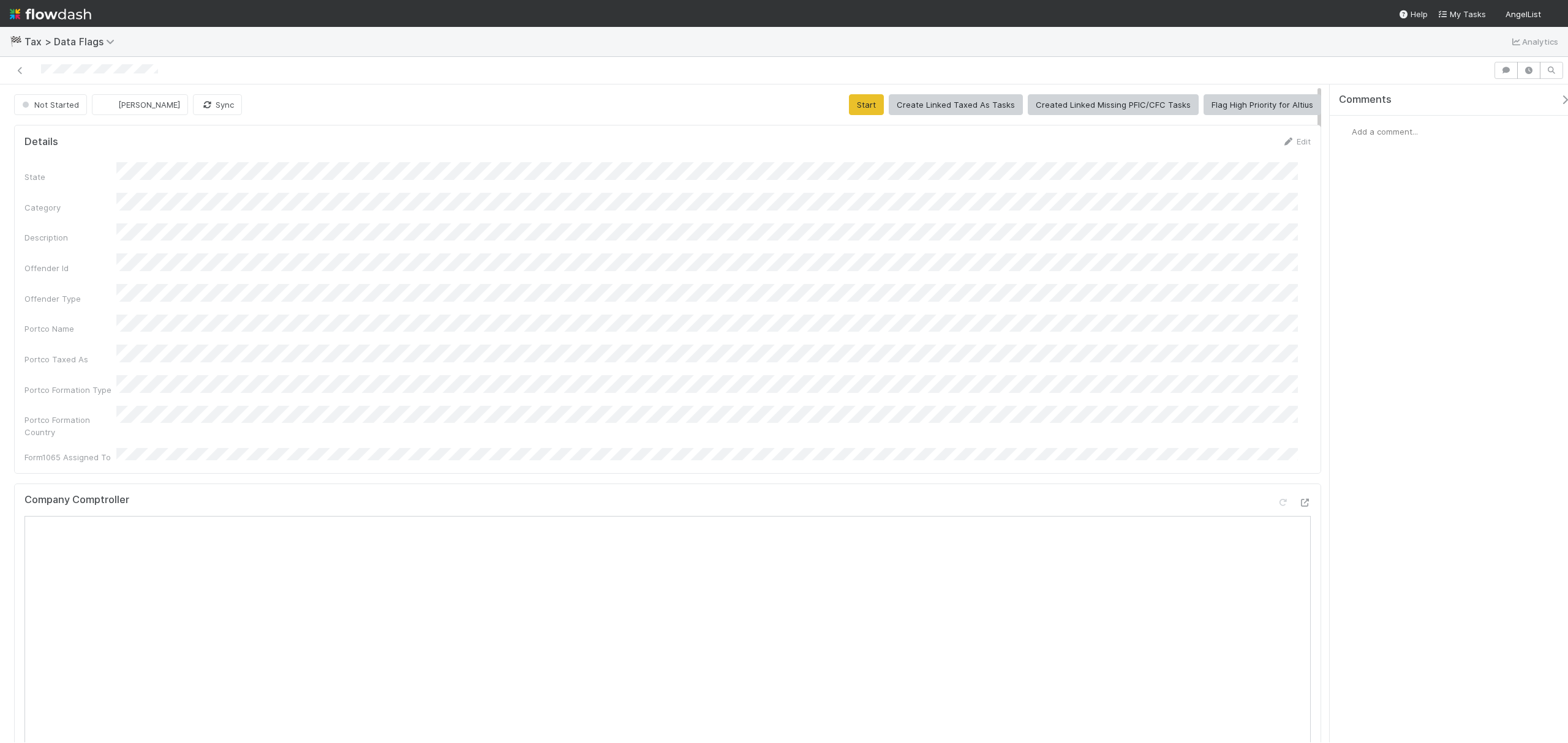
click at [638, 352] on div "State Category Description Offender Id Offender Type Portco Name Portco Taxed A…" at bounding box center [667, 313] width 1286 height 302
click at [851, 105] on button "Start" at bounding box center [866, 104] width 35 height 21
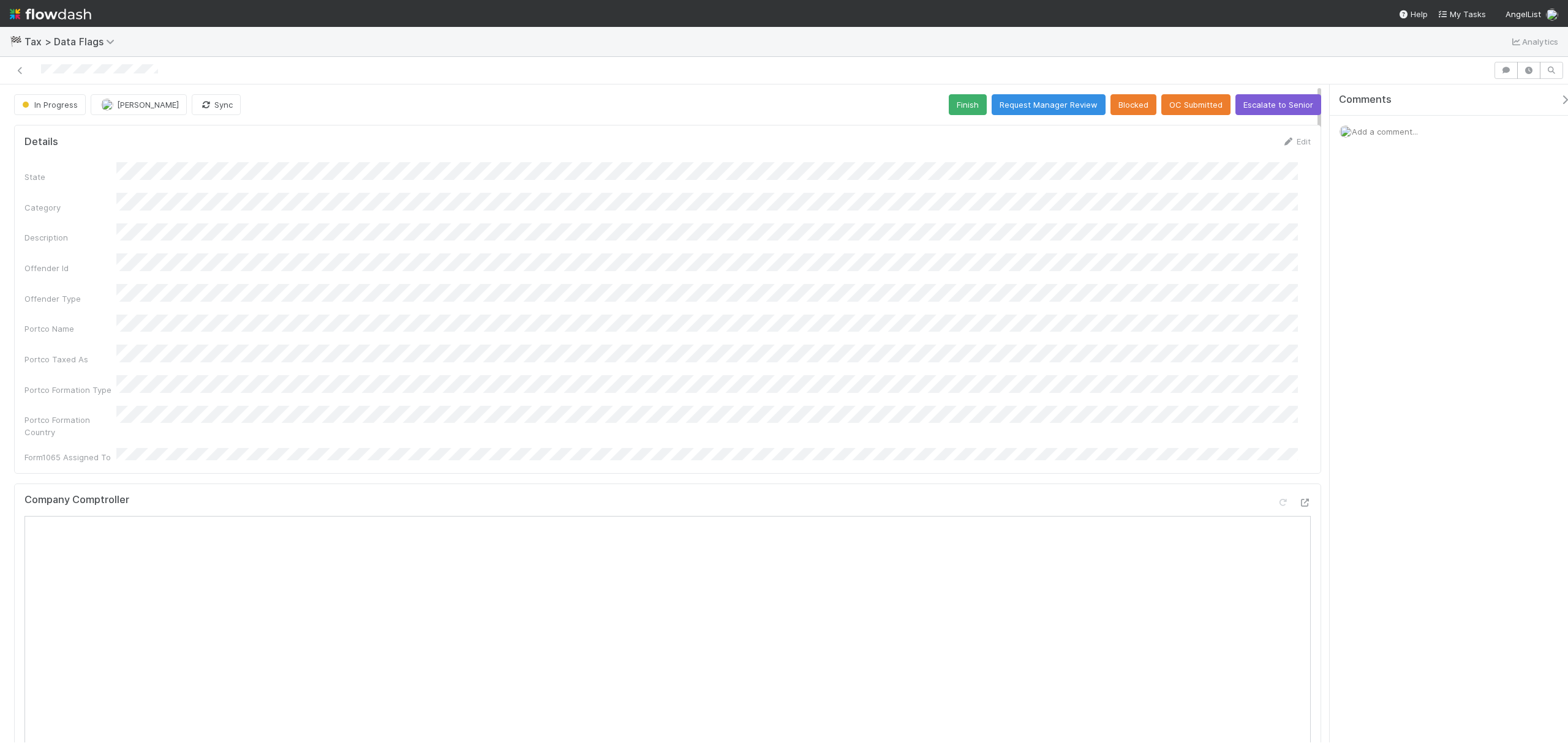
click at [948, 105] on button "Finish" at bounding box center [967, 104] width 38 height 21
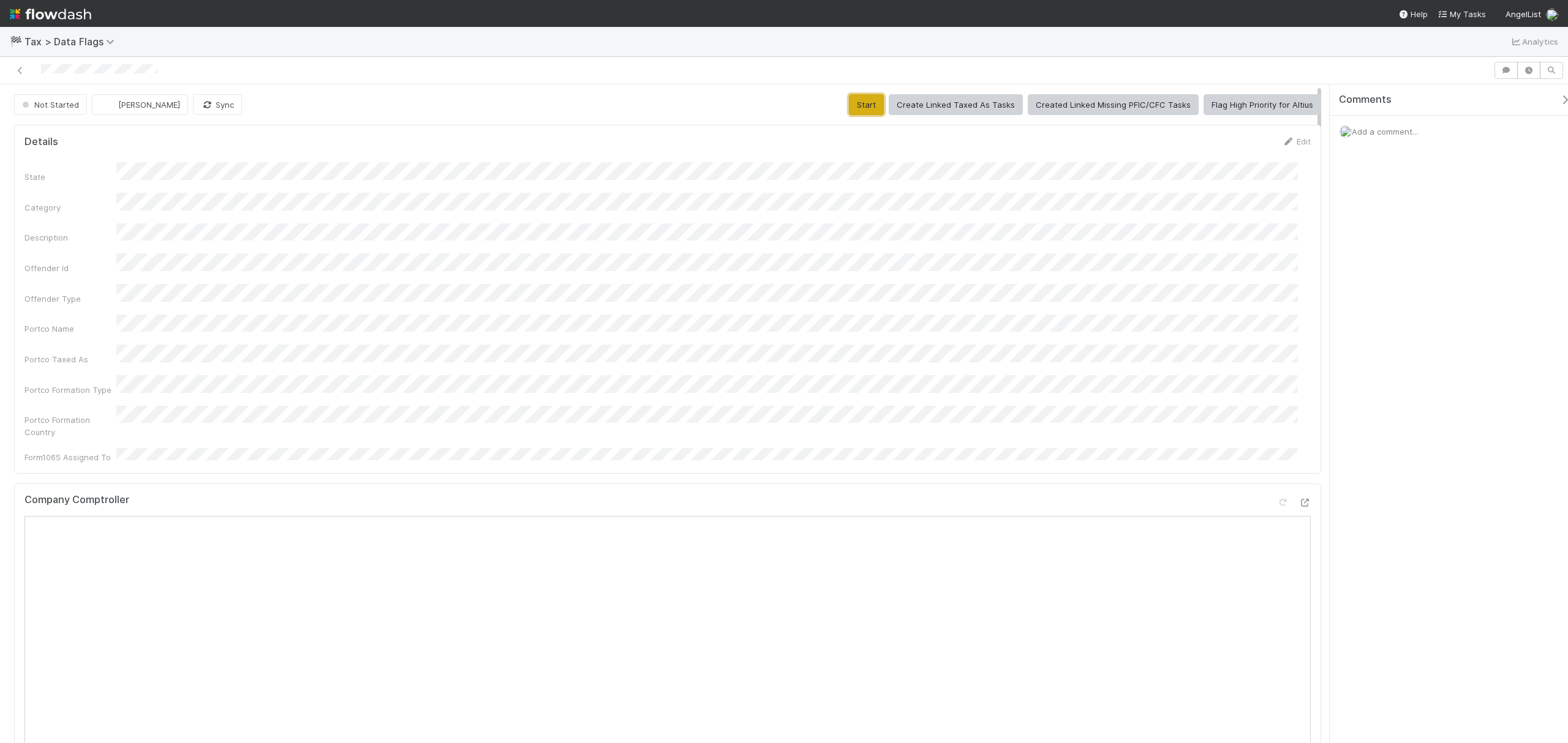
drag, startPoint x: 851, startPoint y: 105, endPoint x: 806, endPoint y: 137, distance: 55.2
click at [851, 104] on button "Start" at bounding box center [866, 104] width 35 height 21
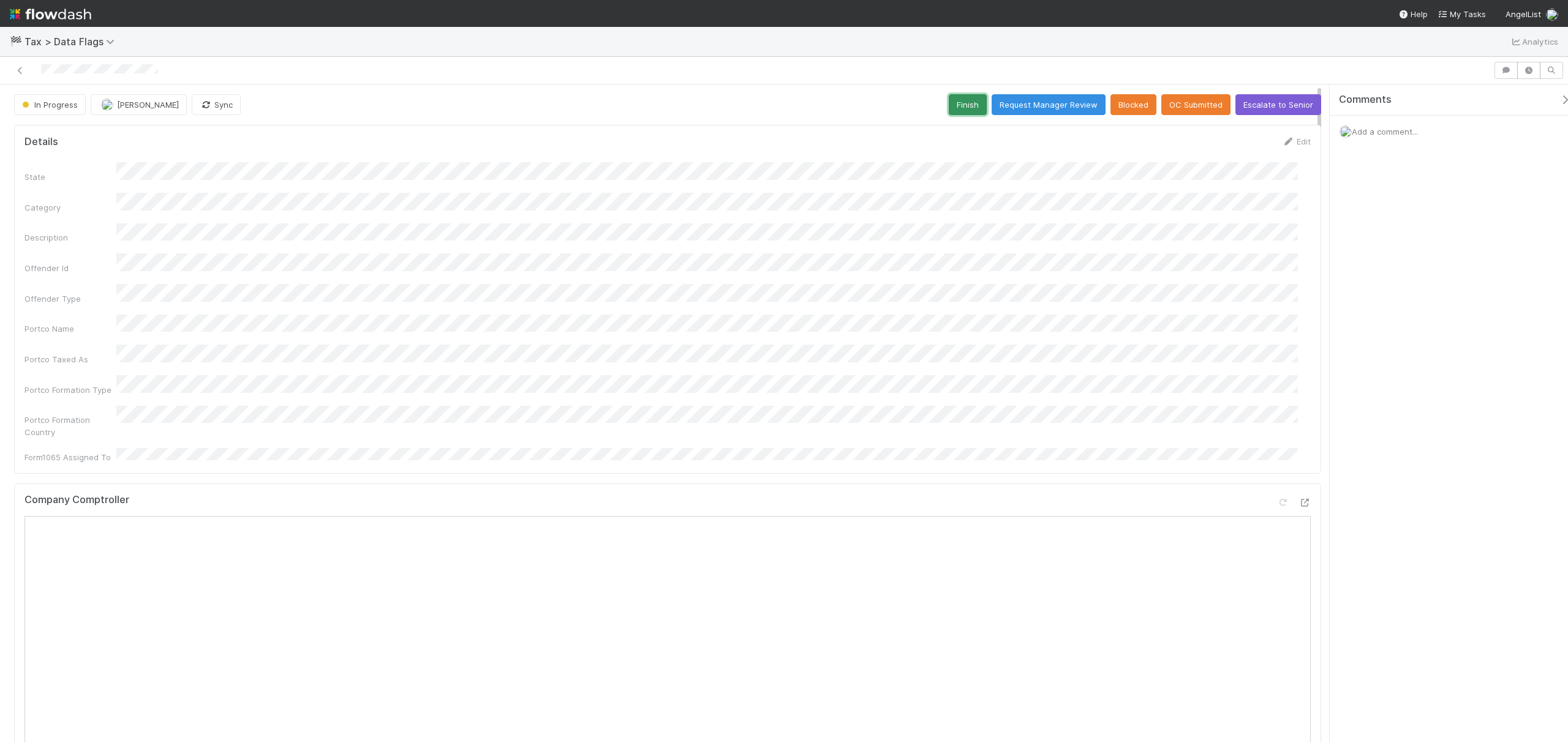
drag, startPoint x: 965, startPoint y: 101, endPoint x: 939, endPoint y: 186, distance: 88.9
click at [965, 101] on button "Finish" at bounding box center [967, 104] width 38 height 21
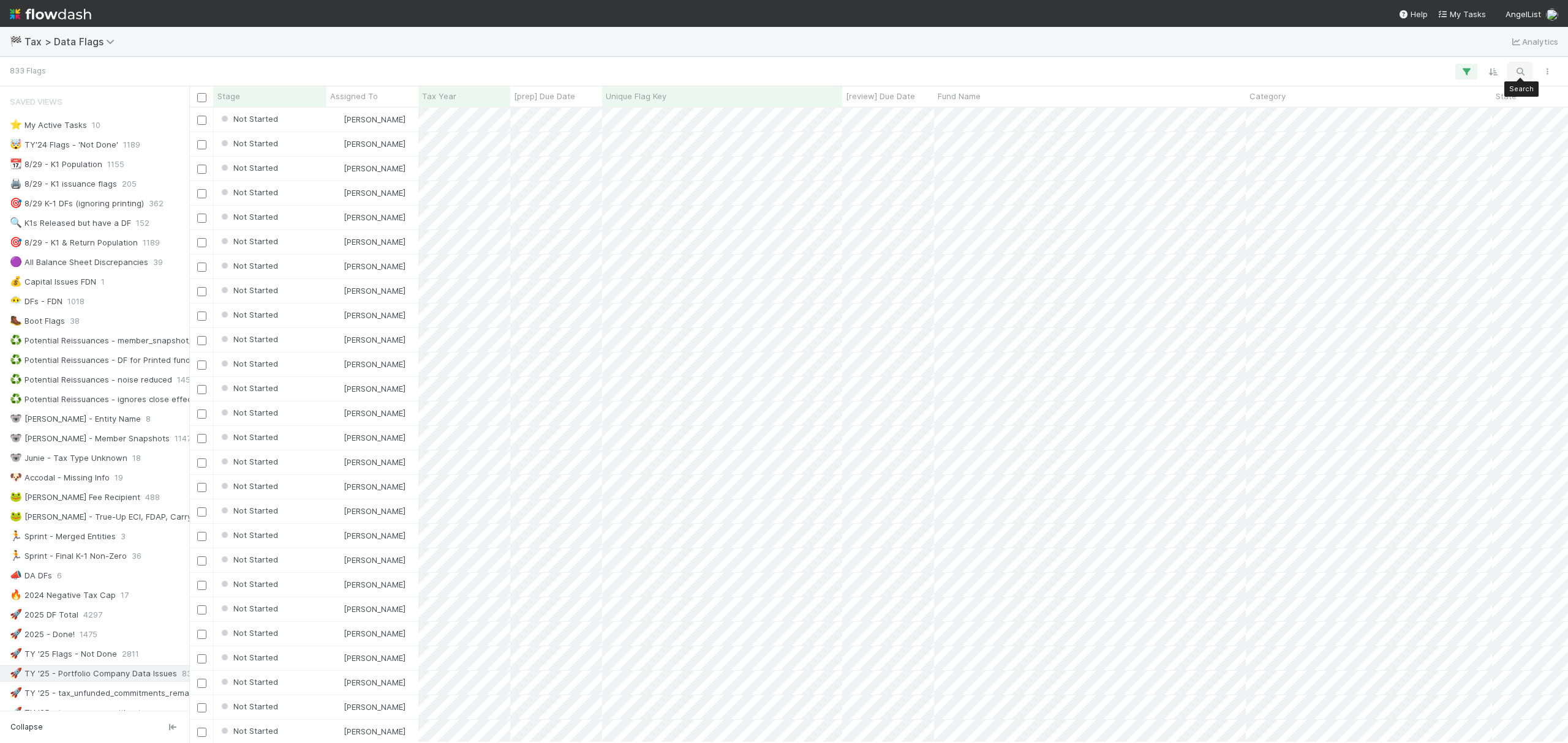
click at [1521, 66] on icon "button" at bounding box center [1520, 71] width 12 height 11
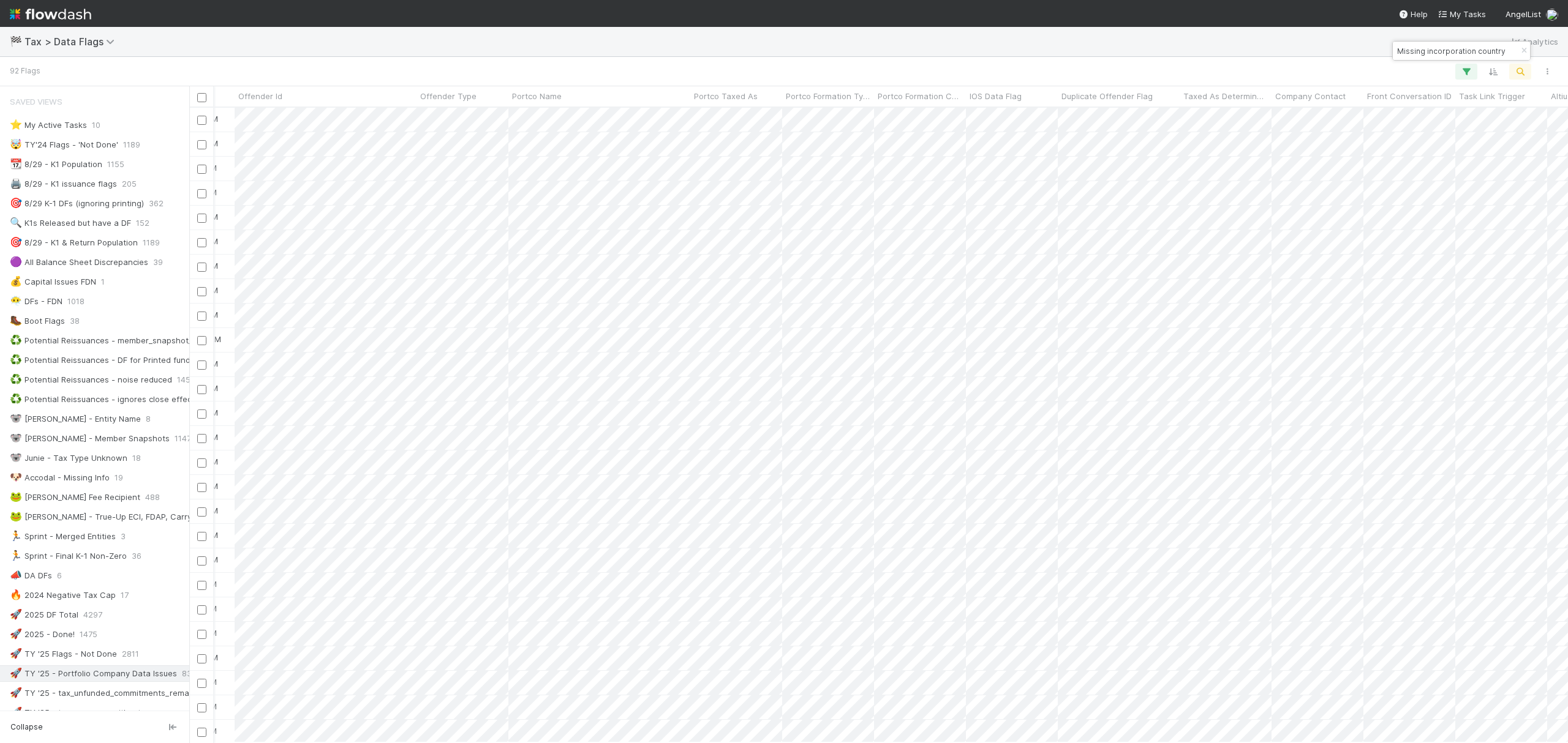
scroll to position [0, 2551]
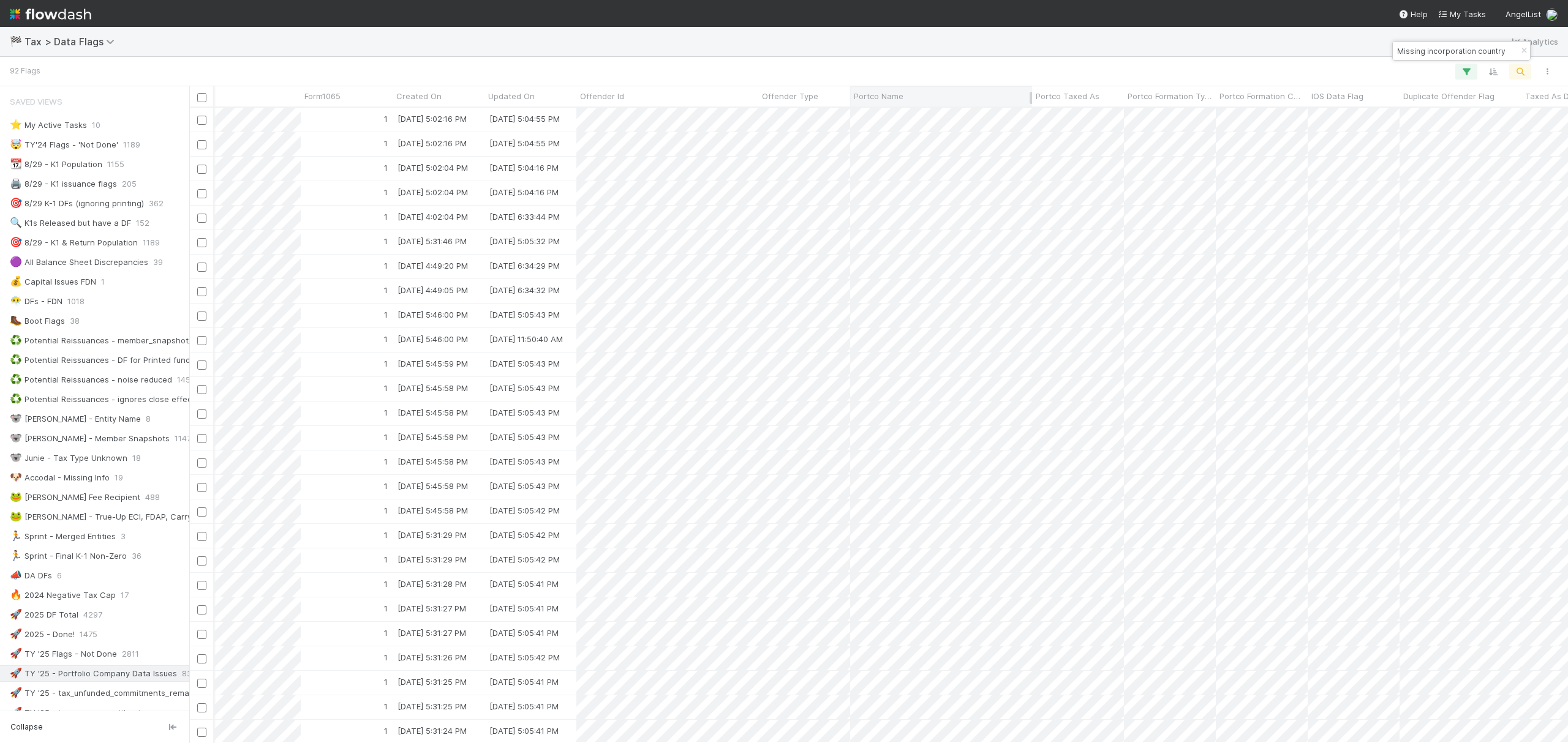
type input "Missing incorporation country"
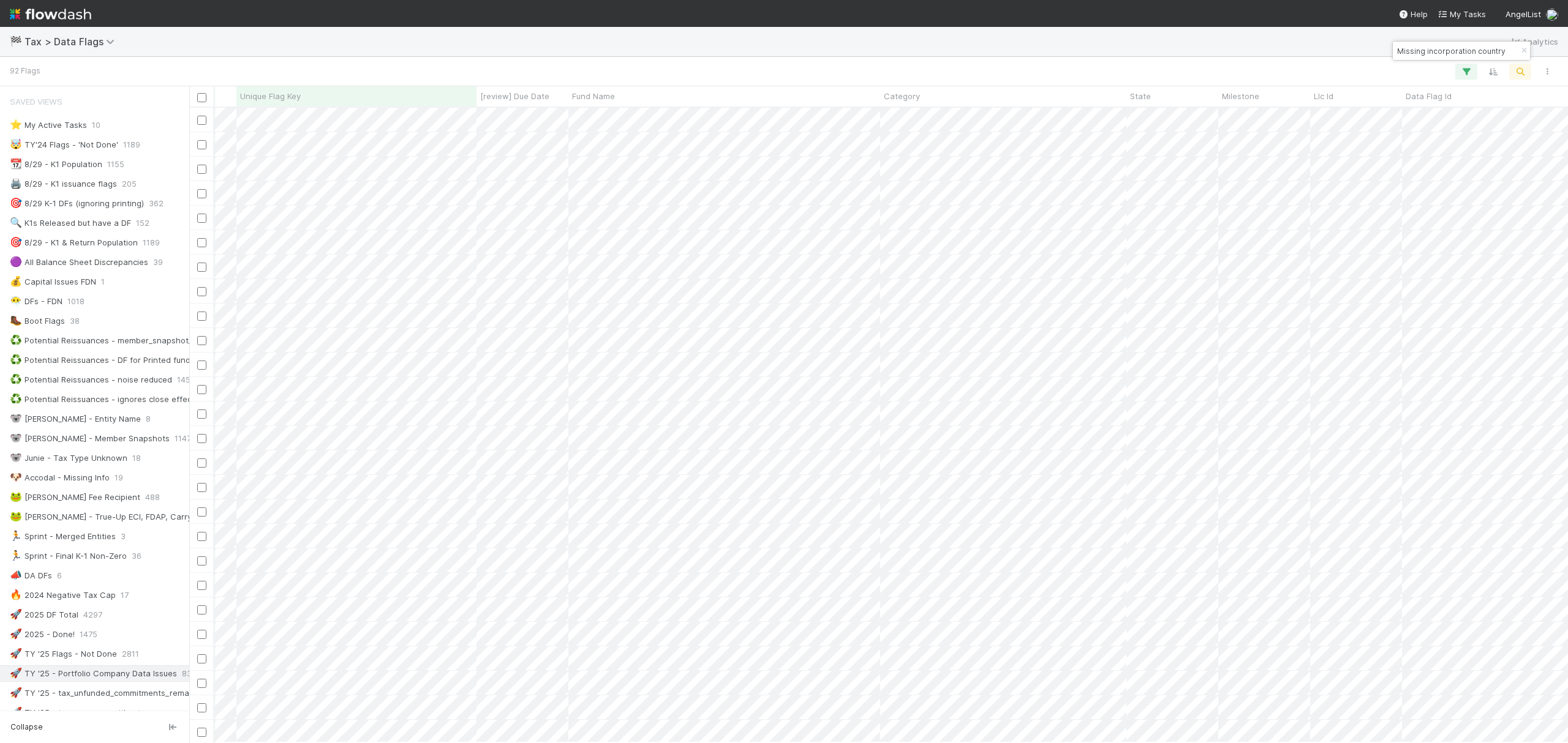
scroll to position [0, 59]
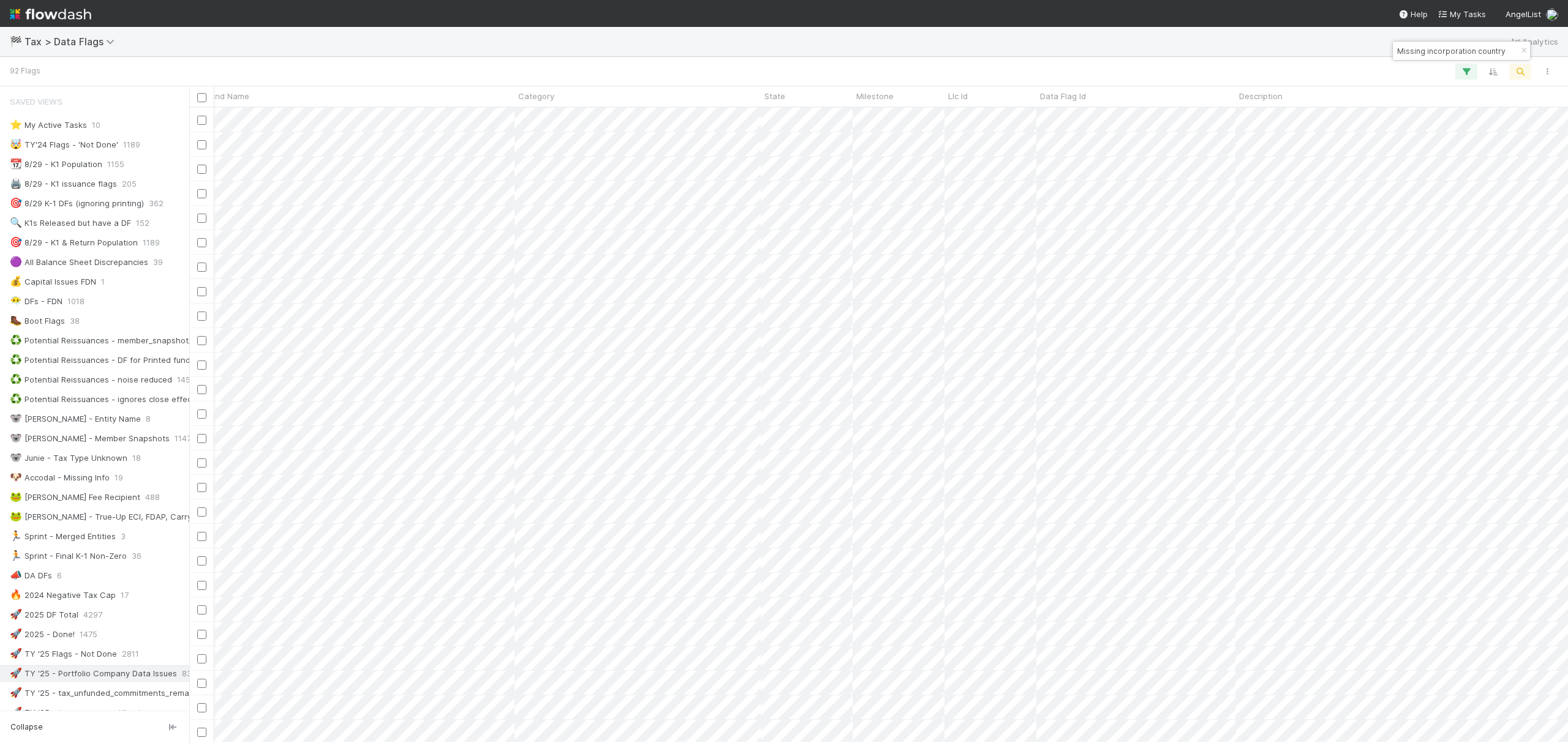
scroll to position [0, 0]
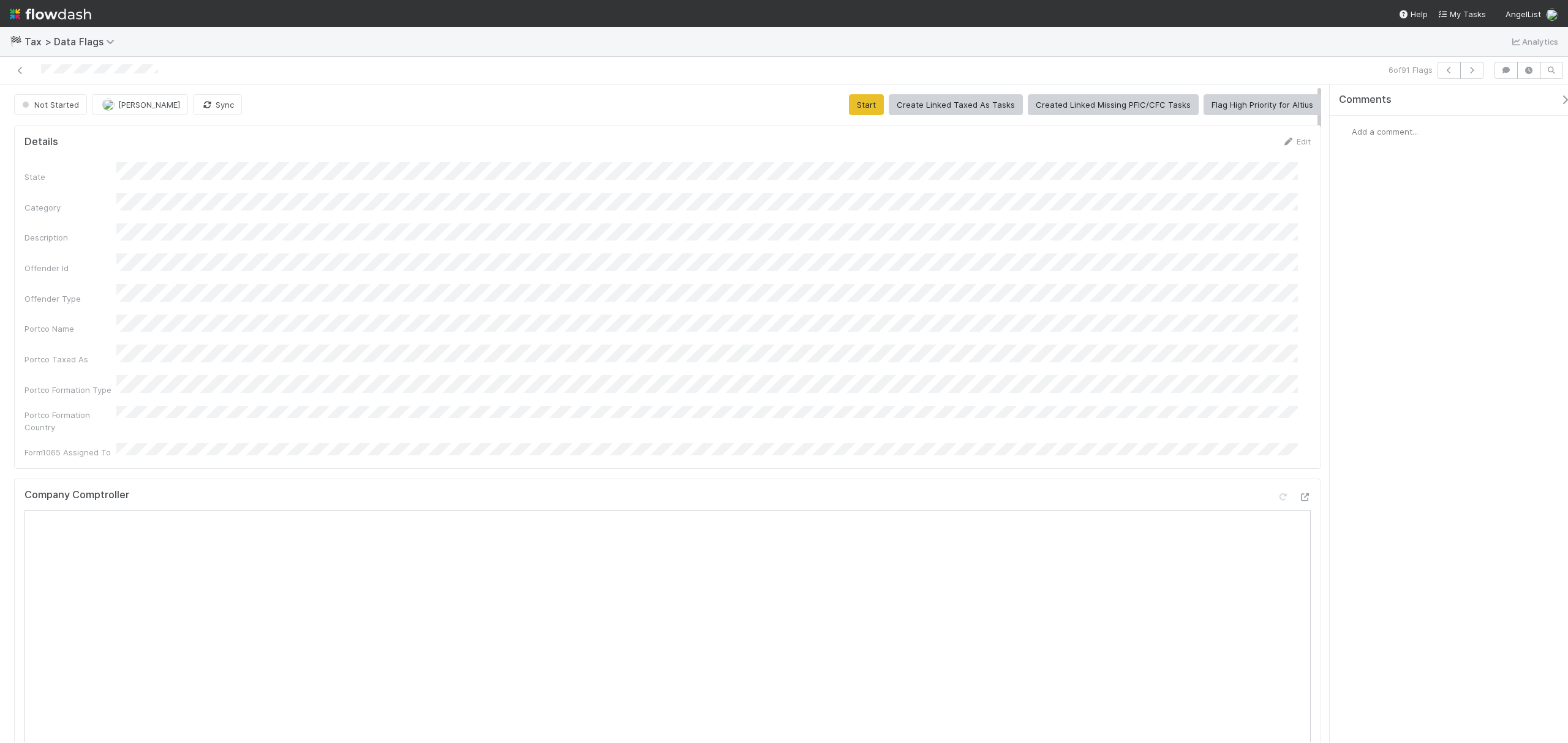
click at [21, 62] on div at bounding box center [377, 70] width 744 height 17
click at [21, 67] on icon at bounding box center [20, 71] width 12 height 8
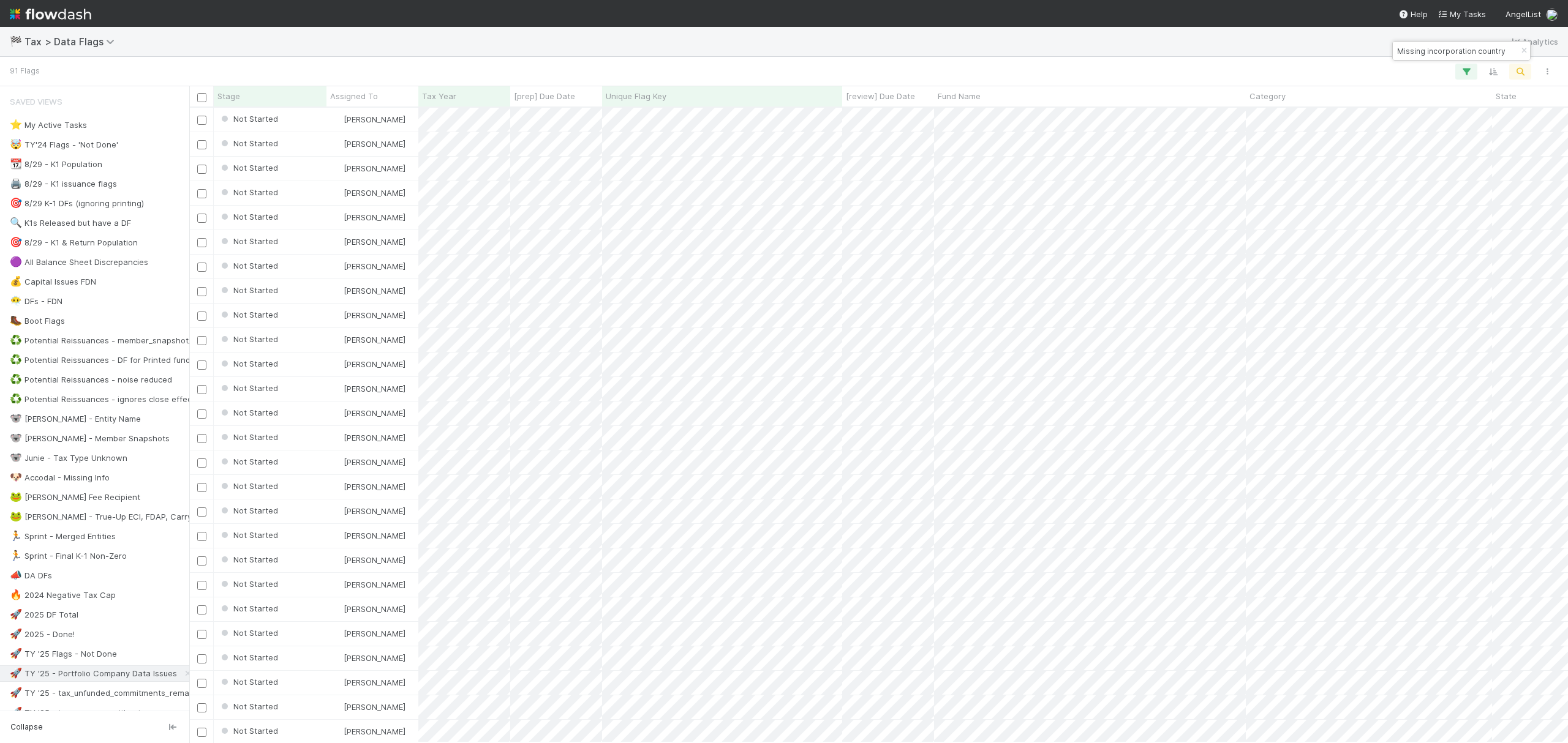
scroll to position [622, 1366]
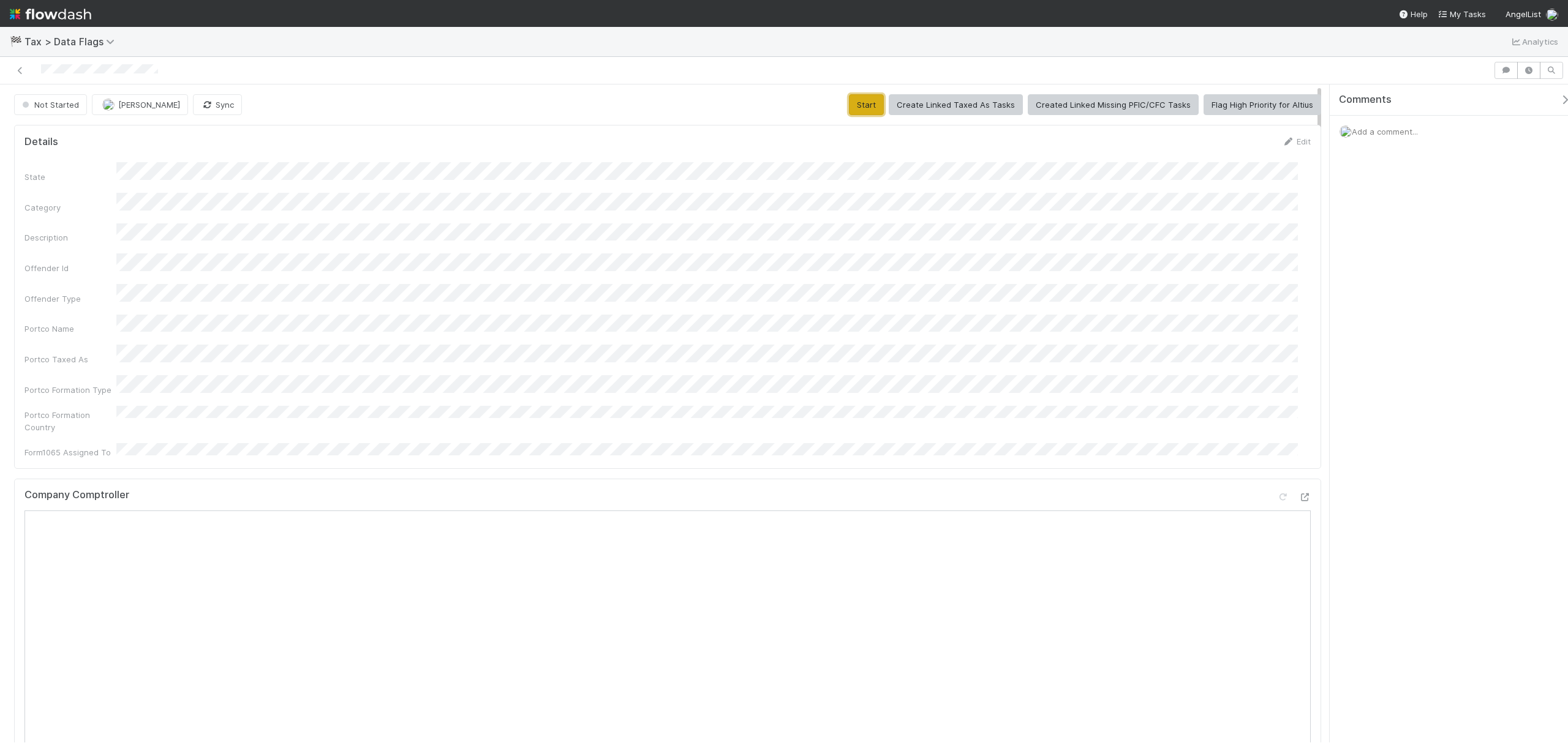
click at [858, 94] on button "Start" at bounding box center [866, 104] width 35 height 21
